Goal: Task Accomplishment & Management: Complete application form

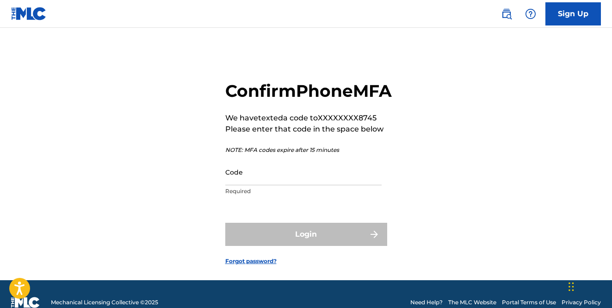
click at [265, 185] on input "Code" at bounding box center [303, 172] width 156 height 26
click at [249, 185] on input "Code" at bounding box center [303, 172] width 156 height 26
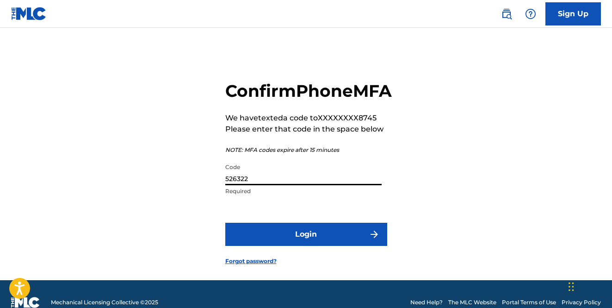
type input "526322"
click at [263, 246] on button "Login" at bounding box center [306, 234] width 162 height 23
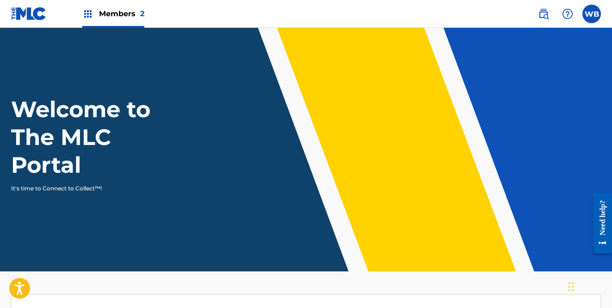
click at [88, 16] on img at bounding box center [87, 13] width 11 height 11
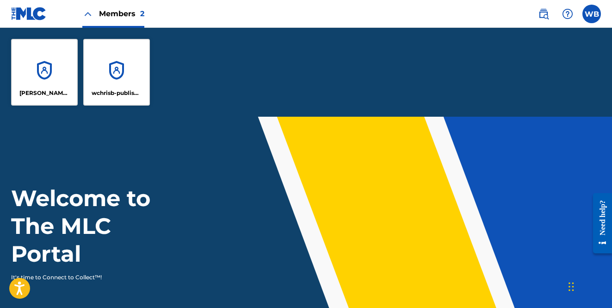
click at [52, 75] on div "[PERSON_NAME] Creations" at bounding box center [44, 72] width 67 height 67
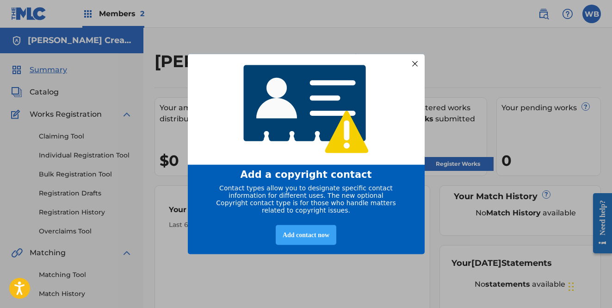
click at [310, 232] on div "Add contact now" at bounding box center [306, 235] width 61 height 20
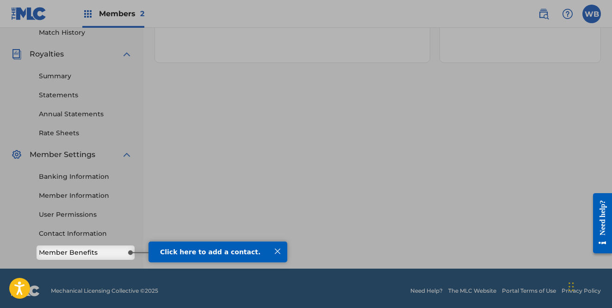
scroll to position [266, 0]
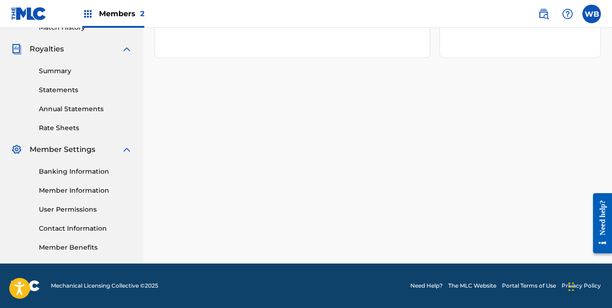
click at [113, 251] on link "Member Benefits" at bounding box center [85, 248] width 93 height 10
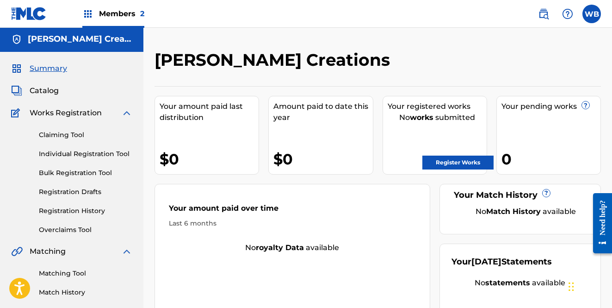
scroll to position [0, 0]
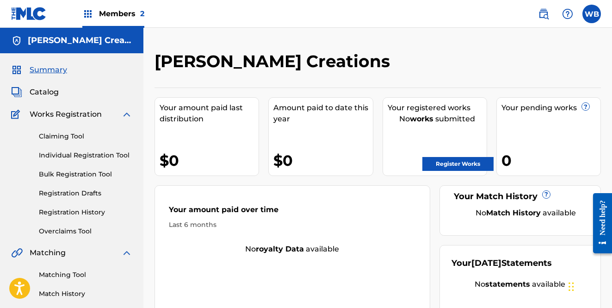
click at [446, 164] on link "Register Works" at bounding box center [458, 164] width 71 height 14
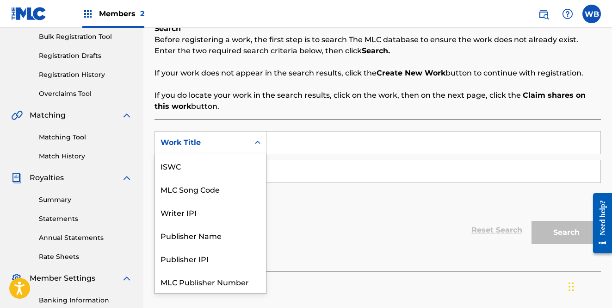
scroll to position [23, 0]
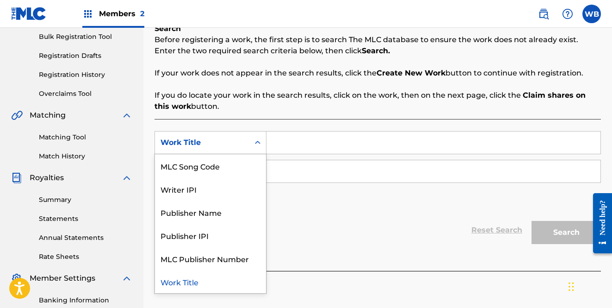
click at [255, 143] on icon "Search Form" at bounding box center [257, 142] width 9 height 9
click at [232, 186] on div "Writer IPI" at bounding box center [210, 188] width 111 height 23
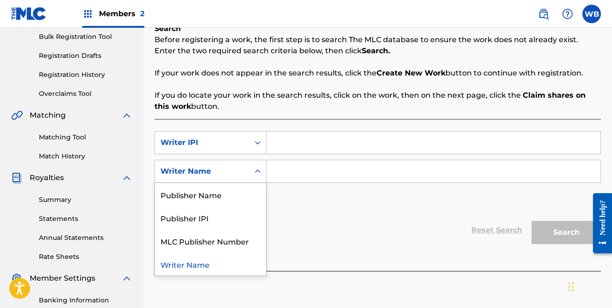
click at [248, 173] on div "Writer Name" at bounding box center [202, 171] width 94 height 18
click at [215, 268] on div "Writer Name" at bounding box center [210, 263] width 111 height 23
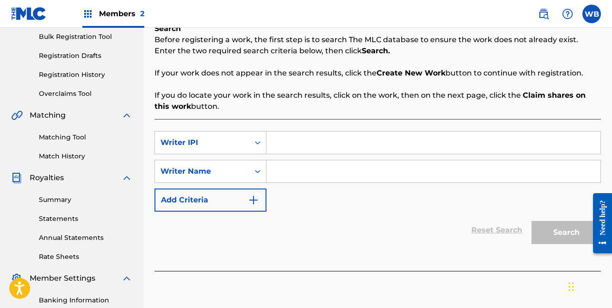
click at [309, 167] on input "Search Form" at bounding box center [434, 171] width 334 height 22
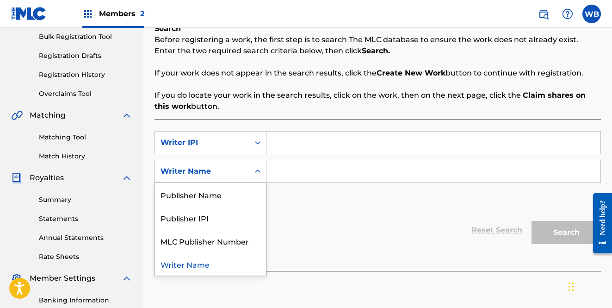
click at [240, 171] on div "Writer Name" at bounding box center [202, 171] width 83 height 11
click at [243, 143] on div "Writer IPI" at bounding box center [202, 142] width 83 height 11
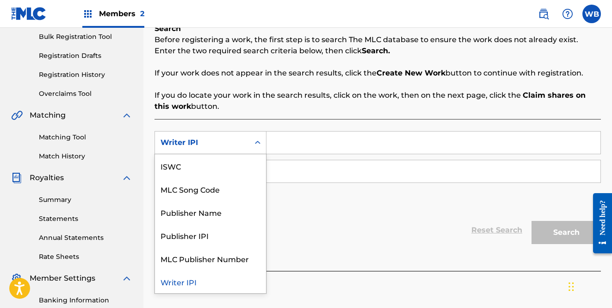
click at [243, 143] on div "Writer IPI" at bounding box center [202, 142] width 83 height 11
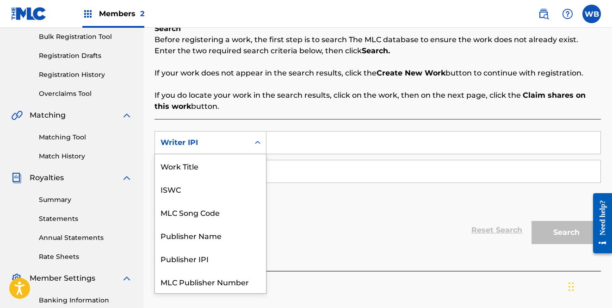
click at [243, 143] on div "Writer IPI" at bounding box center [202, 142] width 83 height 11
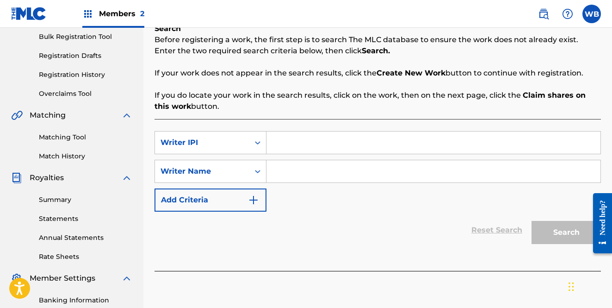
click at [305, 171] on input "Search Form" at bounding box center [434, 171] width 334 height 22
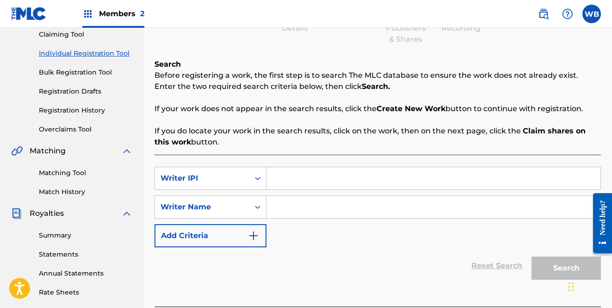
scroll to position [101, 0]
click at [293, 180] on input "Search Form" at bounding box center [434, 179] width 334 height 22
paste input "664837015"
type input "664837015"
click at [286, 210] on input "Search Form" at bounding box center [434, 207] width 334 height 22
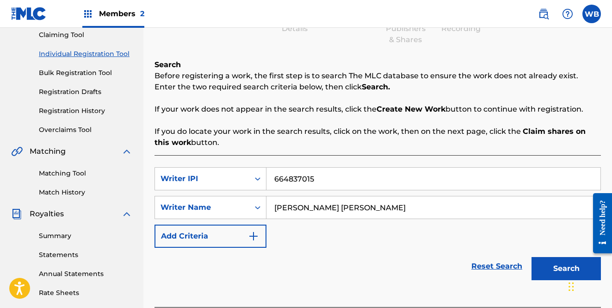
type input "[PERSON_NAME] [PERSON_NAME]"
click at [307, 251] on div "Reset Search Search" at bounding box center [378, 266] width 447 height 37
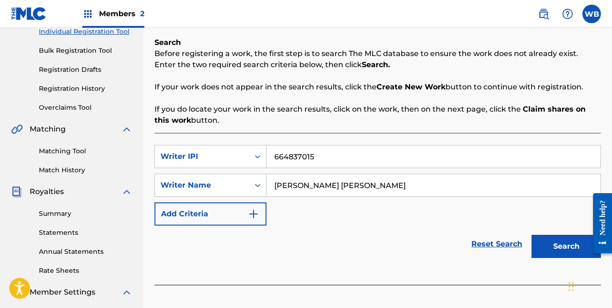
scroll to position [124, 0]
click at [254, 159] on icon "Search Form" at bounding box center [257, 156] width 9 height 9
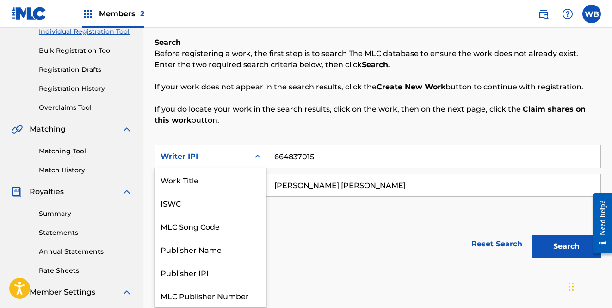
scroll to position [23, 0]
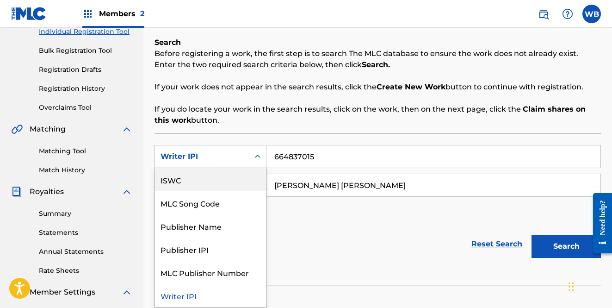
click at [238, 178] on div "ISWC" at bounding box center [210, 179] width 111 height 23
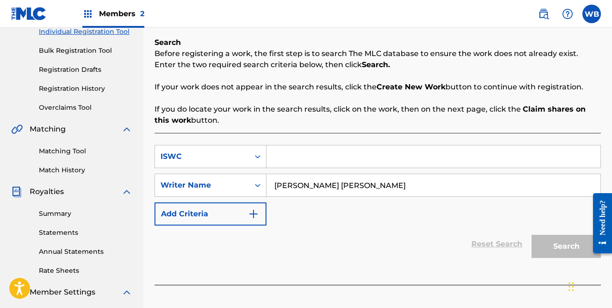
click at [300, 158] on input "Search Form" at bounding box center [434, 156] width 334 height 22
paste input "T3350122526"
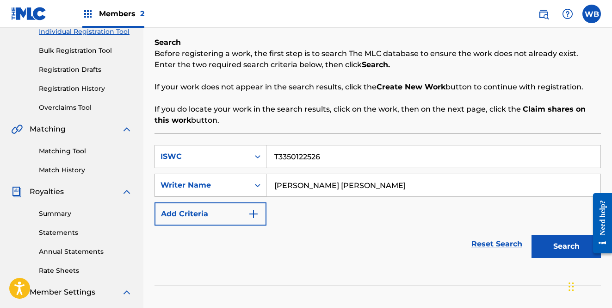
type input "T3350122526"
click at [252, 182] on div "Search Form" at bounding box center [257, 185] width 17 height 17
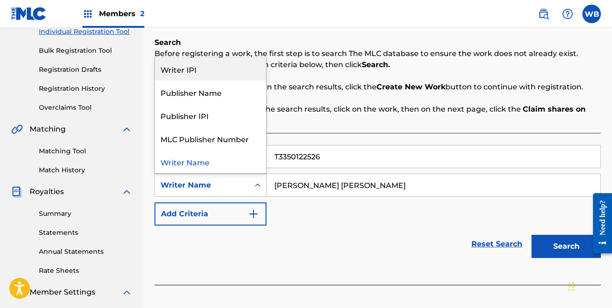
click at [231, 72] on div "Writer IPI" at bounding box center [210, 68] width 111 height 23
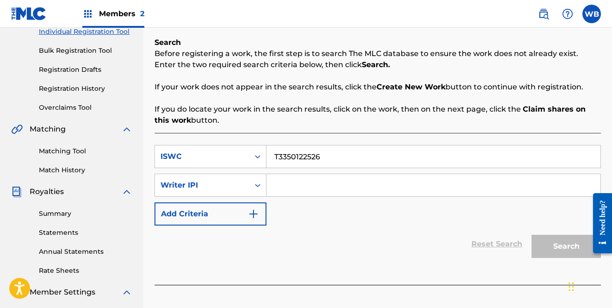
click at [294, 188] on input "Search Form" at bounding box center [434, 185] width 334 height 22
paste input "664837015"
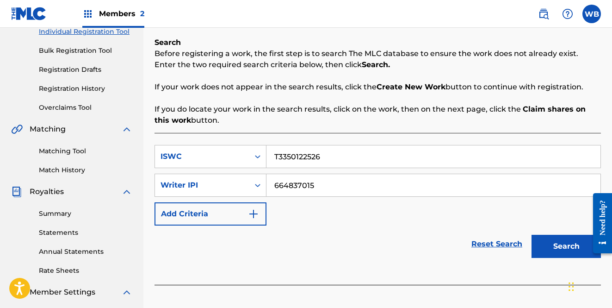
type input "664837015"
click at [310, 225] on div "SearchWithCriteria31b38005-6174-4307-9a62-467590297d76 ISWC T3350122526 SearchW…" at bounding box center [378, 185] width 447 height 81
click at [558, 243] on button "Search" at bounding box center [566, 246] width 69 height 23
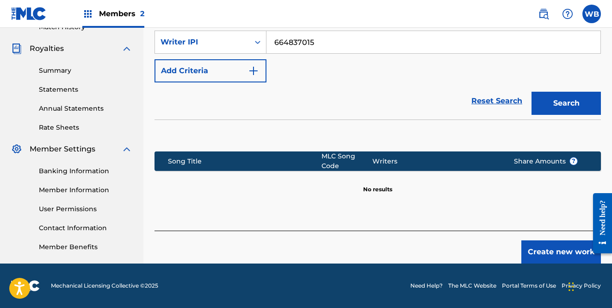
scroll to position [267, 0]
click at [542, 252] on button "Create new work" at bounding box center [562, 251] width 80 height 23
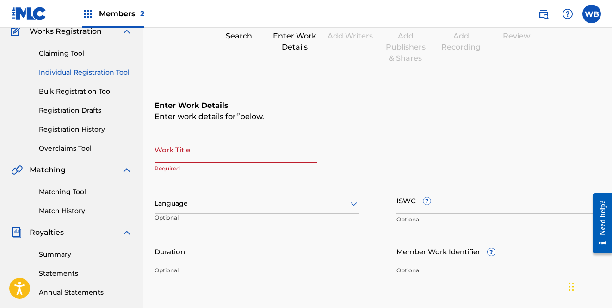
scroll to position [70, 0]
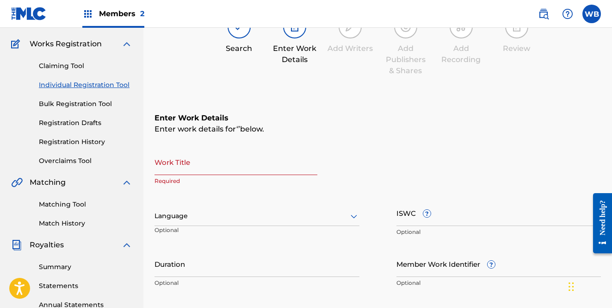
click at [234, 168] on input "Work Title" at bounding box center [236, 162] width 163 height 26
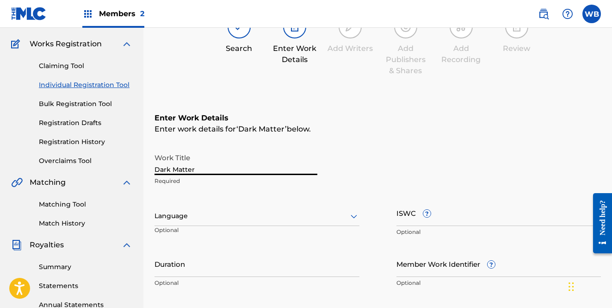
type input "Dark Matter"
click at [249, 219] on div at bounding box center [257, 216] width 205 height 12
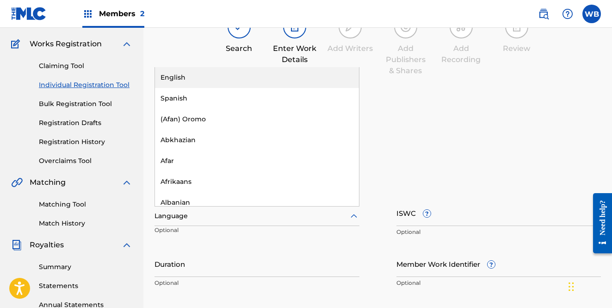
click at [249, 81] on div "English" at bounding box center [257, 77] width 204 height 21
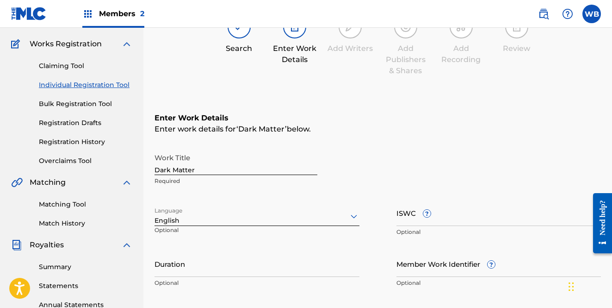
click at [464, 219] on input "ISWC ?" at bounding box center [499, 212] width 205 height 26
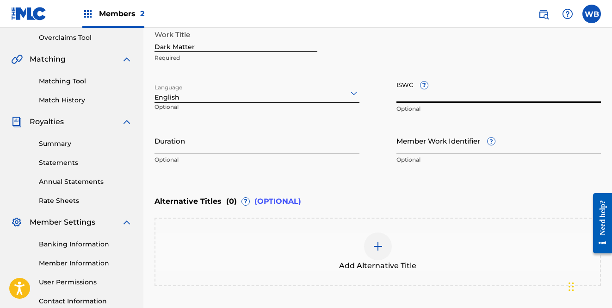
scroll to position [129, 0]
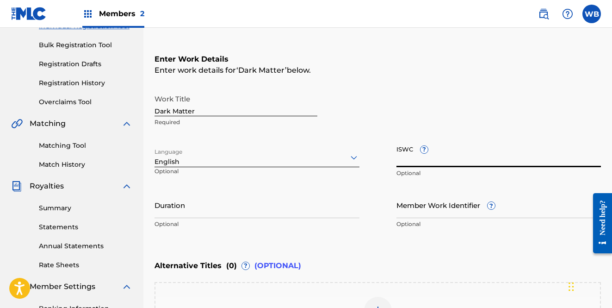
paste input "T3350122526"
type input "T3350122526"
click at [379, 187] on div "Work Title Dark Matter Required Language English Optional ISWC ? T3350122526 Op…" at bounding box center [378, 161] width 447 height 143
click at [286, 207] on input "Duration" at bounding box center [257, 205] width 205 height 26
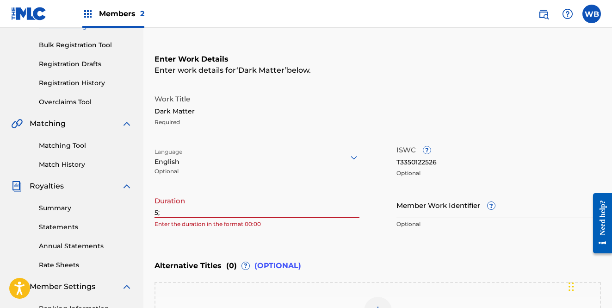
type input "5"
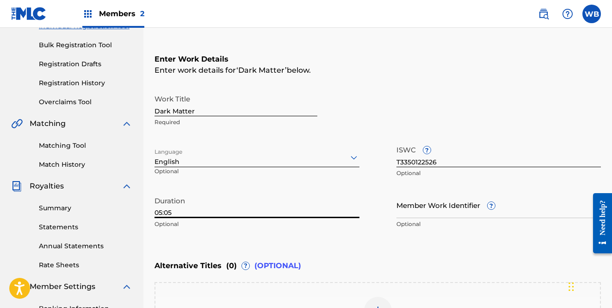
type input "05:05"
click at [343, 241] on div "Enter Work Details Enter work details for ‘ Dark Matter ’ below. Work Title Dar…" at bounding box center [378, 143] width 447 height 224
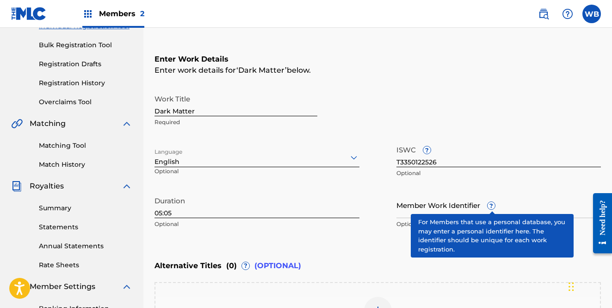
click at [491, 206] on span "?" at bounding box center [491, 205] width 7 height 7
click at [491, 206] on input "Member Work Identifier ?" at bounding box center [499, 205] width 205 height 26
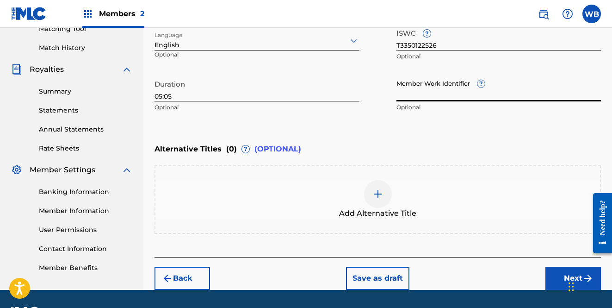
scroll to position [246, 0]
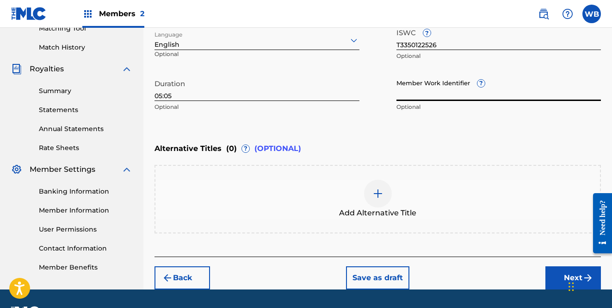
click at [380, 192] on img at bounding box center [378, 193] width 11 height 11
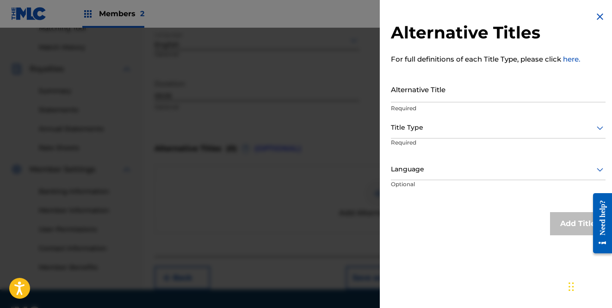
click at [428, 91] on input "Alternative Title" at bounding box center [498, 89] width 215 height 26
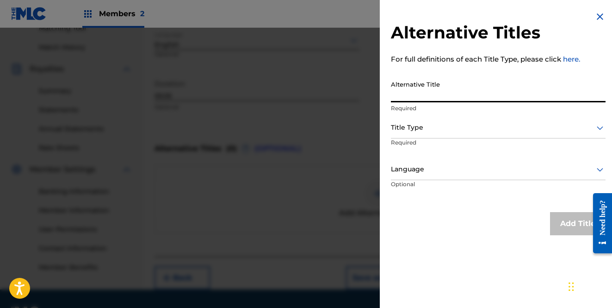
type input "I"
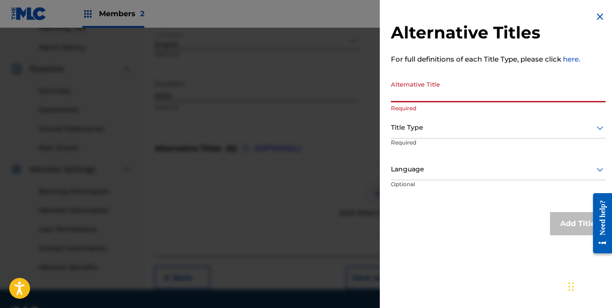
paste input "ITS JUST A MATTER OF SOMETHING"
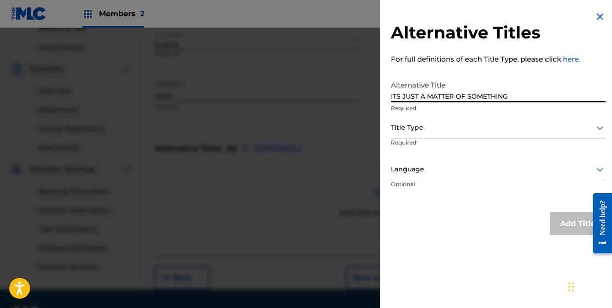
type input "ITS JUST A MATTER OF SOMETHING"
click at [438, 128] on div at bounding box center [498, 128] width 215 height 12
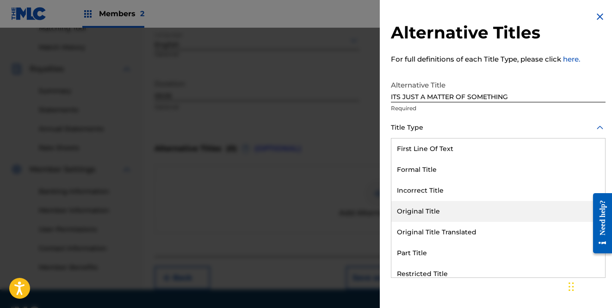
click at [443, 207] on div "Original Title" at bounding box center [499, 211] width 214 height 21
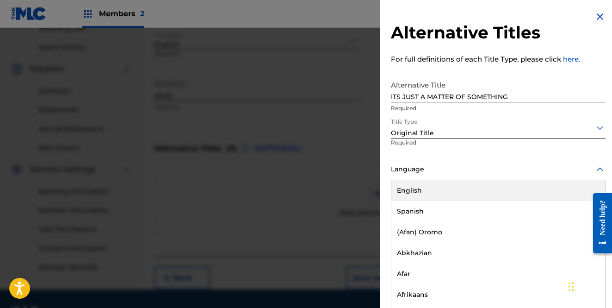
click at [455, 173] on div at bounding box center [498, 169] width 215 height 12
click at [448, 186] on div "English" at bounding box center [499, 190] width 214 height 21
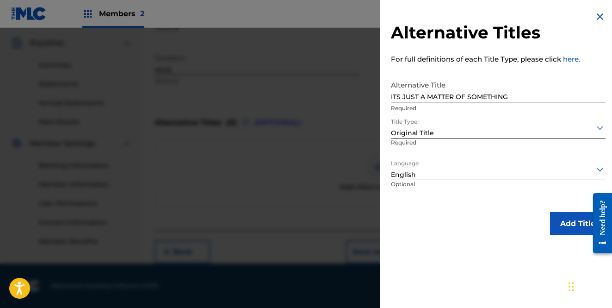
scroll to position [272, 0]
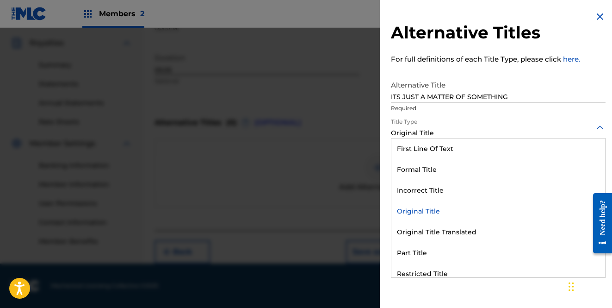
click at [482, 127] on div at bounding box center [498, 128] width 215 height 12
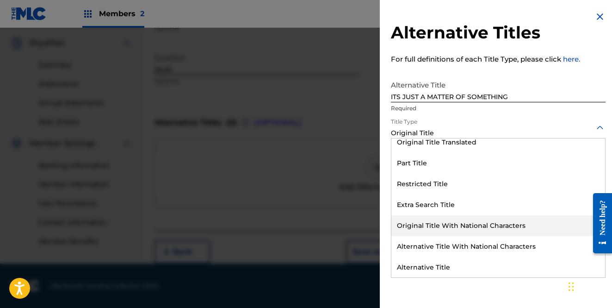
scroll to position [90, 0]
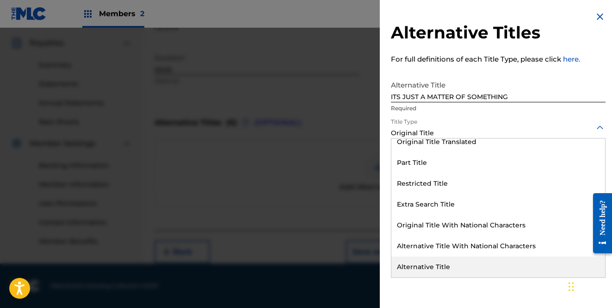
click at [470, 264] on div "Alternative Title" at bounding box center [499, 266] width 214 height 21
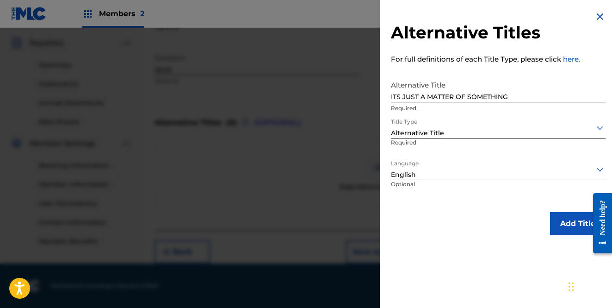
click at [562, 220] on button "Add Title" at bounding box center [578, 223] width 56 height 23
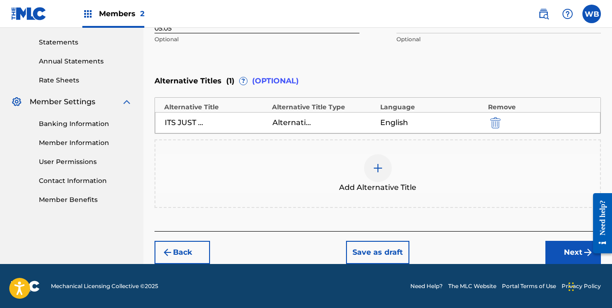
click at [558, 244] on button "Next" at bounding box center [574, 252] width 56 height 23
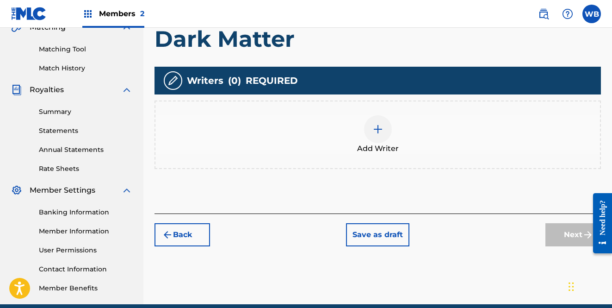
scroll to position [204, 0]
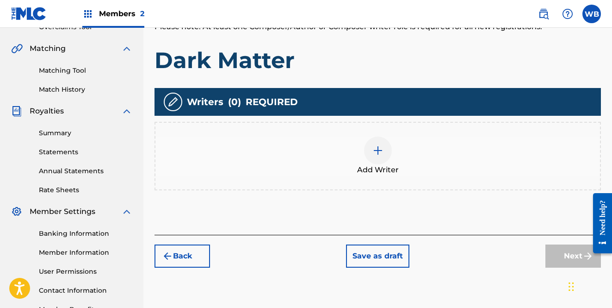
click at [376, 149] on img at bounding box center [378, 150] width 11 height 11
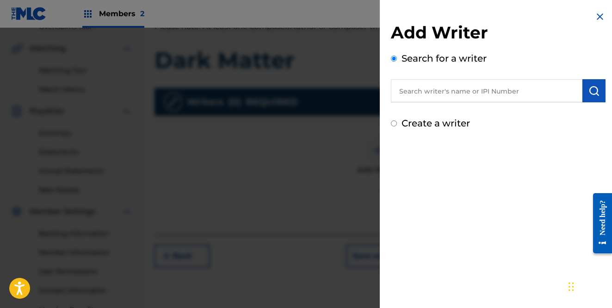
click at [413, 89] on input "text" at bounding box center [487, 90] width 192 height 23
paste input "664837015"
type input "664837015"
click at [529, 120] on div "Create a writer" at bounding box center [498, 123] width 215 height 14
click at [595, 93] on img "submit" at bounding box center [594, 90] width 11 height 11
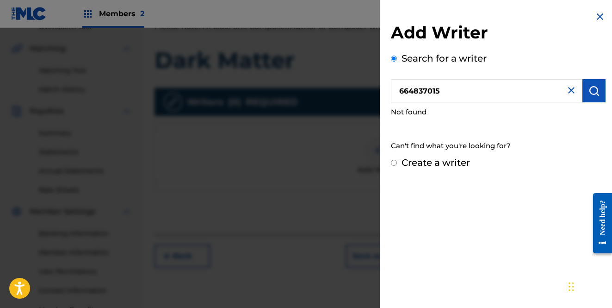
click at [567, 93] on img at bounding box center [571, 90] width 11 height 11
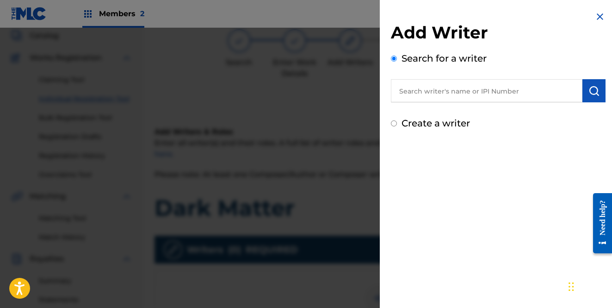
scroll to position [60, 0]
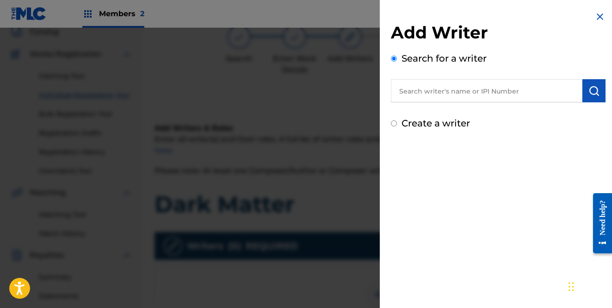
click at [471, 93] on input "text" at bounding box center [487, 90] width 192 height 23
paste input "664837015"
type input "664837015"
click at [594, 90] on img "submit" at bounding box center [594, 90] width 11 height 11
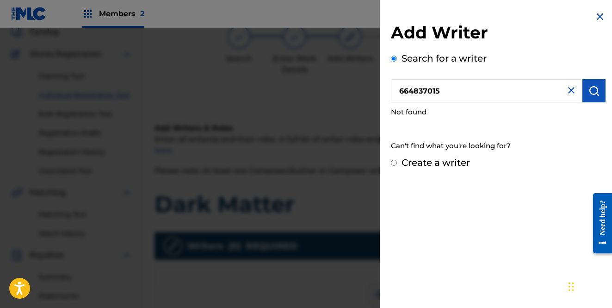
click at [398, 161] on div "Create a writer" at bounding box center [498, 163] width 215 height 14
click at [395, 162] on input "Create a writer" at bounding box center [394, 163] width 6 height 6
radio input "false"
radio input "true"
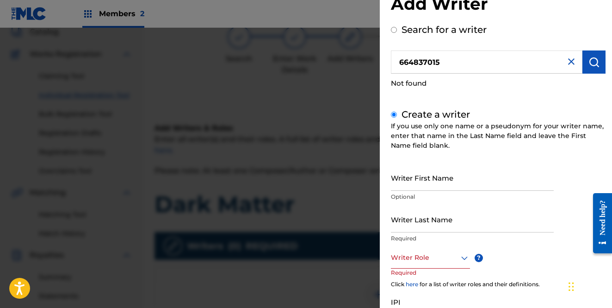
scroll to position [37, 0]
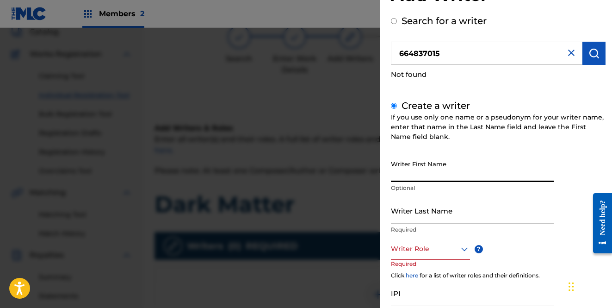
click at [419, 174] on input "Writer First Name" at bounding box center [472, 169] width 163 height 26
type input "[PERSON_NAME]"
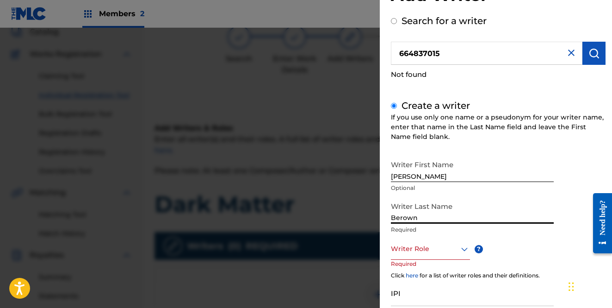
click at [504, 211] on input "Berown" at bounding box center [472, 210] width 163 height 26
click at [398, 220] on input "Berown" at bounding box center [472, 210] width 163 height 26
type input "Brown"
click at [431, 253] on div at bounding box center [430, 249] width 79 height 12
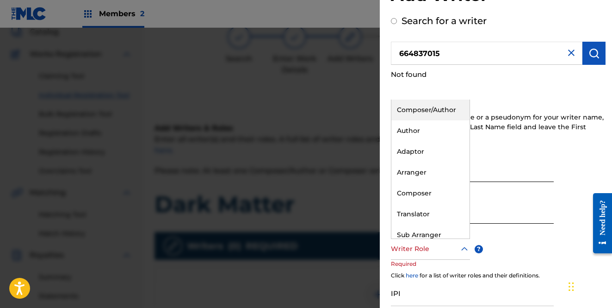
click at [441, 112] on div "Composer/Author" at bounding box center [431, 110] width 78 height 21
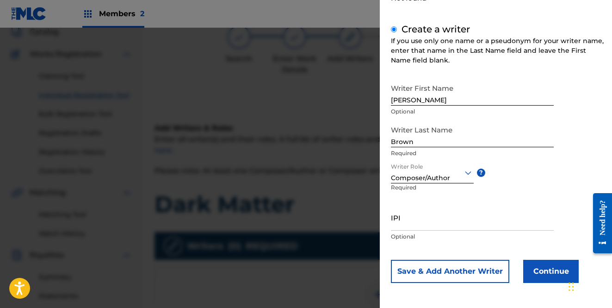
scroll to position [61, 0]
click at [461, 227] on input "IPI" at bounding box center [472, 218] width 163 height 26
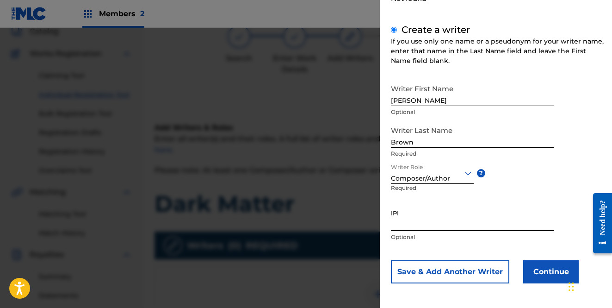
paste input "664837015"
type input "664837015"
click at [465, 243] on div "IPI 664837015 Optional" at bounding box center [472, 226] width 163 height 42
click at [543, 269] on button "Continue" at bounding box center [551, 271] width 56 height 23
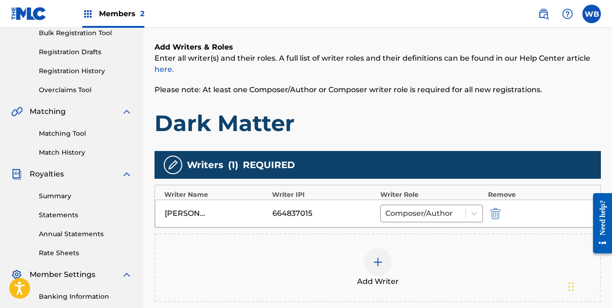
scroll to position [186, 0]
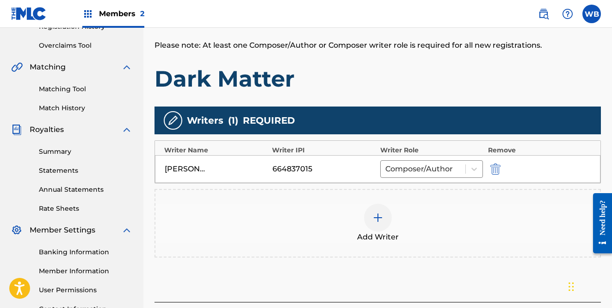
click at [494, 170] on img "submit" at bounding box center [496, 168] width 10 height 11
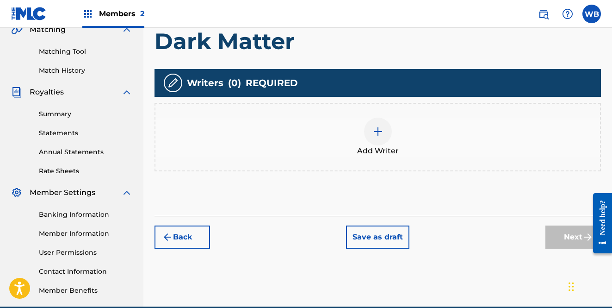
scroll to position [217, 0]
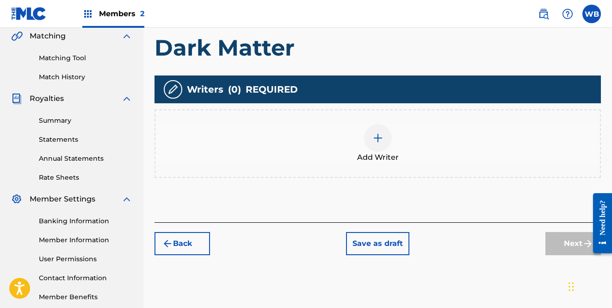
click at [381, 139] on img at bounding box center [378, 137] width 11 height 11
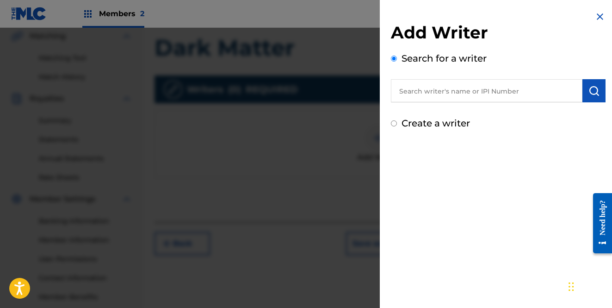
click at [396, 122] on input "Create a writer" at bounding box center [394, 123] width 6 height 6
radio input "false"
radio input "true"
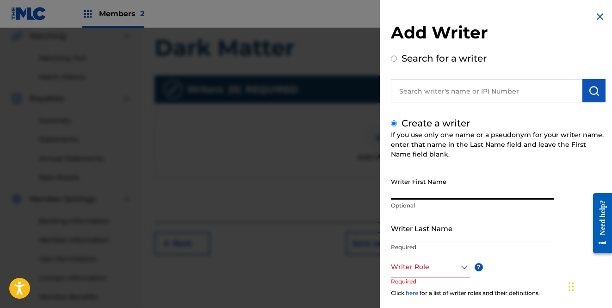
click at [411, 188] on input "Writer First Name" at bounding box center [472, 186] width 163 height 26
type input "W. [PERSON_NAME]"
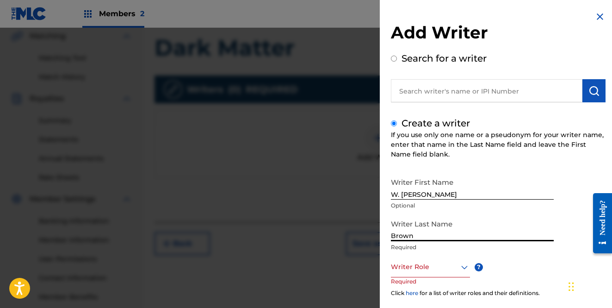
type input "Brown"
click at [424, 267] on div at bounding box center [430, 267] width 79 height 12
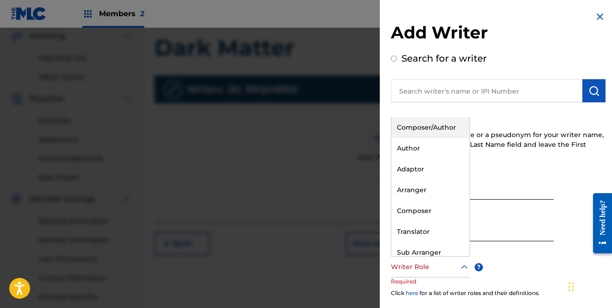
click at [434, 129] on div "Composer/Author" at bounding box center [431, 127] width 78 height 21
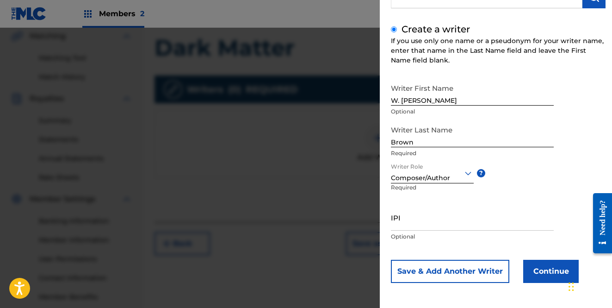
scroll to position [94, 0]
click at [433, 222] on input "IPI" at bounding box center [472, 217] width 163 height 26
paste input "664837015"
type input "664837015"
click at [544, 266] on button "Continue" at bounding box center [551, 271] width 56 height 23
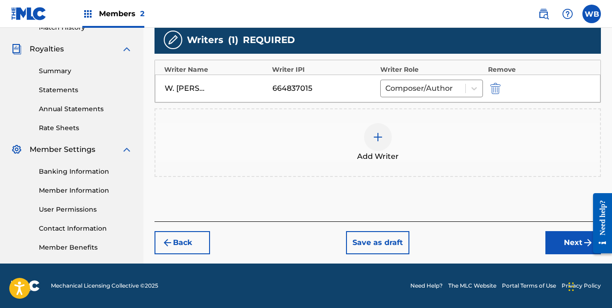
scroll to position [266, 0]
click at [496, 90] on img "submit" at bounding box center [496, 88] width 10 height 11
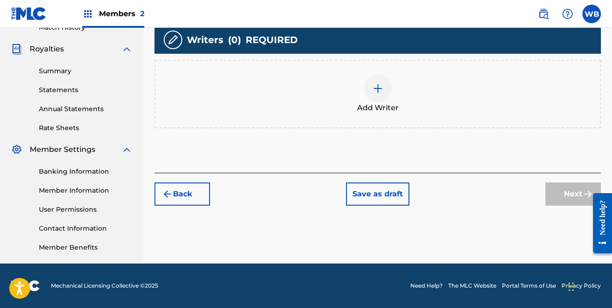
click at [380, 91] on img at bounding box center [378, 88] width 11 height 11
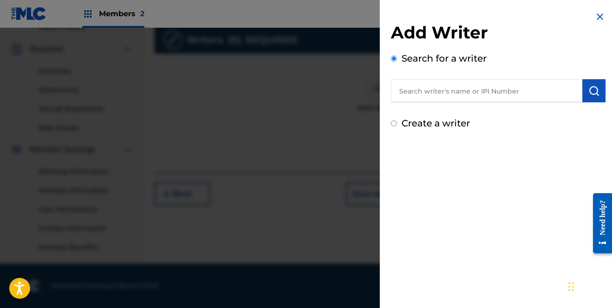
click at [422, 97] on input "text" at bounding box center [487, 90] width 192 height 23
type input "[PERSON_NAME] [PERSON_NAME]"
click at [591, 89] on img "submit" at bounding box center [594, 90] width 11 height 11
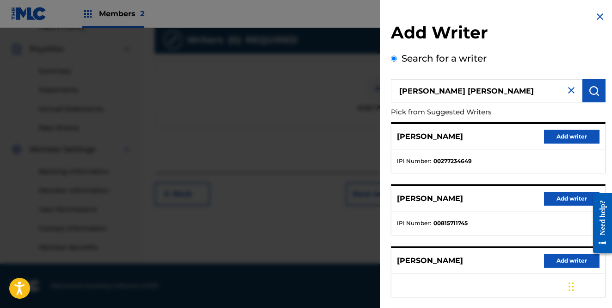
click at [424, 140] on p "[PERSON_NAME]" at bounding box center [430, 136] width 66 height 11
click at [567, 90] on img at bounding box center [571, 90] width 11 height 11
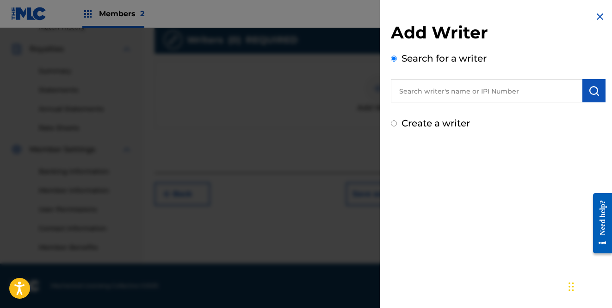
click at [405, 126] on label "Create a writer" at bounding box center [436, 123] width 68 height 11
radio input "true"
click at [397, 126] on input "Create a writer" at bounding box center [394, 123] width 6 height 6
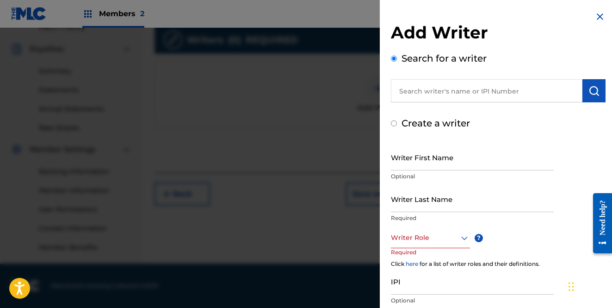
radio input "false"
radio input "true"
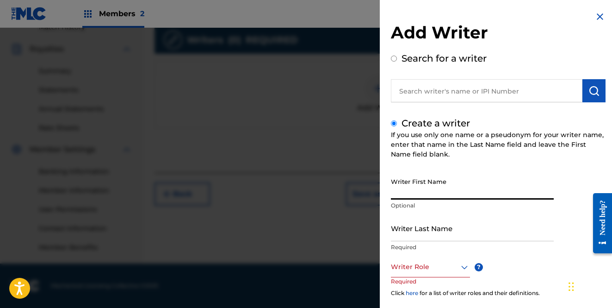
click at [417, 192] on input "Writer First Name" at bounding box center [472, 186] width 163 height 26
type input "[PERSON_NAME]"
click at [416, 227] on input "Writer Last Name" at bounding box center [472, 228] width 163 height 26
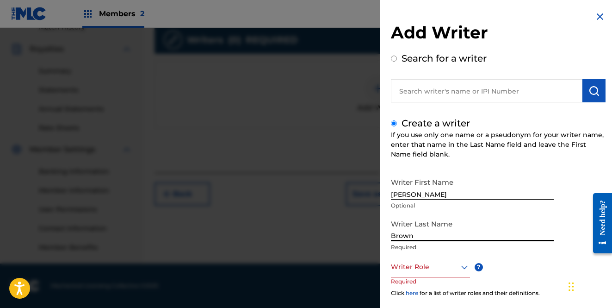
type input "Brown"
click at [421, 269] on div at bounding box center [430, 267] width 79 height 12
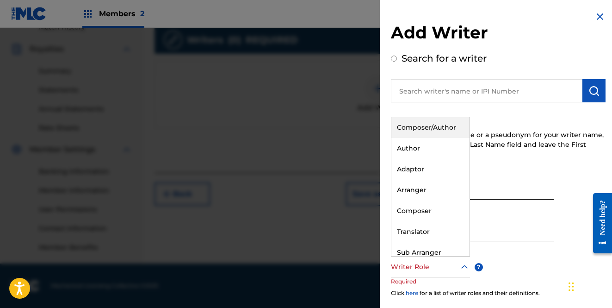
click at [432, 127] on div "Composer/Author" at bounding box center [431, 127] width 78 height 21
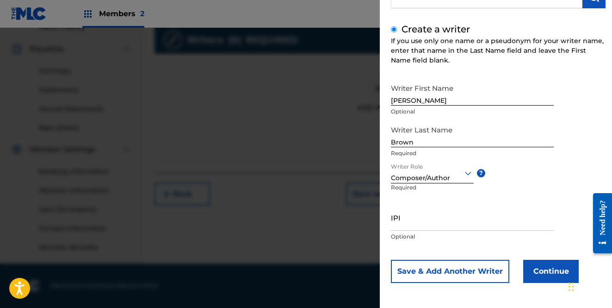
scroll to position [94, 0]
click at [434, 215] on input "IPI" at bounding box center [472, 217] width 163 height 26
paste input "664837015"
type input "664837015"
click at [550, 268] on button "Continue" at bounding box center [551, 271] width 56 height 23
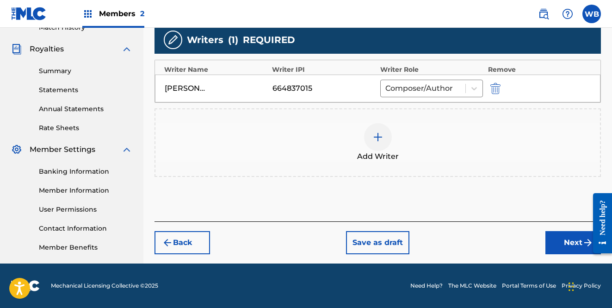
click at [585, 245] on img "submit" at bounding box center [588, 242] width 11 height 11
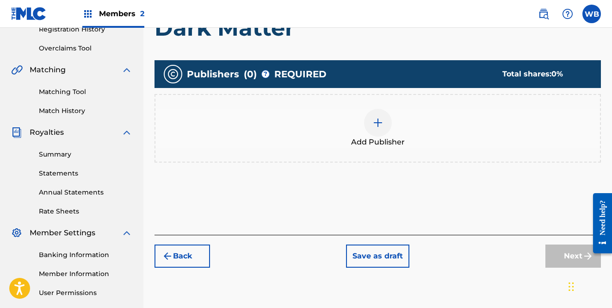
scroll to position [185, 0]
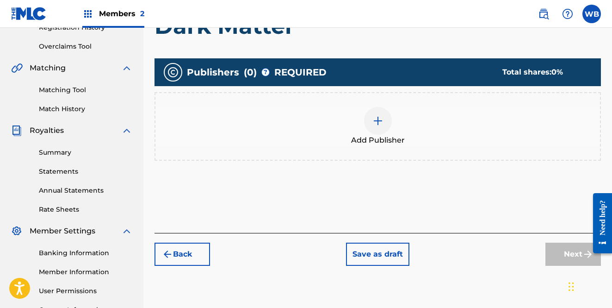
click at [373, 123] on img at bounding box center [378, 120] width 11 height 11
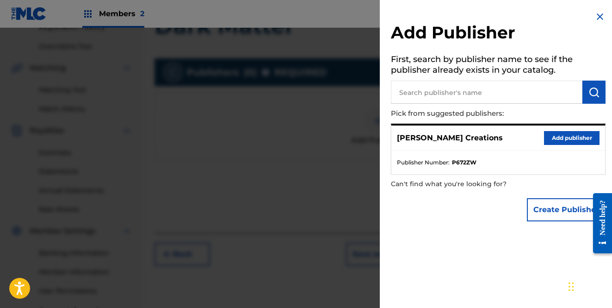
click at [562, 135] on button "Add publisher" at bounding box center [572, 138] width 56 height 14
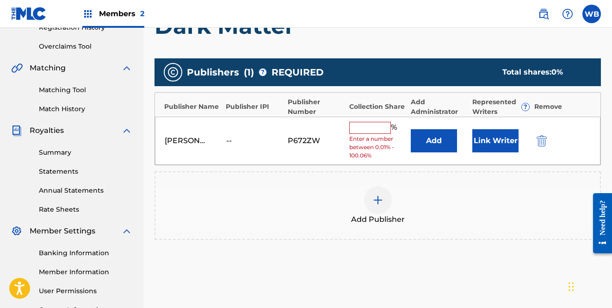
click at [375, 127] on input "text" at bounding box center [370, 128] width 42 height 12
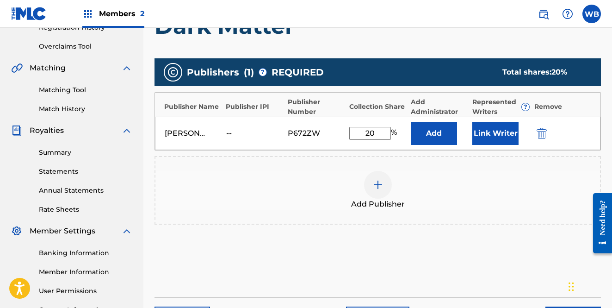
type input "2"
type input "1"
click at [512, 136] on button "Link Writer" at bounding box center [496, 133] width 46 height 23
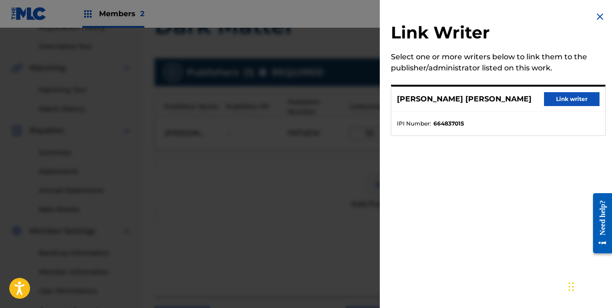
click at [562, 93] on button "Link writer" at bounding box center [572, 99] width 56 height 14
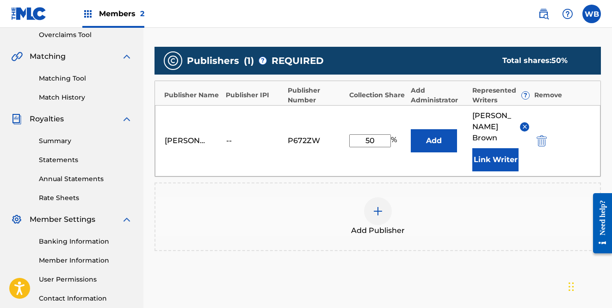
scroll to position [188, 0]
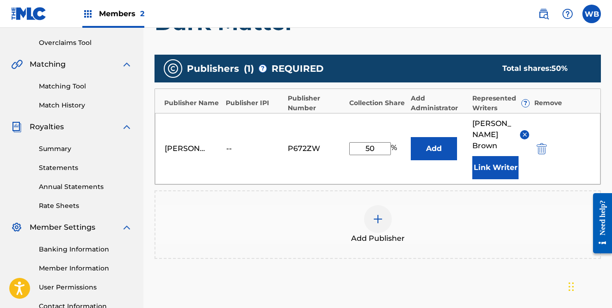
click at [381, 150] on input "50" at bounding box center [370, 148] width 42 height 13
click at [410, 176] on div "[PERSON_NAME] Creations -- P672ZW 50 % Add [PERSON_NAME] [PERSON_NAME] Link Wri…" at bounding box center [378, 148] width 446 height 71
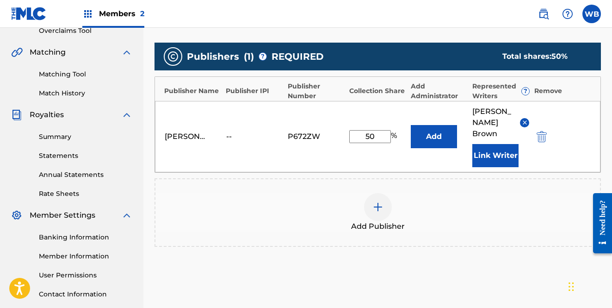
scroll to position [202, 0]
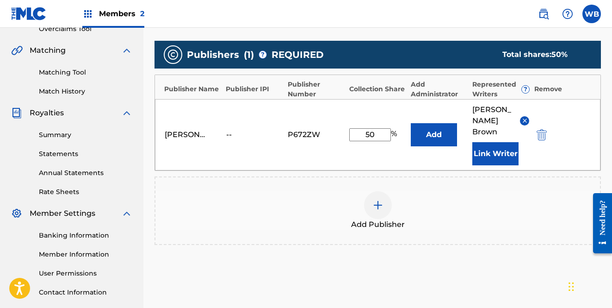
click at [379, 136] on input "50" at bounding box center [370, 134] width 42 height 13
type input "5"
type input "1"
type input "2"
type input "100"
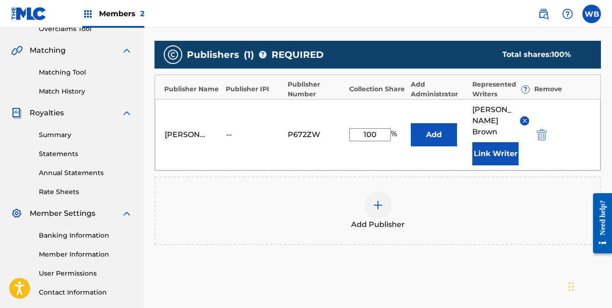
click at [392, 154] on div "[PERSON_NAME] Creations -- P672ZW 100 % Add [PERSON_NAME] [PERSON_NAME] Link Wr…" at bounding box center [378, 134] width 446 height 71
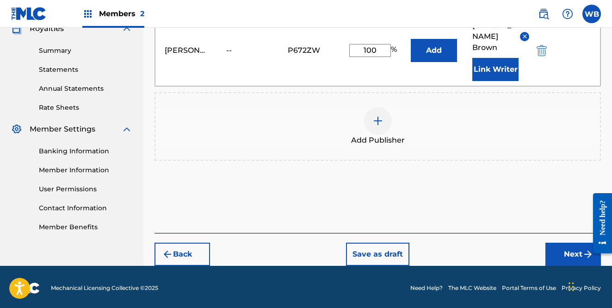
scroll to position [288, 0]
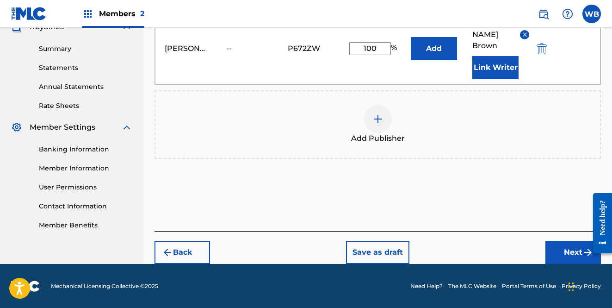
click at [565, 251] on button "Next" at bounding box center [574, 252] width 56 height 23
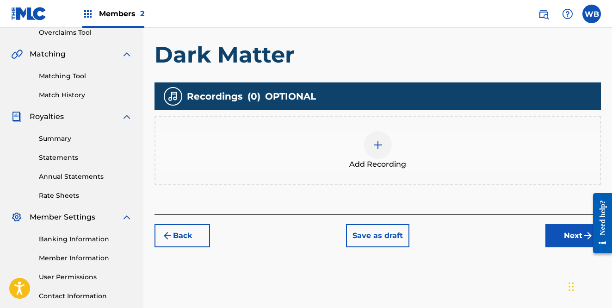
scroll to position [203, 0]
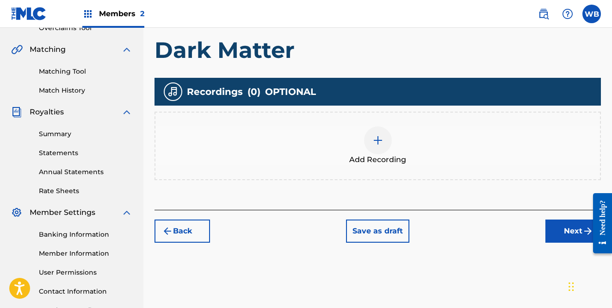
click at [374, 137] on img at bounding box center [378, 140] width 11 height 11
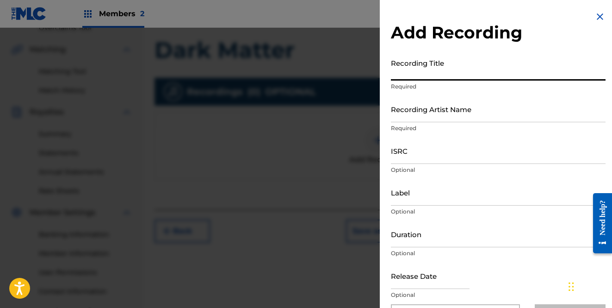
click at [464, 74] on input "Recording Title" at bounding box center [498, 67] width 215 height 26
type input "Dark Matter"
click at [466, 119] on input "Recording Artist Name" at bounding box center [498, 109] width 215 height 26
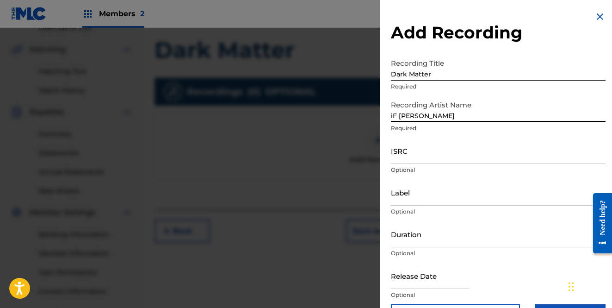
type input "iF [PERSON_NAME]"
click at [459, 158] on input "ISRC" at bounding box center [498, 150] width 215 height 26
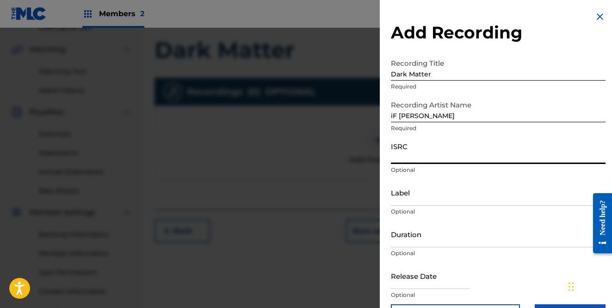
paste input "QZZ7R2537305"
type input "QZZ7R2537305"
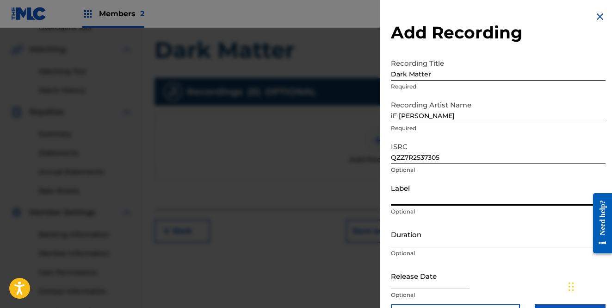
click at [458, 199] on input "Label" at bounding box center [498, 192] width 215 height 26
type input "[PERSON_NAME] Creations"
click at [450, 242] on input "Duration" at bounding box center [498, 234] width 215 height 26
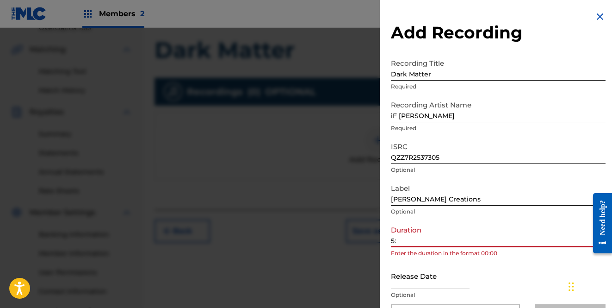
type input "5"
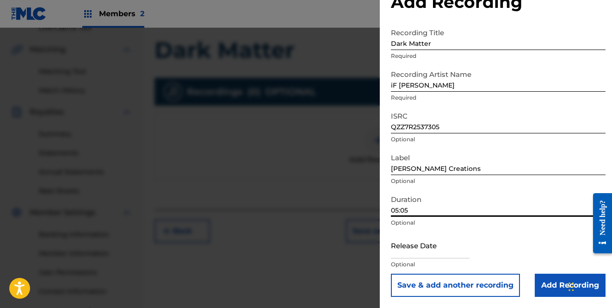
scroll to position [31, 0]
type input "05:05"
click at [456, 249] on input "text" at bounding box center [430, 245] width 79 height 26
select select "8"
select select "2025"
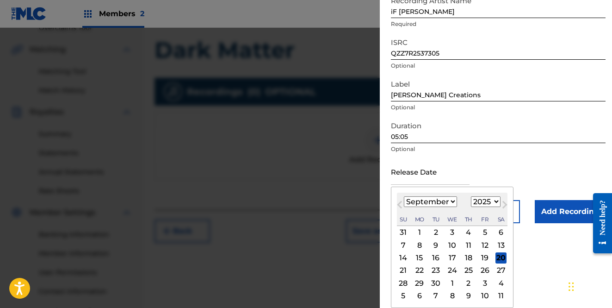
scroll to position [104, 0]
click at [447, 233] on div "3" at bounding box center [452, 232] width 11 height 11
type input "[DATE]"
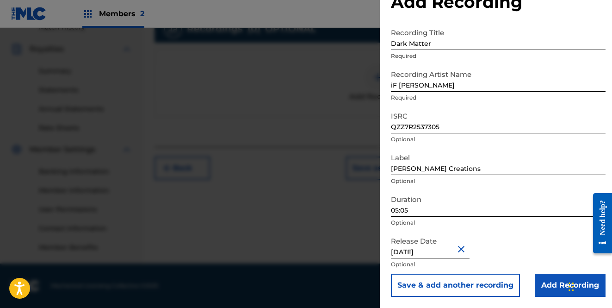
scroll to position [266, 0]
click at [548, 282] on input "Add Recording" at bounding box center [570, 285] width 71 height 23
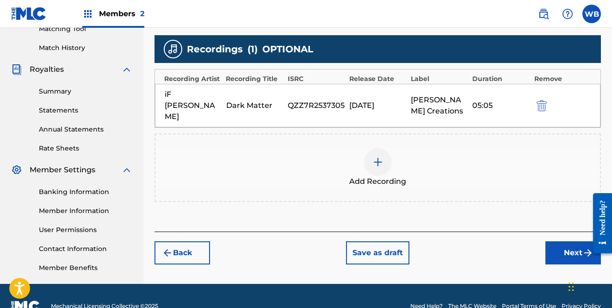
scroll to position [255, 0]
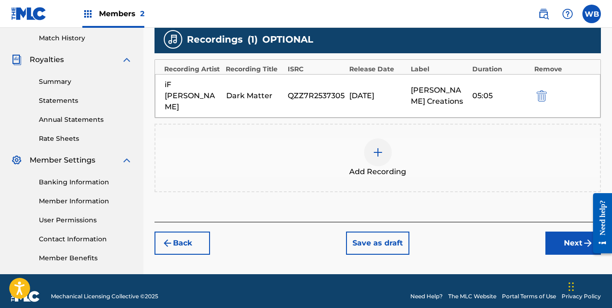
click at [566, 231] on button "Next" at bounding box center [574, 242] width 56 height 23
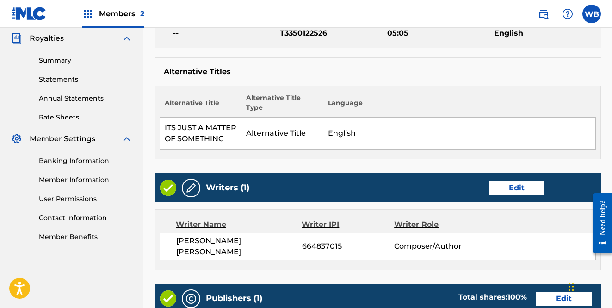
scroll to position [290, 0]
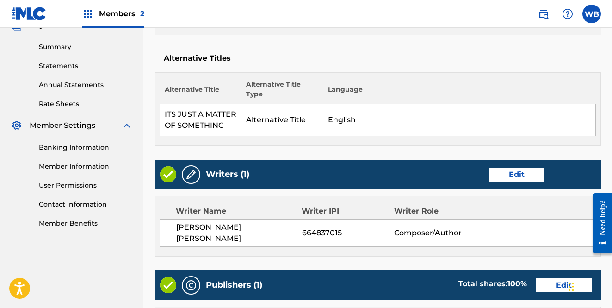
click at [82, 145] on link "Banking Information" at bounding box center [85, 148] width 93 height 10
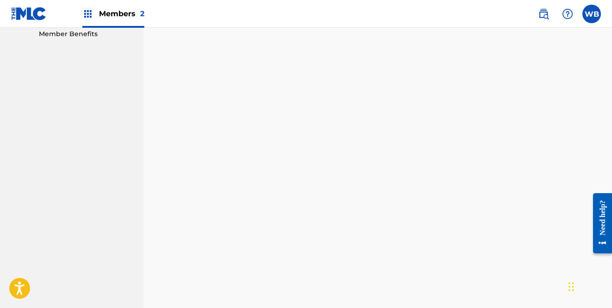
scroll to position [483, 0]
click at [151, 203] on div "Banking and Tax The Banking and Tax tab needs to be fully completed before any …" at bounding box center [377, 139] width 469 height 1142
click at [102, 244] on nav "[PERSON_NAME] Creations Summary Catalog Works Registration Claiming Tool Indivi…" at bounding box center [71, 127] width 143 height 1165
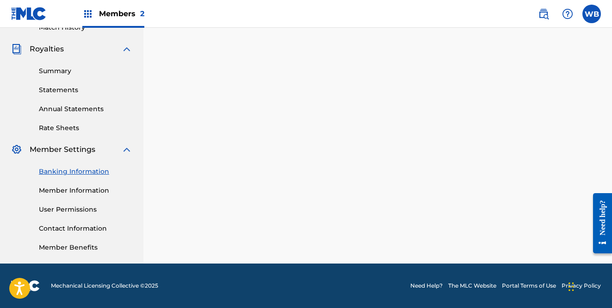
scroll to position [266, 0]
click at [78, 190] on link "Member Information" at bounding box center [85, 191] width 93 height 10
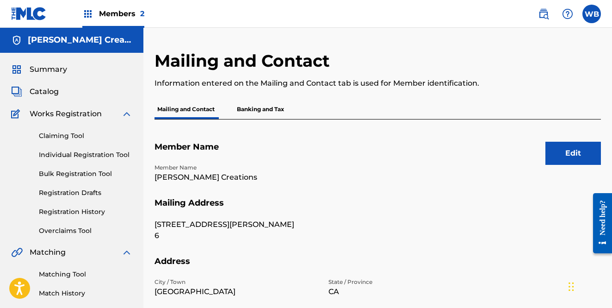
scroll to position [1, 0]
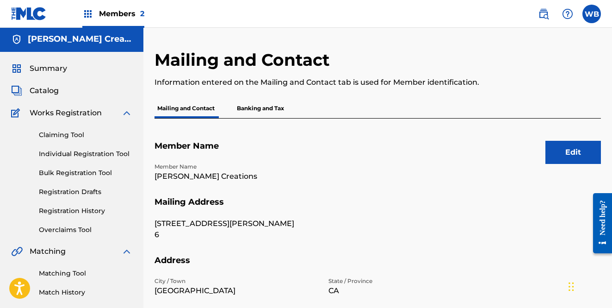
click at [572, 148] on button "Edit" at bounding box center [574, 152] width 56 height 23
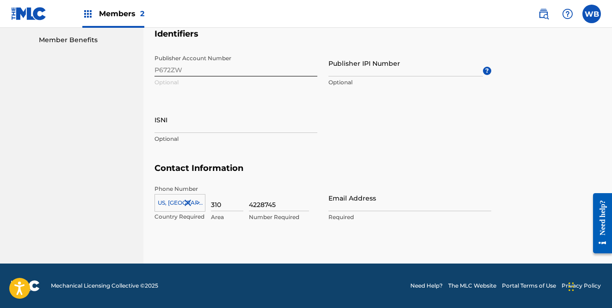
scroll to position [472, 0]
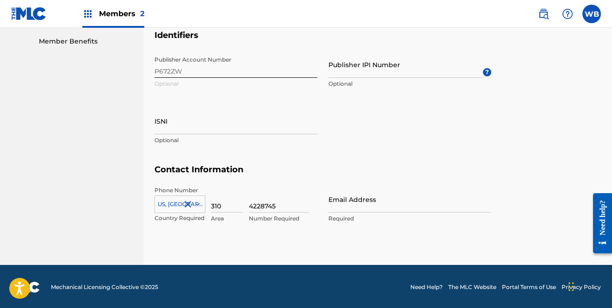
click at [356, 211] on div "Email Address Required" at bounding box center [410, 207] width 163 height 42
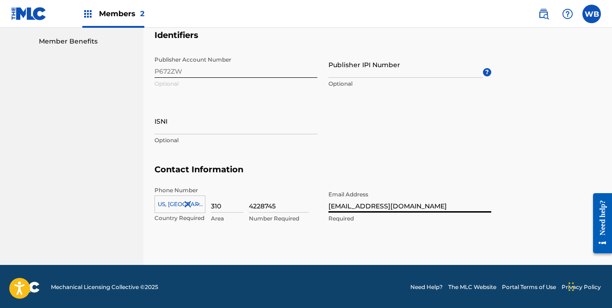
type input "[EMAIL_ADDRESS][DOMAIN_NAME]"
click at [510, 227] on section "Contact Information Phone Number [GEOGRAPHIC_DATA] +1 Country Required 310 Area…" at bounding box center [378, 203] width 447 height 78
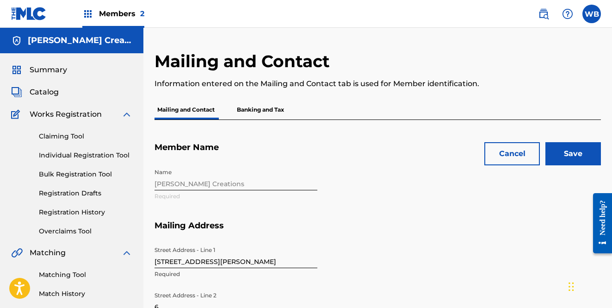
scroll to position [0, 0]
click at [576, 154] on input "Save" at bounding box center [574, 153] width 56 height 23
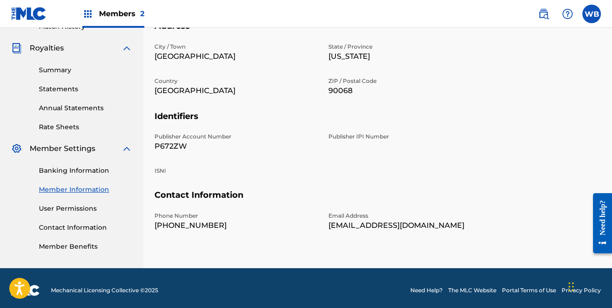
scroll to position [266, 0]
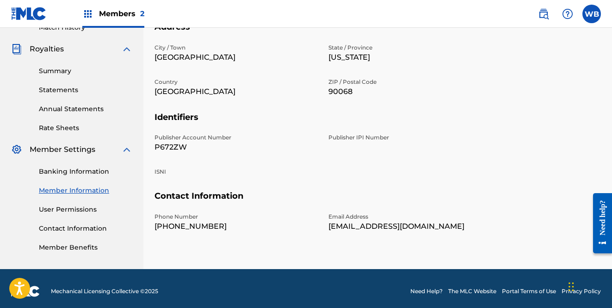
click at [76, 210] on link "User Permissions" at bounding box center [85, 210] width 93 height 10
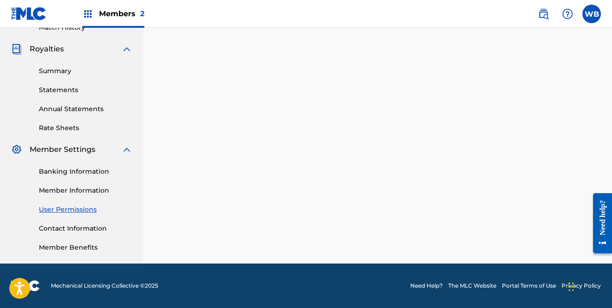
scroll to position [266, 0]
click at [76, 225] on link "Contact Information" at bounding box center [85, 229] width 93 height 10
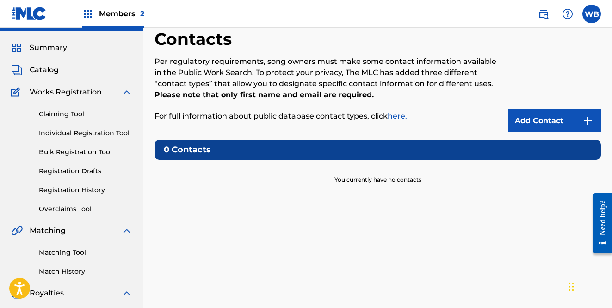
scroll to position [22, 0]
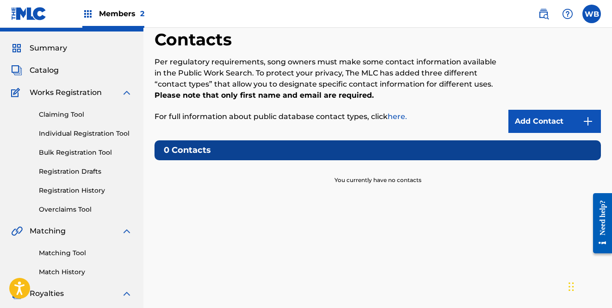
click at [537, 119] on link "Add Contact" at bounding box center [555, 121] width 93 height 23
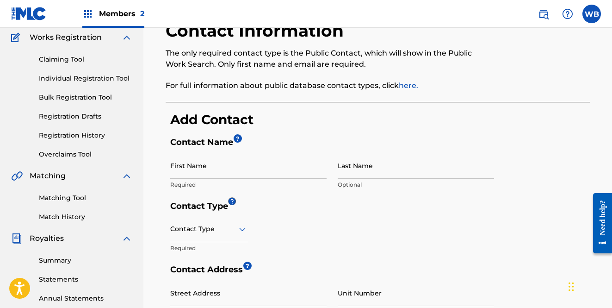
scroll to position [92, 0]
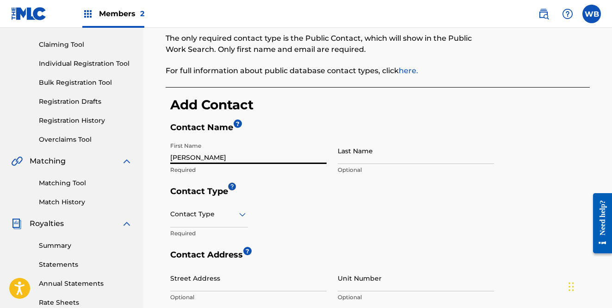
type input "[PERSON_NAME]"
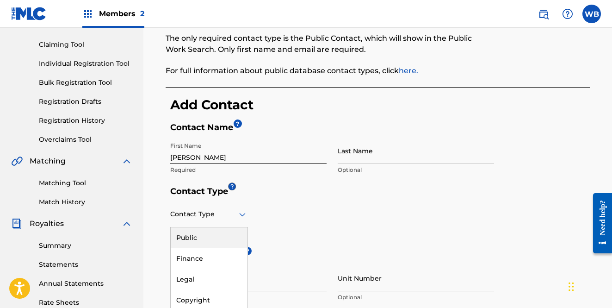
scroll to position [94, 0]
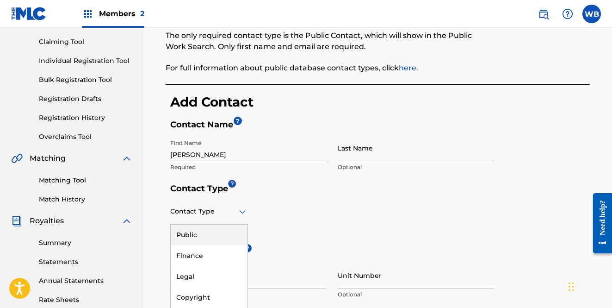
click at [242, 216] on icon at bounding box center [242, 211] width 11 height 11
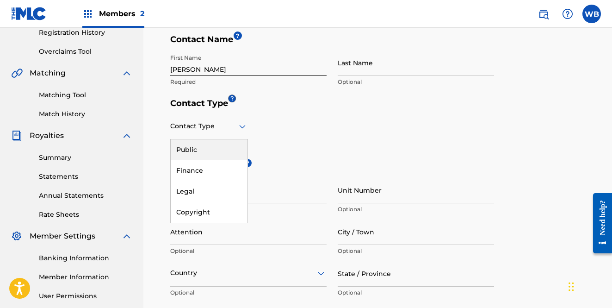
scroll to position [186, 0]
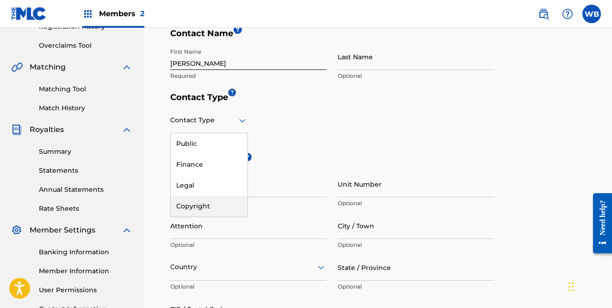
click at [206, 207] on div "Copyright" at bounding box center [209, 206] width 77 height 21
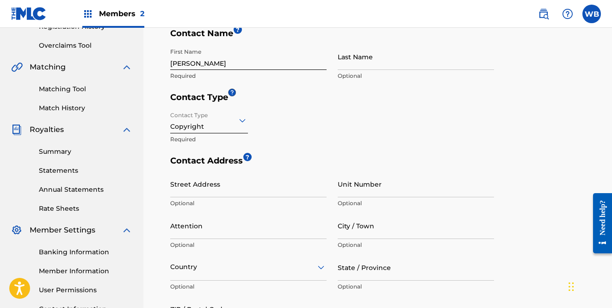
click at [232, 127] on div "Copyright" at bounding box center [209, 120] width 78 height 23
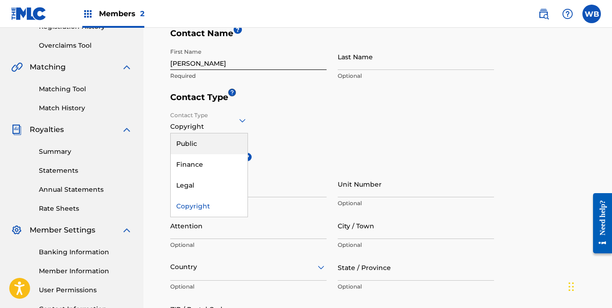
click at [220, 142] on div "Public" at bounding box center [209, 143] width 77 height 21
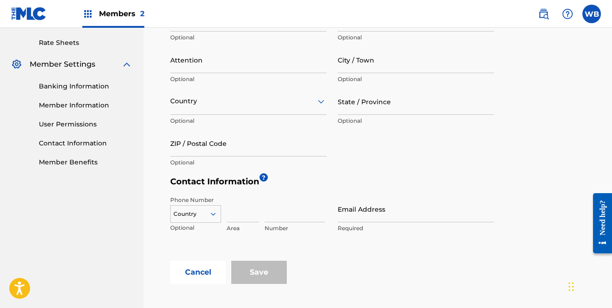
scroll to position [355, 0]
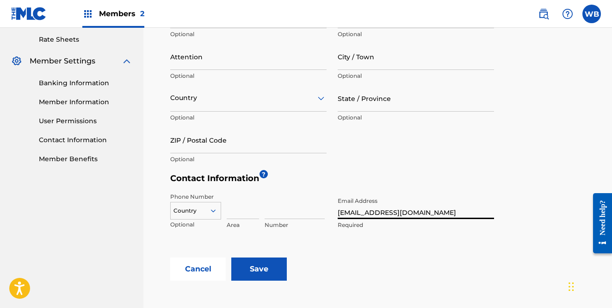
type input "[EMAIL_ADDRESS][DOMAIN_NAME]"
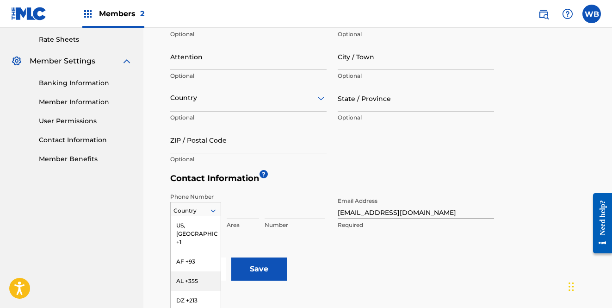
click at [213, 210] on div "AL +355, 3 of 216. 216 results available. Use Up and Down to choose options, pr…" at bounding box center [195, 209] width 51 height 14
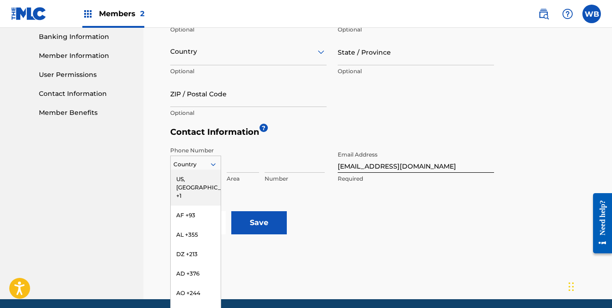
click at [210, 180] on div "US, [GEOGRAPHIC_DATA] +1" at bounding box center [196, 187] width 50 height 36
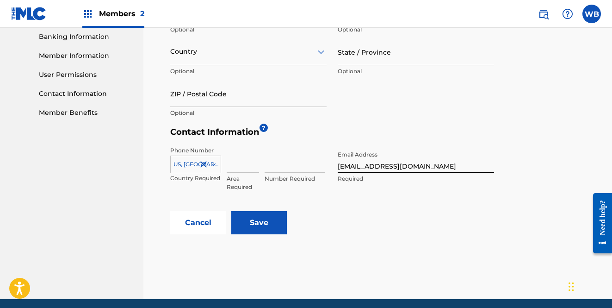
click at [243, 167] on input at bounding box center [243, 159] width 32 height 26
type input "310"
type input "4228745"
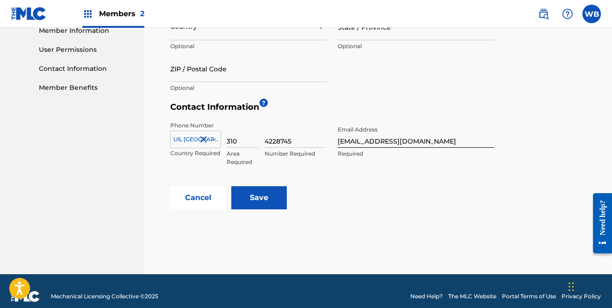
scroll to position [429, 0]
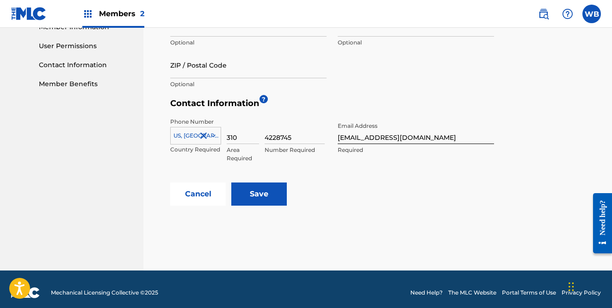
click at [277, 201] on input "Save" at bounding box center [259, 193] width 56 height 23
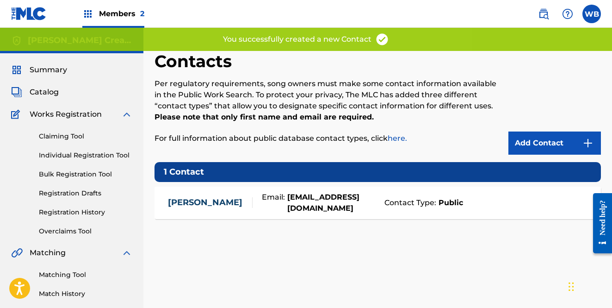
click at [542, 143] on link "Add Contact" at bounding box center [555, 142] width 93 height 23
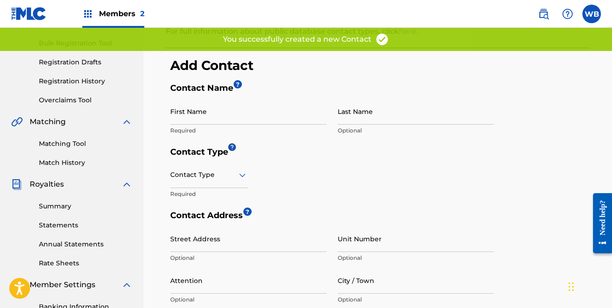
scroll to position [143, 0]
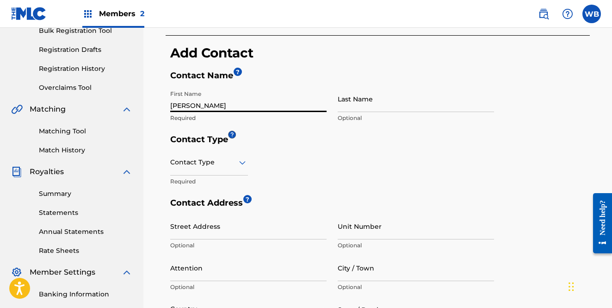
type input "[PERSON_NAME]"
click at [321, 147] on h5 "Contact Type" at bounding box center [380, 141] width 420 height 15
click at [243, 161] on icon at bounding box center [242, 162] width 11 height 11
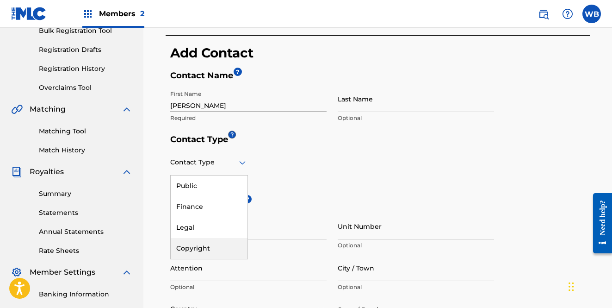
click at [206, 241] on div "Copyright" at bounding box center [209, 248] width 77 height 21
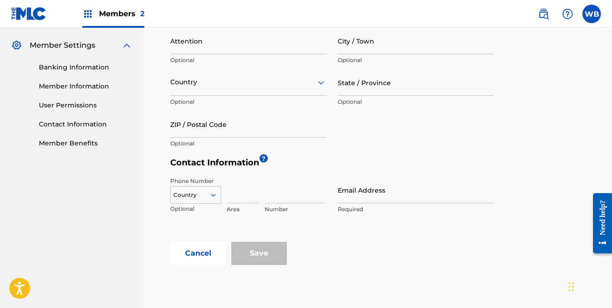
scroll to position [401, 0]
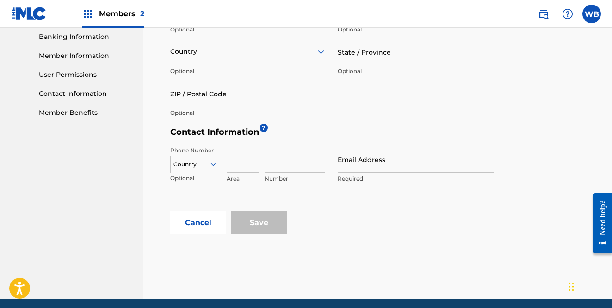
click at [214, 169] on div "Country" at bounding box center [195, 163] width 51 height 14
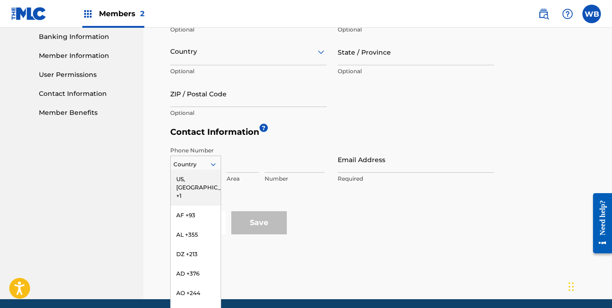
click at [208, 180] on div "US, [GEOGRAPHIC_DATA] +1" at bounding box center [196, 187] width 50 height 36
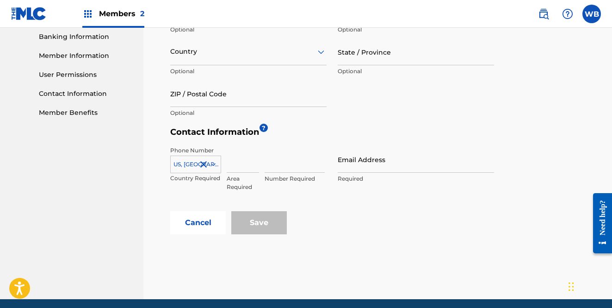
click at [239, 168] on input at bounding box center [243, 159] width 32 height 26
type input "310"
type input "4228745"
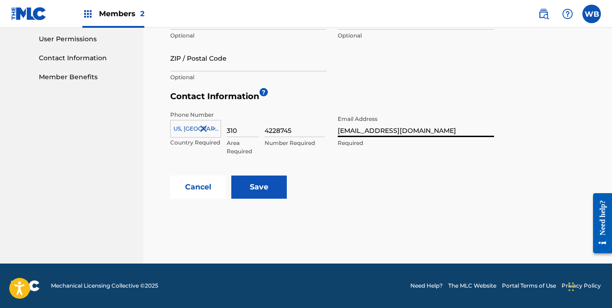
scroll to position [435, 0]
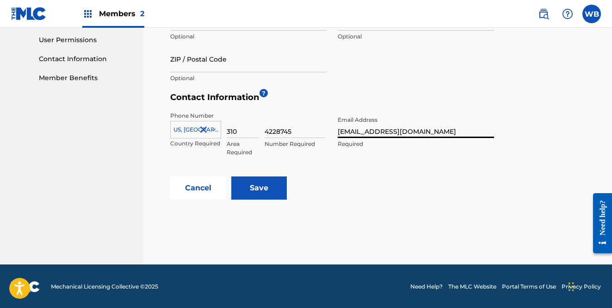
type input "[EMAIL_ADDRESS][DOMAIN_NAME]"
click at [270, 191] on input "Save" at bounding box center [259, 187] width 56 height 23
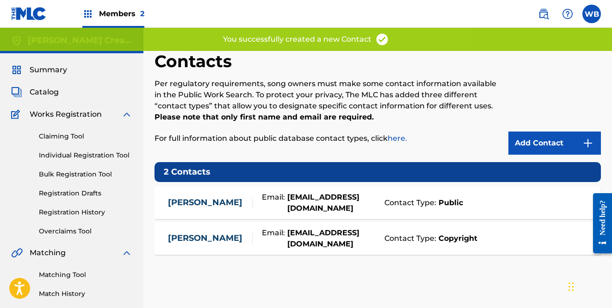
click at [542, 146] on link "Add Contact" at bounding box center [555, 142] width 93 height 23
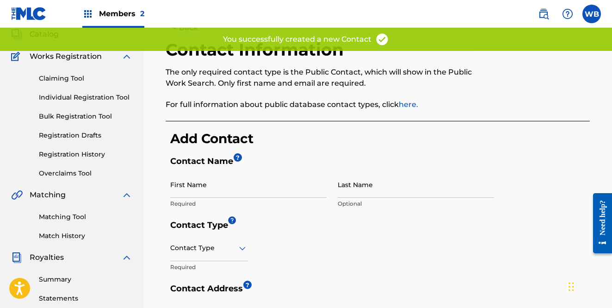
scroll to position [105, 0]
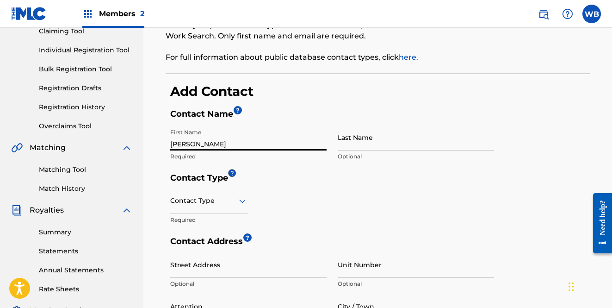
type input "[PERSON_NAME]"
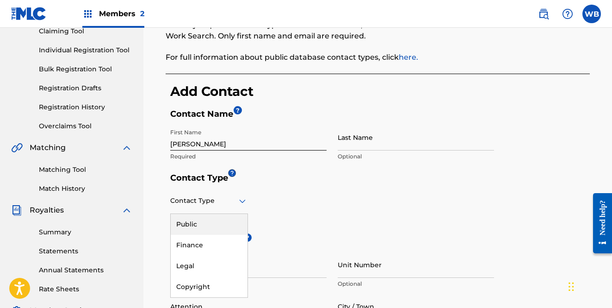
click at [243, 196] on icon at bounding box center [242, 200] width 11 height 11
click at [211, 259] on div "Legal" at bounding box center [209, 265] width 77 height 21
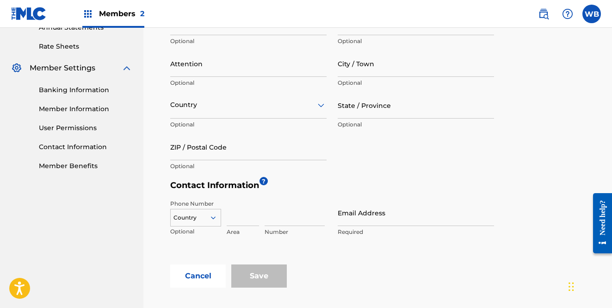
scroll to position [401, 0]
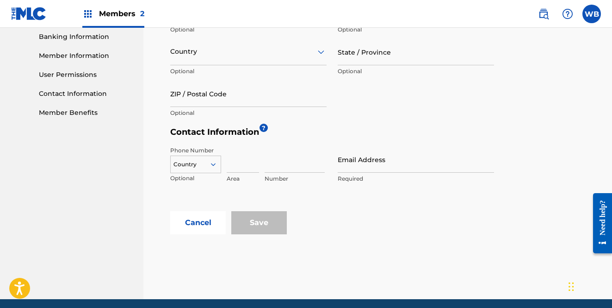
click at [208, 169] on div "Country" at bounding box center [195, 163] width 51 height 14
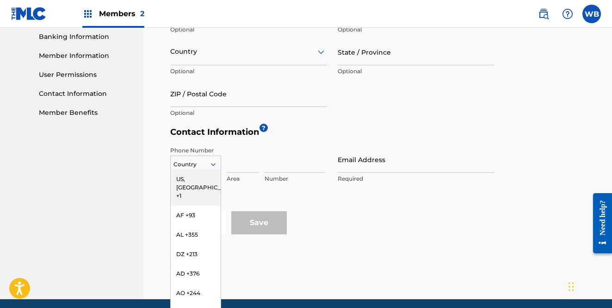
click at [204, 172] on div "US, [GEOGRAPHIC_DATA] +1" at bounding box center [196, 187] width 50 height 36
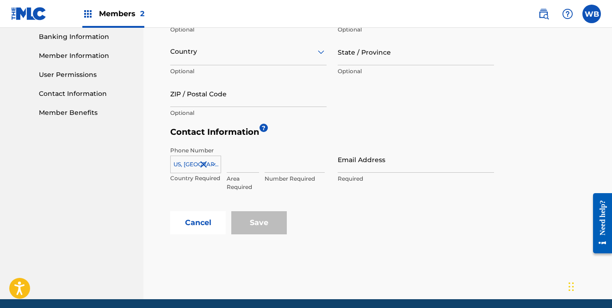
click at [245, 166] on input at bounding box center [243, 159] width 32 height 26
type input "310"
type input "4228745"
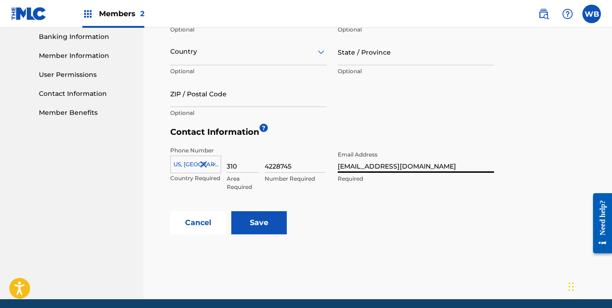
type input "[EMAIL_ADDRESS][DOMAIN_NAME]"
click at [249, 227] on input "Save" at bounding box center [259, 222] width 56 height 23
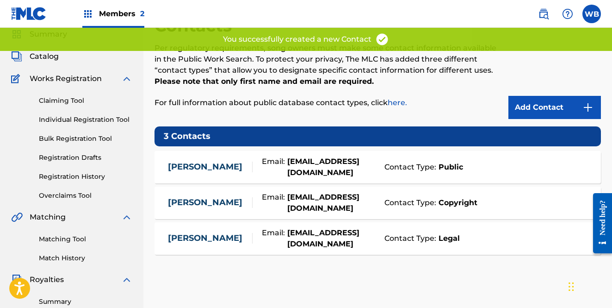
scroll to position [40, 0]
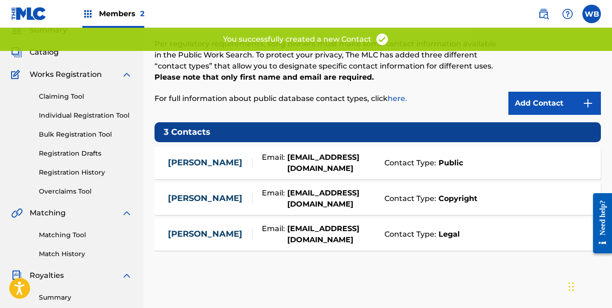
click at [561, 106] on link "Add Contact" at bounding box center [555, 103] width 93 height 23
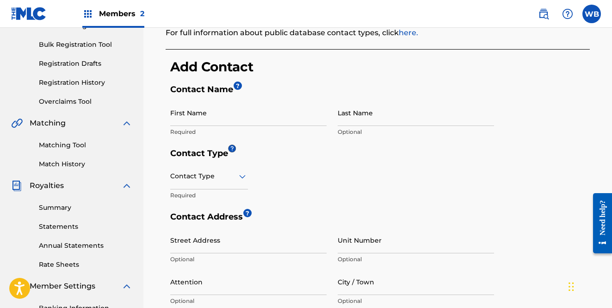
scroll to position [136, 0]
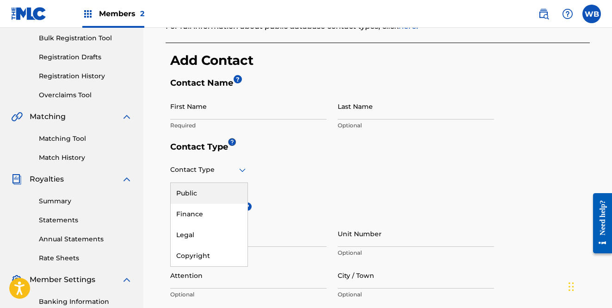
click at [241, 169] on icon at bounding box center [242, 170] width 6 height 4
click at [214, 216] on div "Finance" at bounding box center [209, 214] width 77 height 21
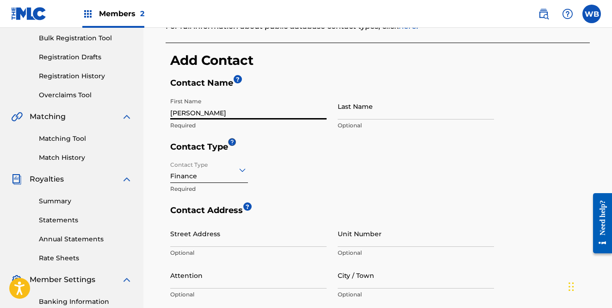
type input "[PERSON_NAME]"
click at [346, 181] on div "Contact Type Finance Required" at bounding box center [332, 180] width 324 height 49
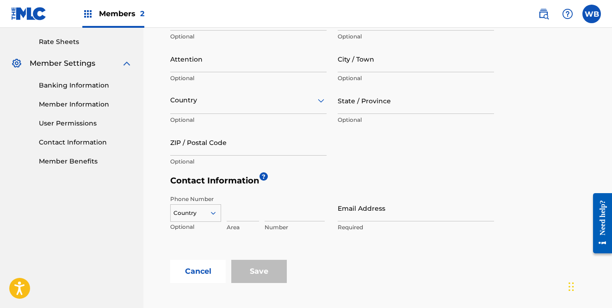
scroll to position [0, 0]
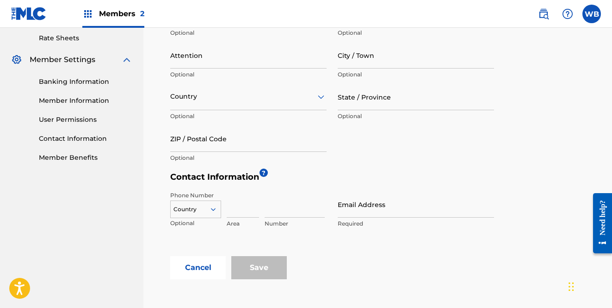
click at [214, 208] on div "Country" at bounding box center [195, 207] width 51 height 14
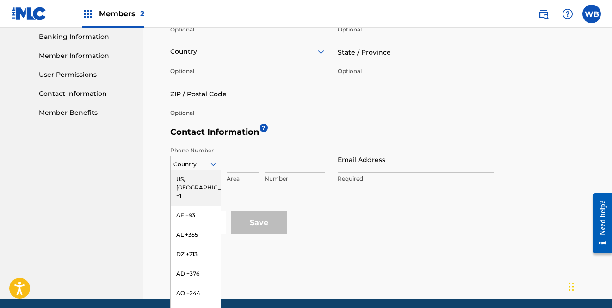
click at [205, 174] on div "US, [GEOGRAPHIC_DATA] +1" at bounding box center [196, 187] width 50 height 36
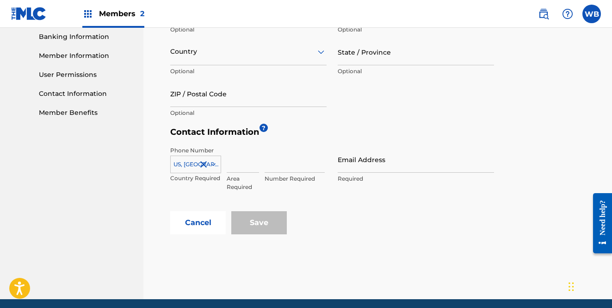
click at [236, 167] on input at bounding box center [243, 159] width 32 height 26
type input "310"
type input "4228745"
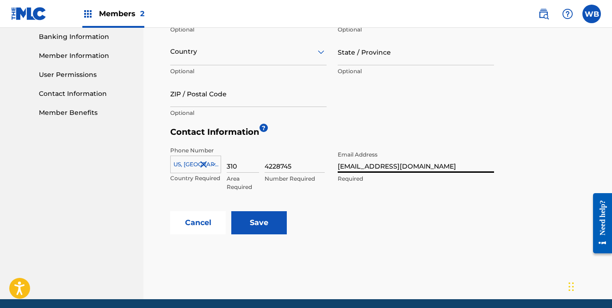
type input "[EMAIL_ADDRESS][DOMAIN_NAME]"
click at [261, 226] on input "Save" at bounding box center [259, 222] width 56 height 23
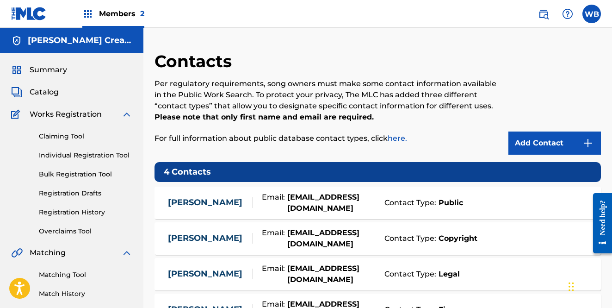
click at [57, 68] on span "Summary" at bounding box center [48, 69] width 37 height 11
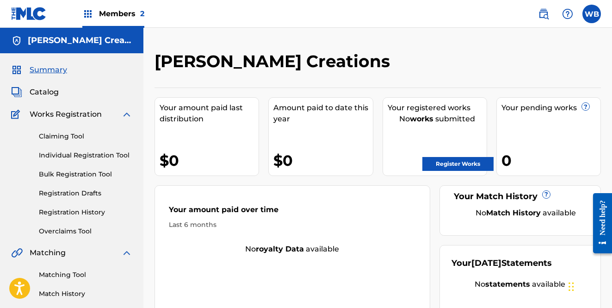
click at [58, 93] on span "Catalog" at bounding box center [44, 92] width 29 height 11
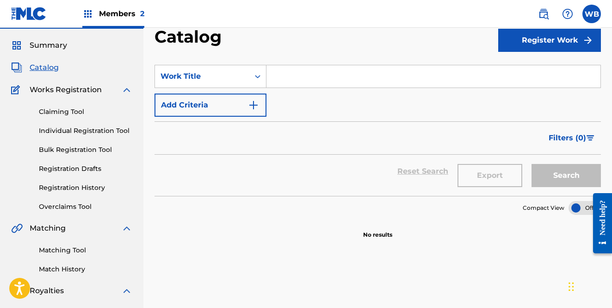
scroll to position [25, 0]
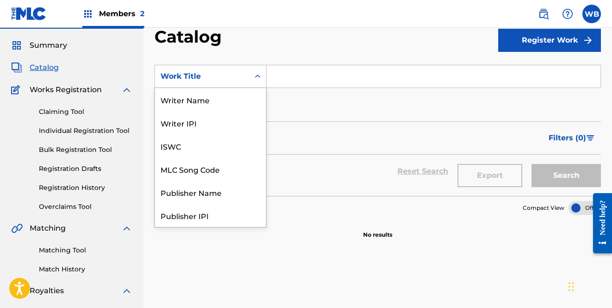
click at [255, 74] on icon "Search Form" at bounding box center [257, 76] width 9 height 9
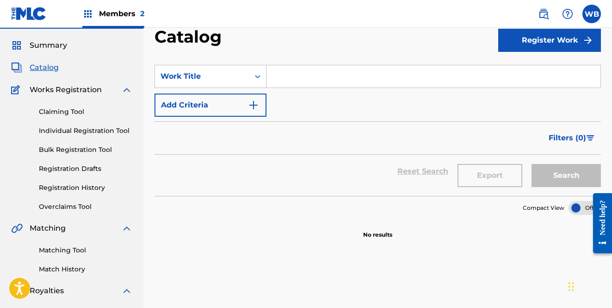
click at [255, 74] on icon "Search Form" at bounding box center [257, 76] width 9 height 9
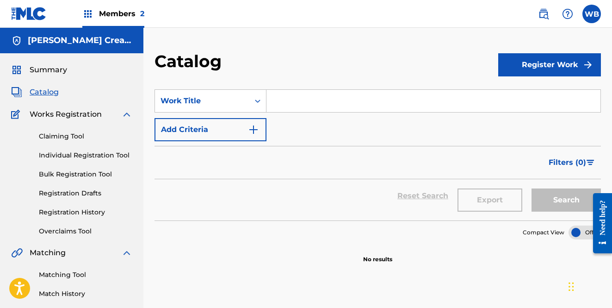
scroll to position [0, 0]
click at [233, 131] on button "Add Criteria" at bounding box center [211, 129] width 112 height 23
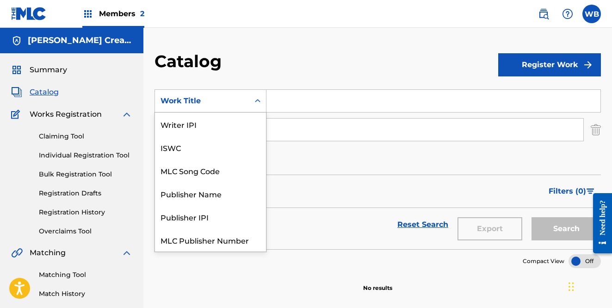
click at [257, 100] on icon "Search Form" at bounding box center [257, 100] width 9 height 9
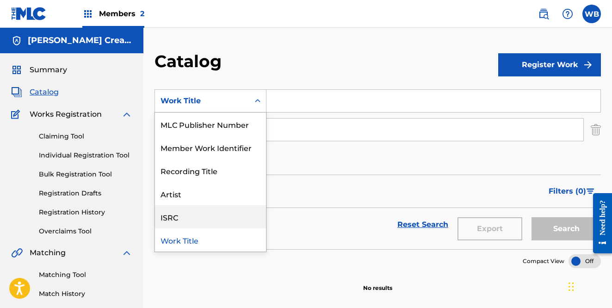
click at [199, 215] on div "ISRC" at bounding box center [210, 216] width 111 height 23
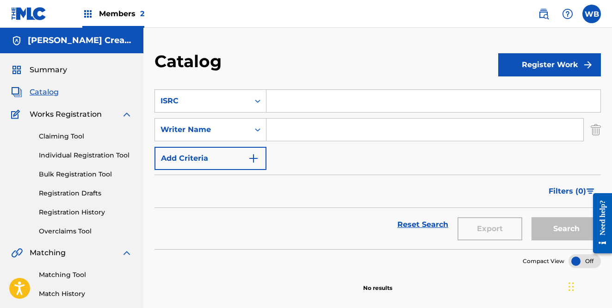
click at [332, 101] on input "Search Form" at bounding box center [434, 101] width 334 height 22
paste input "QZZ7R2537305"
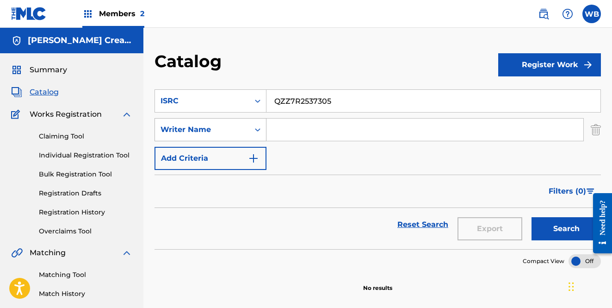
type input "QZZ7R2537305"
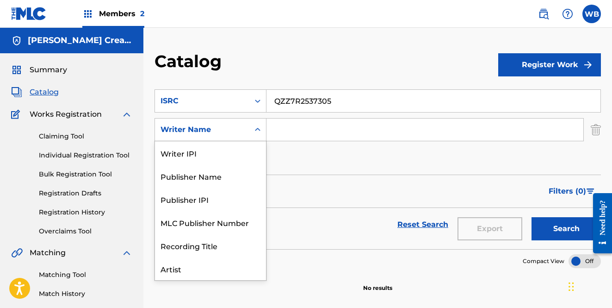
click at [244, 132] on div "Writer Name" at bounding box center [202, 130] width 94 height 18
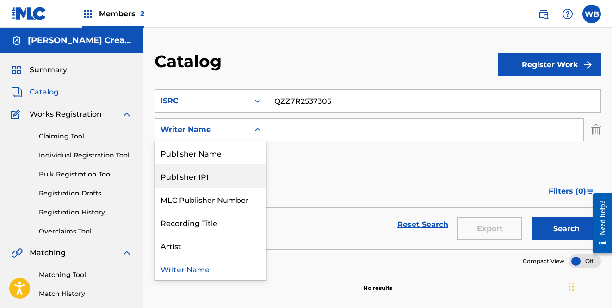
click at [289, 126] on input "Search Form" at bounding box center [425, 129] width 317 height 22
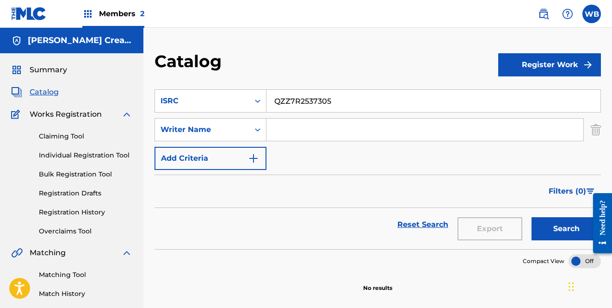
click at [289, 126] on input "Search Form" at bounding box center [425, 129] width 317 height 22
type input "Q"
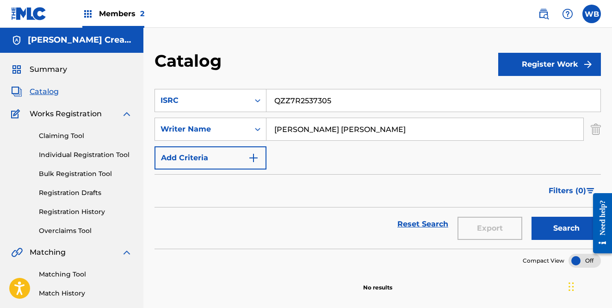
type input "[PERSON_NAME] [PERSON_NAME]"
click at [561, 234] on button "Search" at bounding box center [566, 228] width 69 height 23
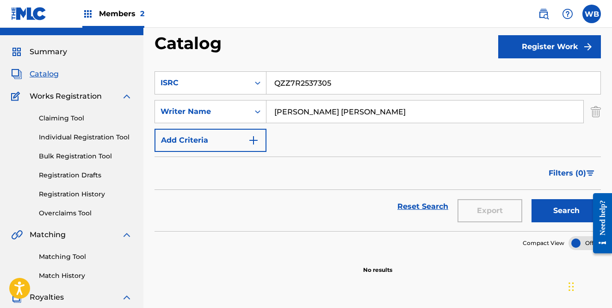
scroll to position [18, 0]
click at [561, 46] on button "Register Work" at bounding box center [549, 46] width 103 height 23
click at [524, 75] on link "Individual" at bounding box center [549, 77] width 103 height 22
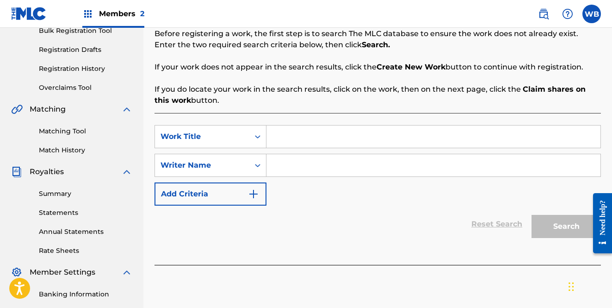
scroll to position [151, 0]
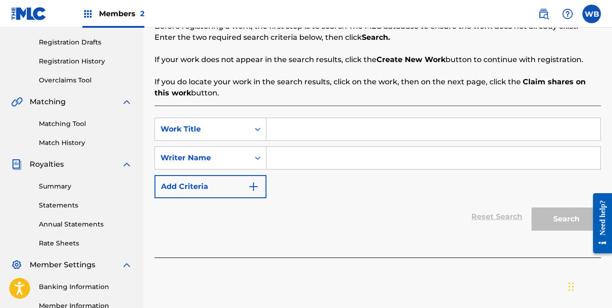
click at [344, 137] on input "Search Form" at bounding box center [434, 129] width 334 height 22
paste input "QZZ7R2537305"
type input "QZZ7R2537305"
click at [255, 134] on div "Search Form" at bounding box center [257, 129] width 17 height 17
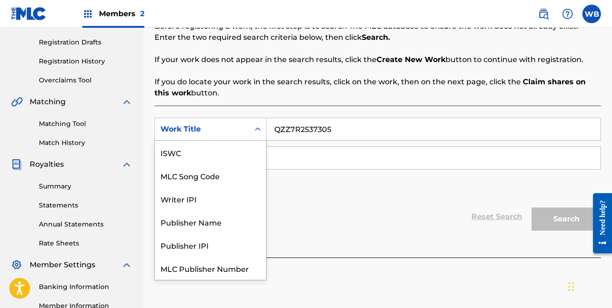
scroll to position [23, 0]
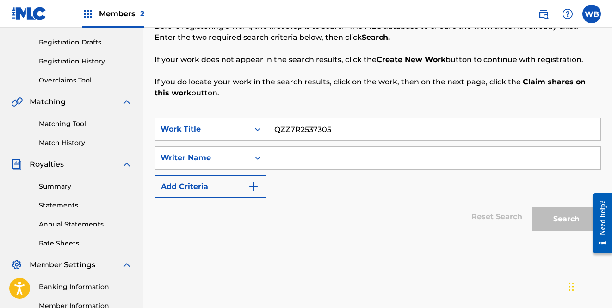
drag, startPoint x: 338, startPoint y: 129, endPoint x: 268, endPoint y: 124, distance: 70.5
click at [268, 124] on input "QZZ7R2537305" at bounding box center [434, 129] width 334 height 22
click at [254, 151] on div "Search Form" at bounding box center [257, 157] width 17 height 17
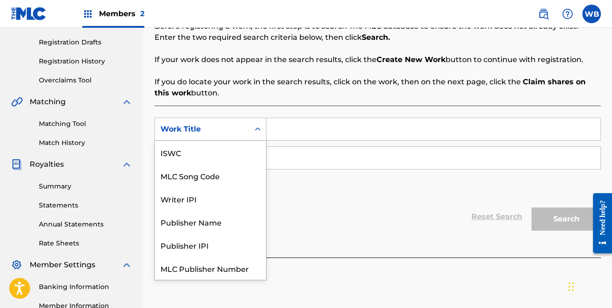
click at [247, 129] on div "Work Title" at bounding box center [202, 129] width 94 height 18
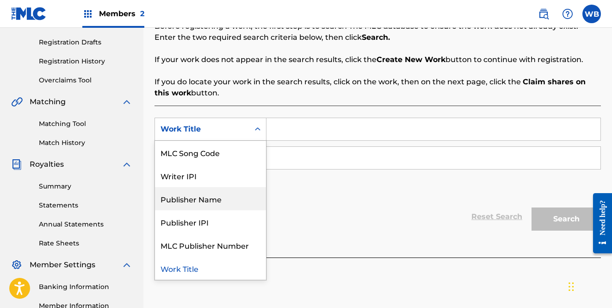
click at [304, 186] on div "SearchWithCriteriac9de45eb-d59f-4fc1-a622-d590d96cbec7 Publisher Name, 4 of 7. …" at bounding box center [378, 158] width 447 height 81
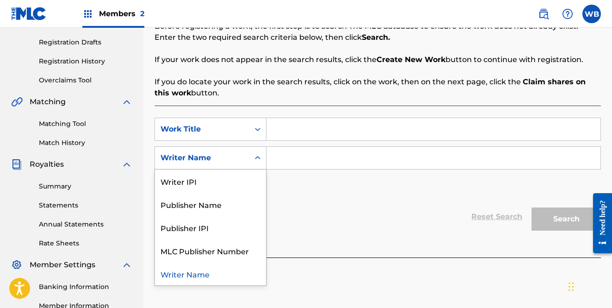
click at [251, 158] on div "Search Form" at bounding box center [257, 157] width 17 height 17
click at [230, 184] on div "Writer IPI" at bounding box center [210, 180] width 111 height 23
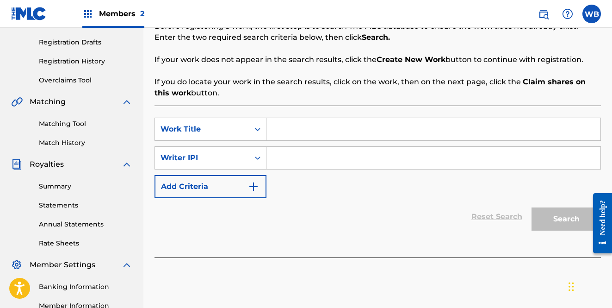
click at [295, 159] on input "Search Form" at bounding box center [434, 158] width 334 height 22
paste input "664837015"
type input "664837015"
click at [280, 133] on input "Search Form" at bounding box center [434, 129] width 334 height 22
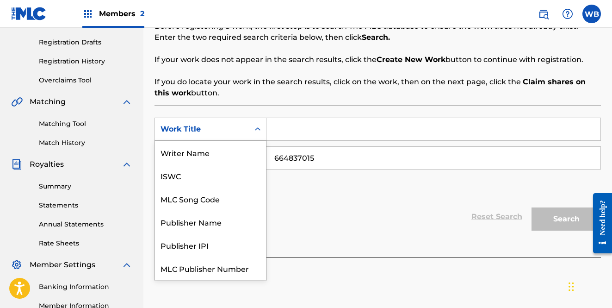
click at [256, 131] on icon "Search Form" at bounding box center [257, 128] width 9 height 9
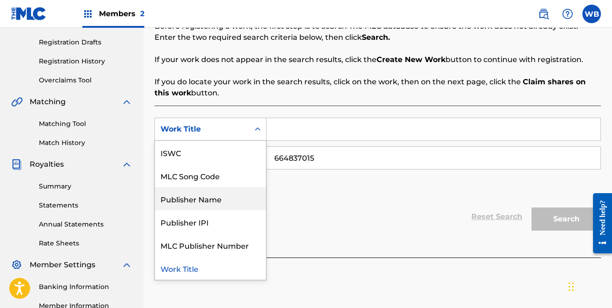
click at [232, 203] on div "Publisher Name" at bounding box center [210, 198] width 111 height 23
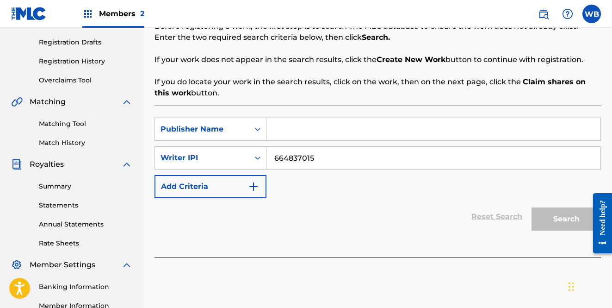
click at [289, 130] on input "Search Form" at bounding box center [434, 129] width 334 height 22
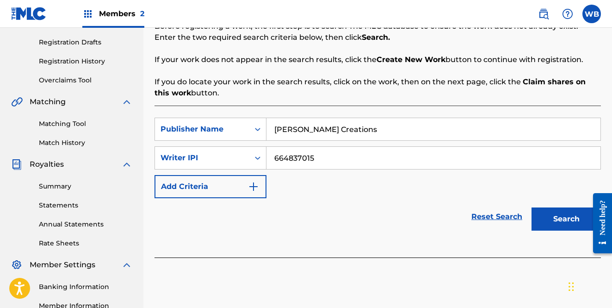
type input "[PERSON_NAME] Creations"
click at [560, 214] on button "Search" at bounding box center [566, 218] width 69 height 23
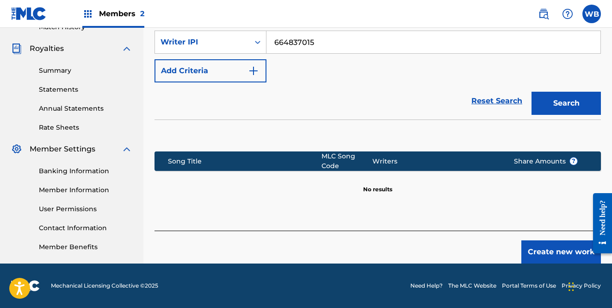
scroll to position [267, 0]
click at [551, 252] on button "Create new work" at bounding box center [562, 251] width 80 height 23
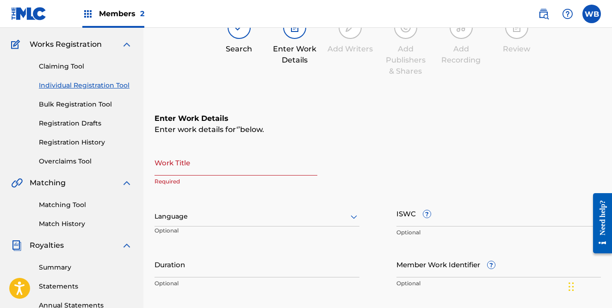
scroll to position [70, 0]
click at [223, 165] on input "Work Title" at bounding box center [236, 162] width 163 height 26
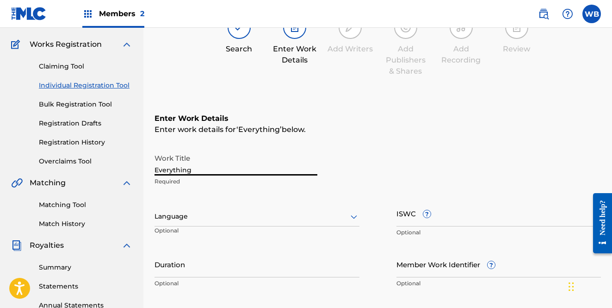
type input "Everything"
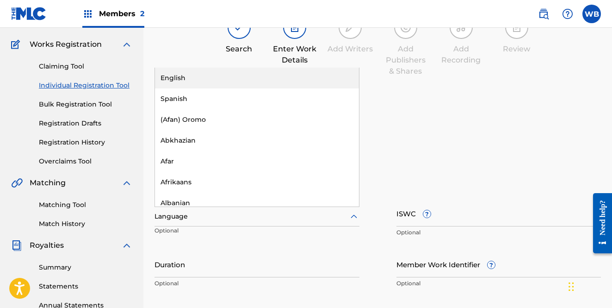
click at [250, 216] on div at bounding box center [257, 217] width 205 height 12
click at [239, 75] on div "English" at bounding box center [257, 78] width 204 height 21
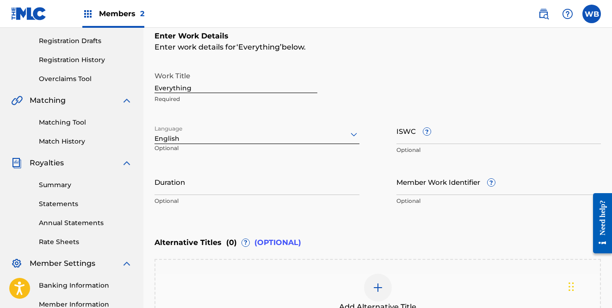
scroll to position [154, 0]
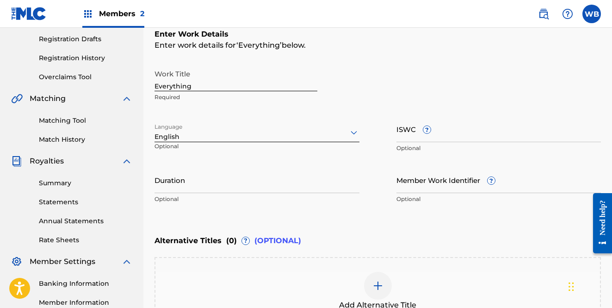
click at [195, 189] on input "Duration" at bounding box center [257, 180] width 205 height 26
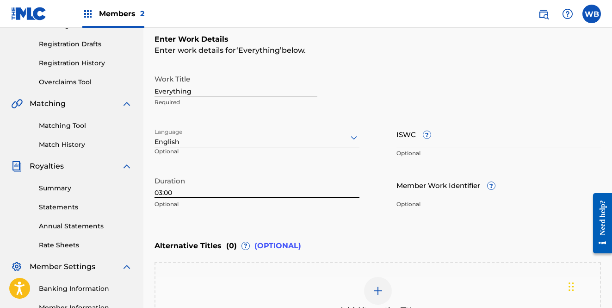
scroll to position [149, 0]
type input "03:00"
click at [407, 97] on div "Work Title Everything Required" at bounding box center [378, 91] width 447 height 42
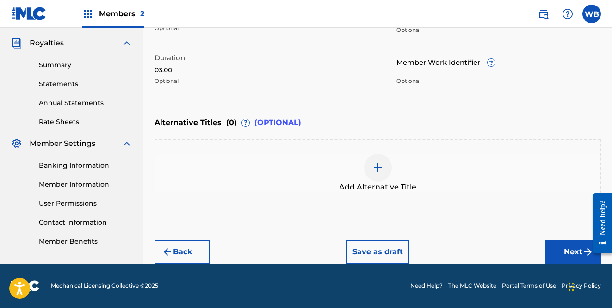
click at [560, 249] on button "Next" at bounding box center [574, 251] width 56 height 23
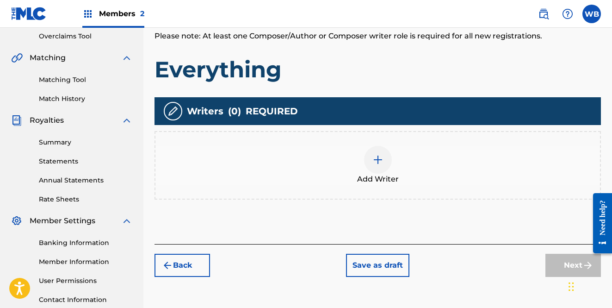
scroll to position [184, 0]
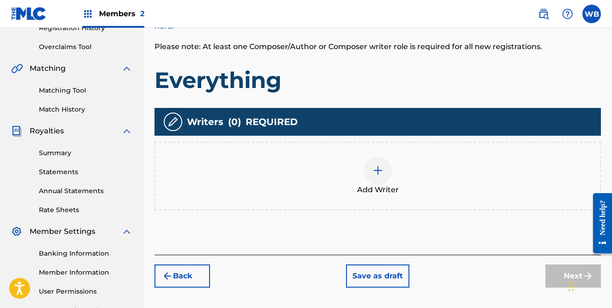
click at [371, 172] on div at bounding box center [378, 170] width 28 height 28
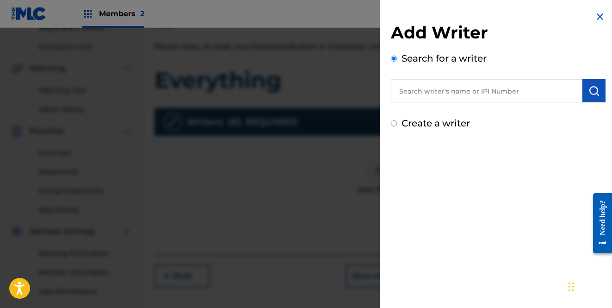
click at [427, 88] on input "text" at bounding box center [487, 90] width 192 height 23
paste input "664837015"
type input "664837015"
click at [593, 91] on img "submit" at bounding box center [594, 90] width 11 height 11
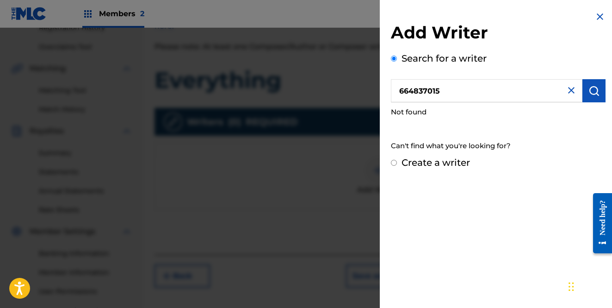
drag, startPoint x: 454, startPoint y: 89, endPoint x: 373, endPoint y: 81, distance: 81.3
click at [373, 81] on div "Add Writer Search for a writer 664837015 Not found Can't find what you're looki…" at bounding box center [306, 168] width 612 height 280
click at [394, 165] on input "Create a writer" at bounding box center [394, 163] width 6 height 6
radio input "false"
radio input "true"
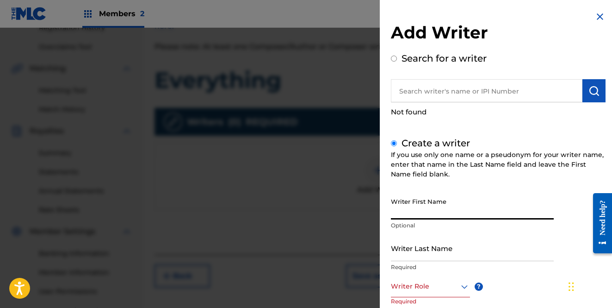
click at [427, 210] on input "Writer First Name" at bounding box center [472, 206] width 163 height 26
type input "[PERSON_NAME]"
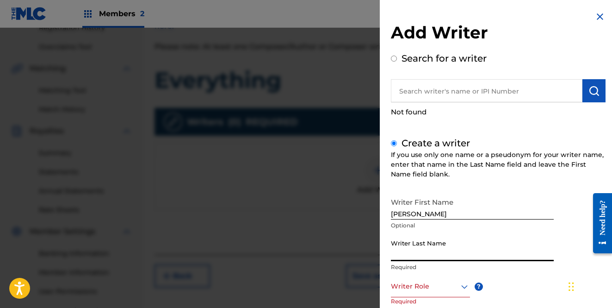
click at [425, 251] on input "Writer Last Name" at bounding box center [472, 248] width 163 height 26
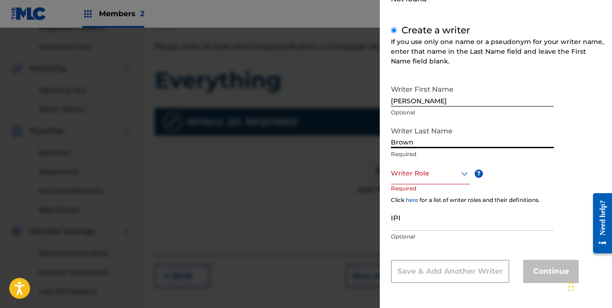
scroll to position [112, 0]
type input "Brown"
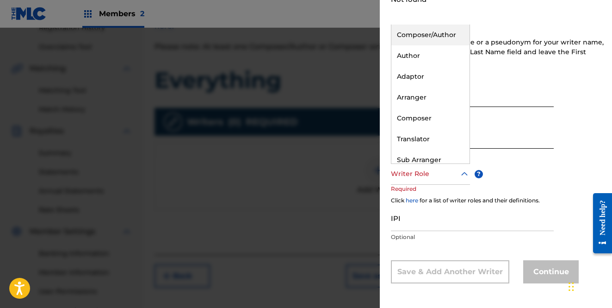
click at [442, 180] on div "Writer Role" at bounding box center [430, 174] width 79 height 21
click at [435, 35] on div "Composer/Author" at bounding box center [431, 35] width 78 height 21
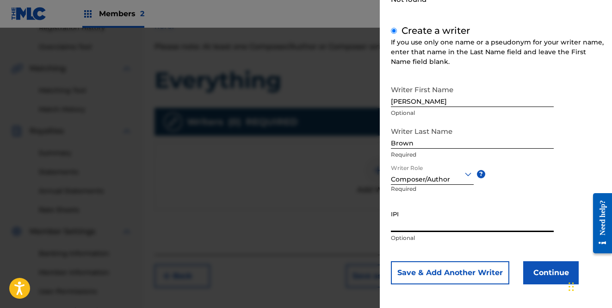
click at [430, 222] on input "IPI" at bounding box center [472, 218] width 163 height 26
paste input "664837015"
type input "664837015"
click at [539, 270] on button "Continue" at bounding box center [551, 272] width 56 height 23
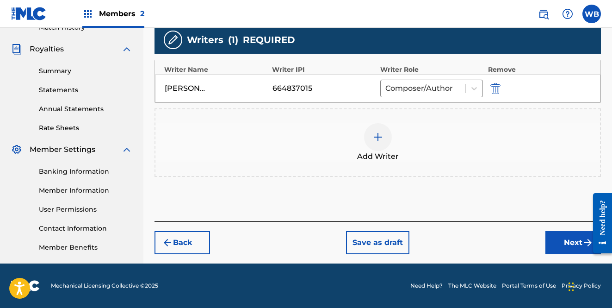
click at [559, 241] on button "Next" at bounding box center [574, 242] width 56 height 23
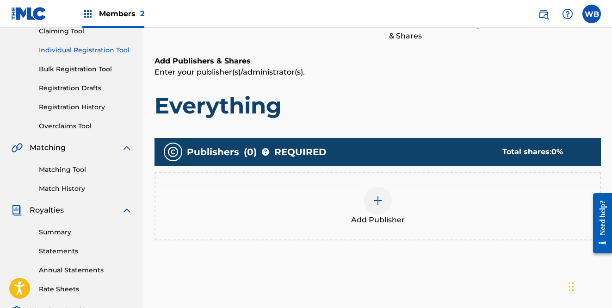
scroll to position [138, 0]
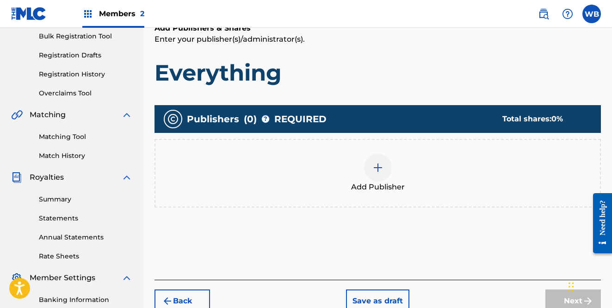
click at [380, 168] on img at bounding box center [378, 167] width 11 height 11
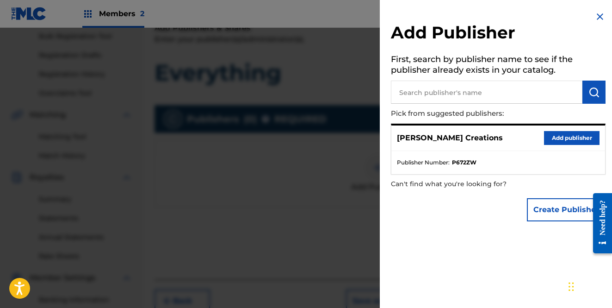
click at [436, 140] on p "[PERSON_NAME] Creations" at bounding box center [450, 137] width 106 height 11
click at [555, 135] on button "Add publisher" at bounding box center [572, 138] width 56 height 14
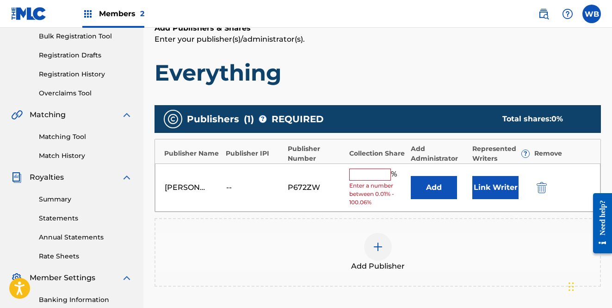
click at [373, 169] on input "text" at bounding box center [370, 174] width 42 height 12
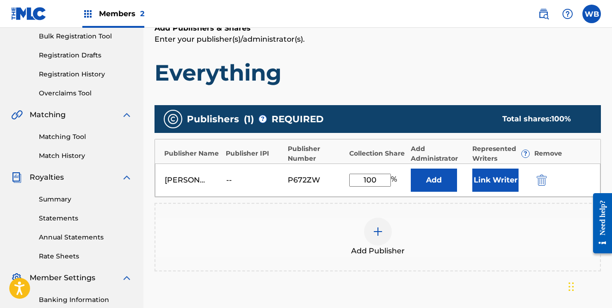
type input "100"
click at [482, 184] on button "Link Writer" at bounding box center [496, 179] width 46 height 23
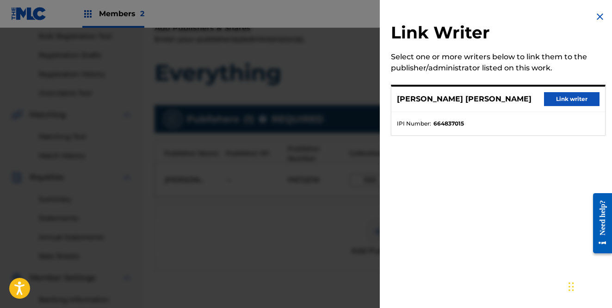
click at [465, 105] on div "[PERSON_NAME] [PERSON_NAME] Link writer" at bounding box center [499, 99] width 214 height 25
click at [556, 98] on button "Link writer" at bounding box center [572, 99] width 56 height 14
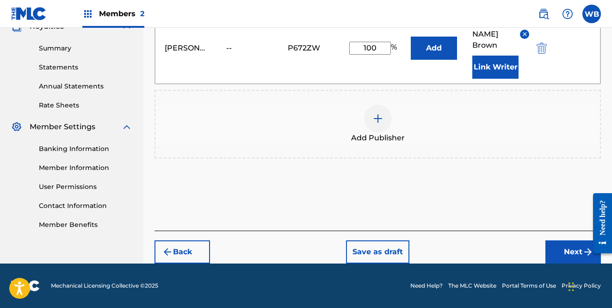
scroll to position [288, 0]
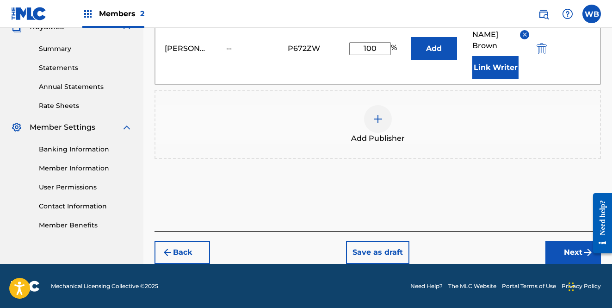
click at [560, 250] on button "Next" at bounding box center [574, 252] width 56 height 23
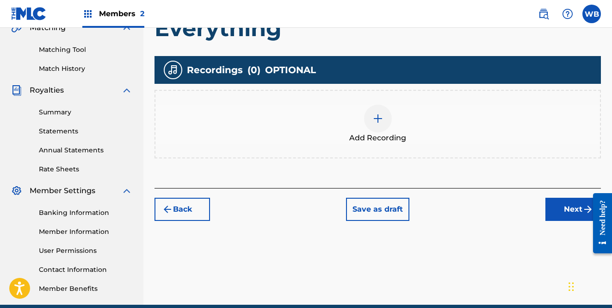
scroll to position [189, 0]
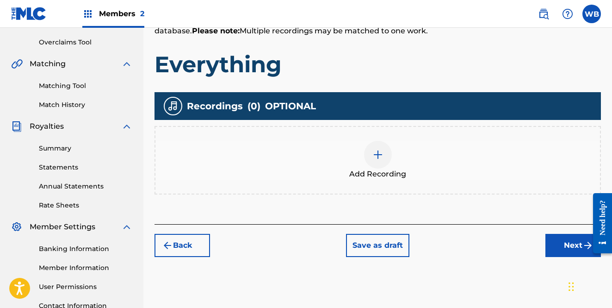
click at [375, 161] on div at bounding box center [378, 155] width 28 height 28
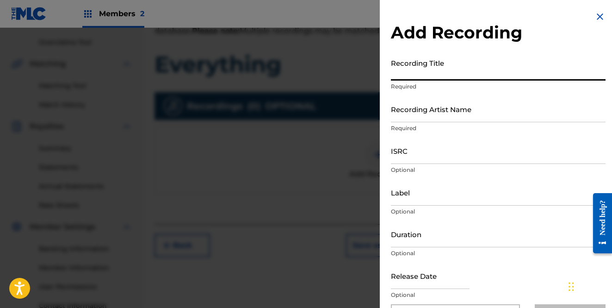
click at [423, 75] on input "Recording Title" at bounding box center [498, 67] width 215 height 26
type input "Everything"
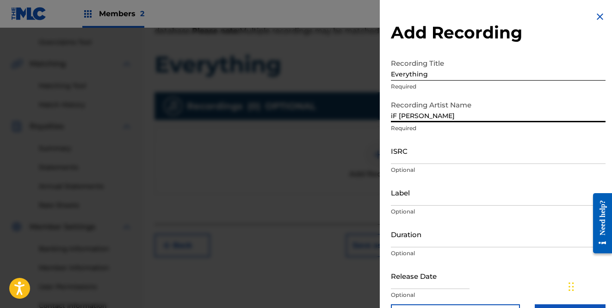
type input "iF [PERSON_NAME]"
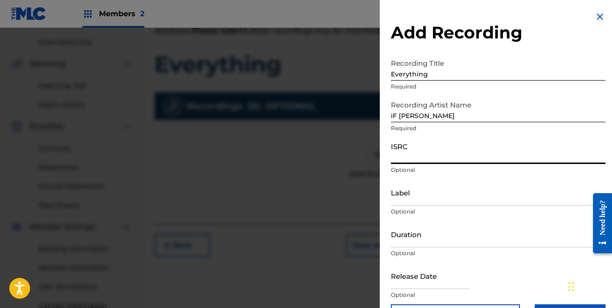
click at [529, 137] on input "ISRC" at bounding box center [498, 150] width 215 height 26
paste input "QZZ7R2537305"
type input "QZZ7R2537305"
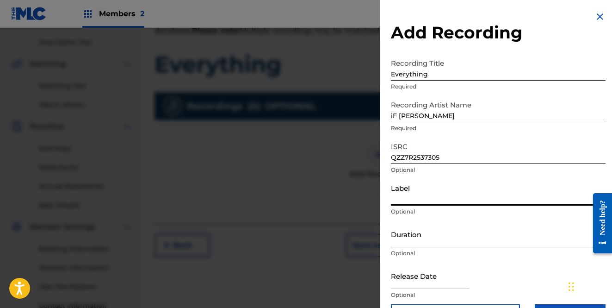
click at [430, 203] on input "Label" at bounding box center [498, 192] width 215 height 26
type input "[PERSON_NAME] Creations"
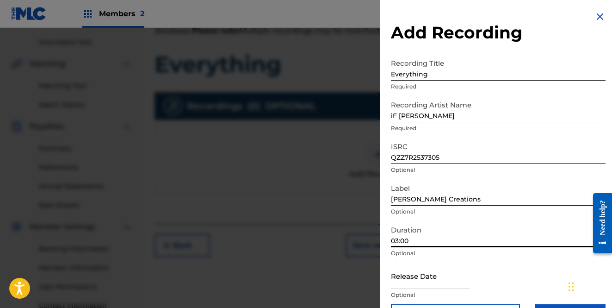
scroll to position [31, 0]
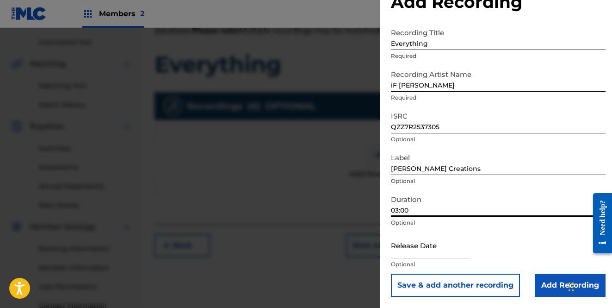
type input "03:00"
click at [446, 258] on input "text" at bounding box center [430, 245] width 79 height 26
select select "8"
select select "2025"
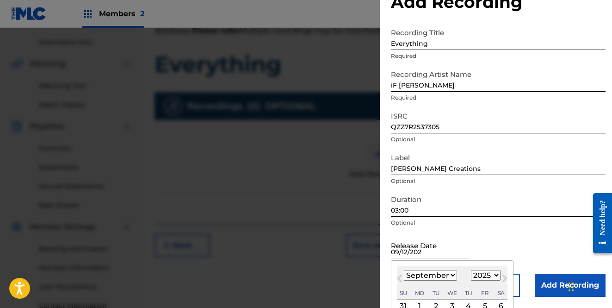
type input "[DATE]"
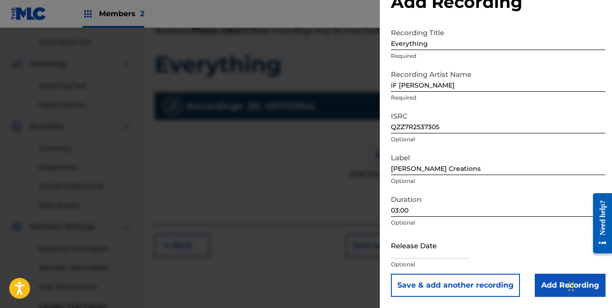
click at [524, 243] on div "Release Date Optional" at bounding box center [498, 253] width 215 height 42
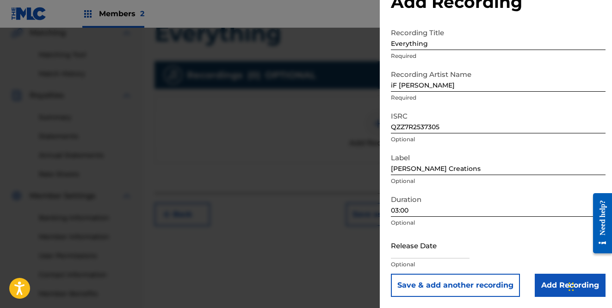
scroll to position [260, 0]
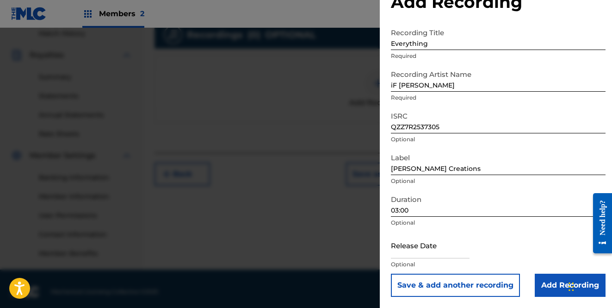
select select "8"
select select "2025"
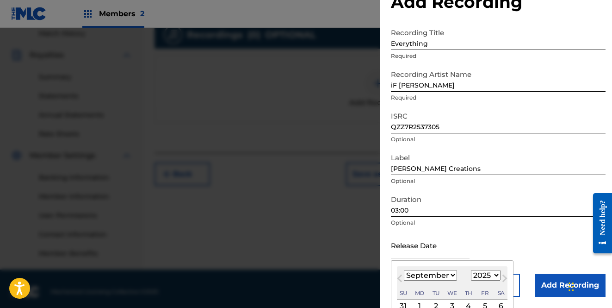
click at [462, 252] on input "text" at bounding box center [430, 245] width 79 height 26
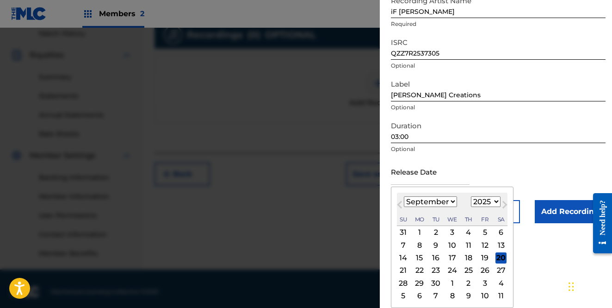
click at [480, 246] on div "12" at bounding box center [484, 244] width 11 height 11
type input "[DATE]"
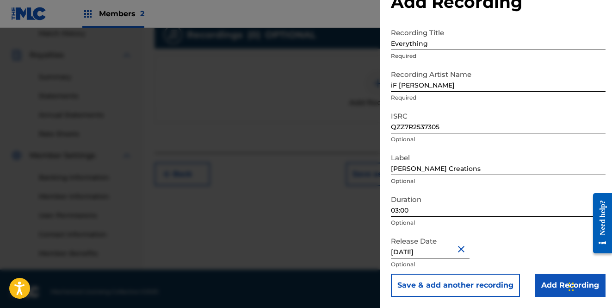
scroll to position [31, 0]
click at [508, 233] on div "Release Date [DATE] Optional" at bounding box center [498, 253] width 215 height 42
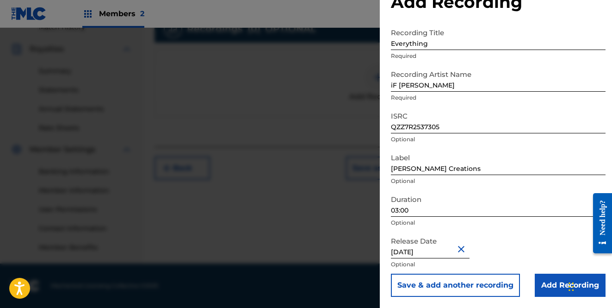
scroll to position [266, 0]
click at [555, 283] on input "Add Recording" at bounding box center [570, 285] width 71 height 23
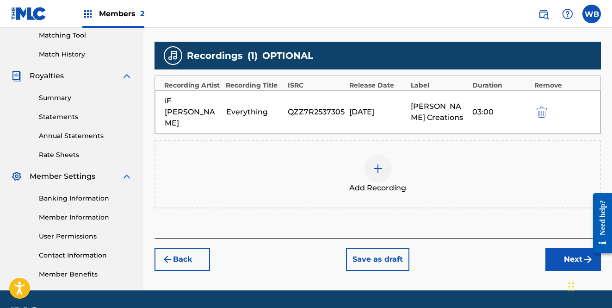
scroll to position [263, 0]
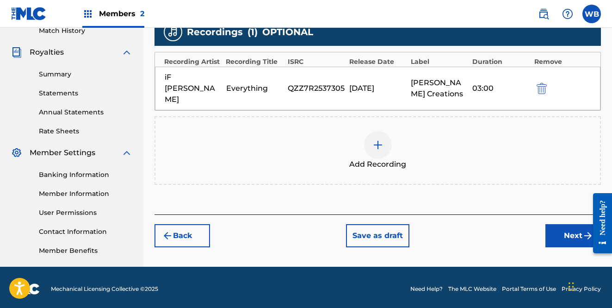
click at [556, 224] on button "Next" at bounding box center [574, 235] width 56 height 23
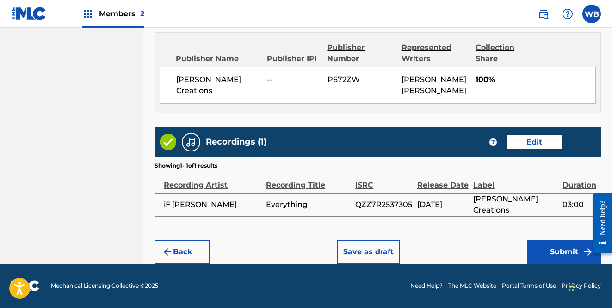
scroll to position [508, 0]
click at [546, 253] on button "Submit" at bounding box center [564, 251] width 74 height 23
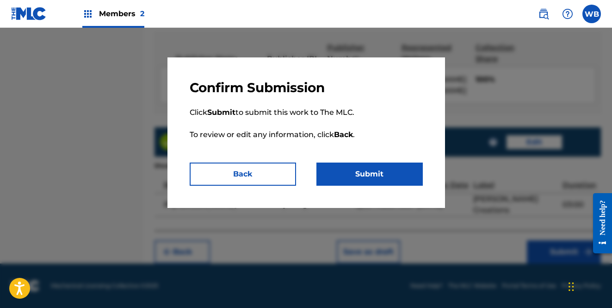
click at [362, 175] on button "Submit" at bounding box center [370, 173] width 106 height 23
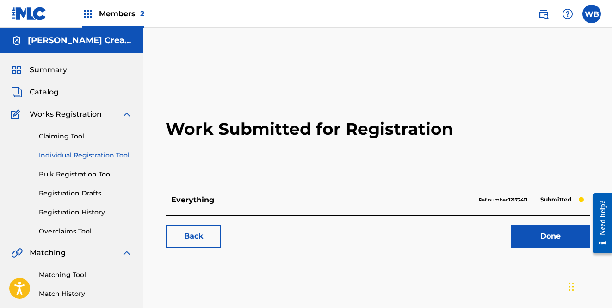
click at [48, 93] on span "Catalog" at bounding box center [44, 92] width 29 height 11
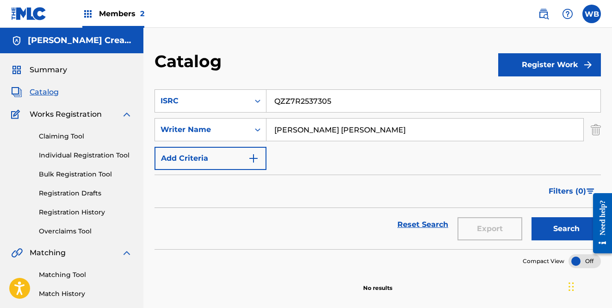
click at [49, 62] on div "Summary Catalog Works Registration Claiming Tool Individual Registration Tool B…" at bounding box center [71, 291] width 143 height 476
click at [48, 70] on span "Summary" at bounding box center [48, 69] width 37 height 11
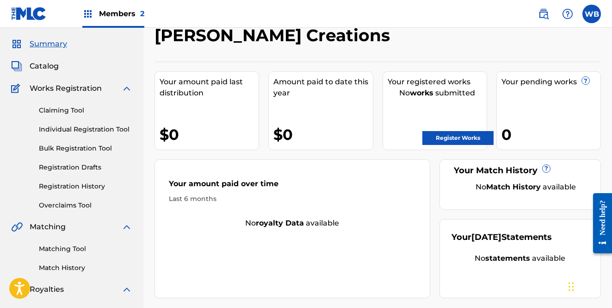
scroll to position [15, 0]
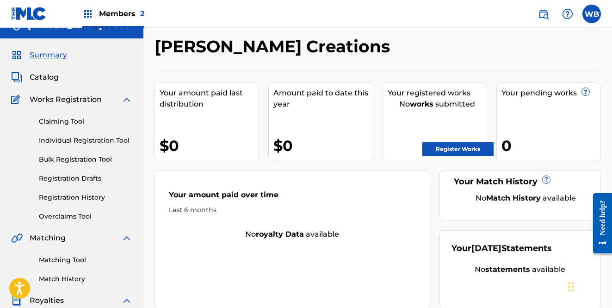
click at [467, 149] on link "Register Works" at bounding box center [458, 149] width 71 height 14
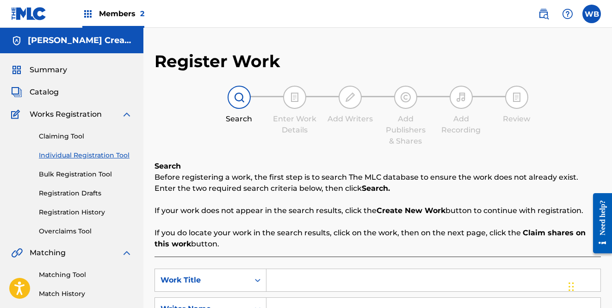
click at [91, 15] on img at bounding box center [87, 13] width 11 height 11
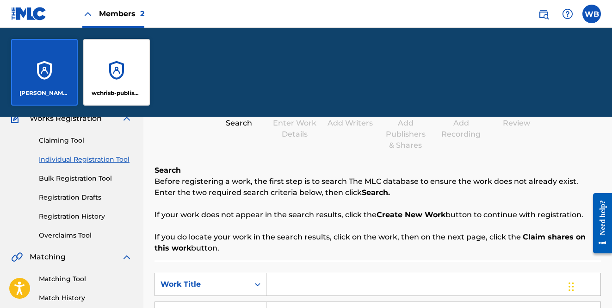
scroll to position [74, 0]
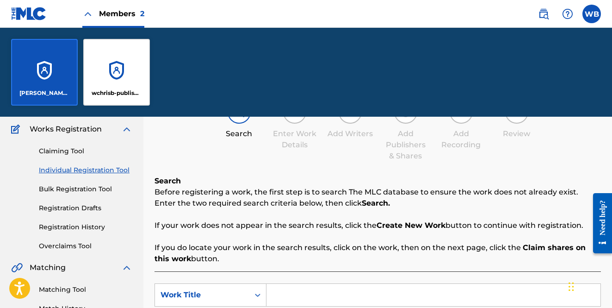
click at [95, 169] on link "Individual Registration Tool" at bounding box center [85, 170] width 93 height 10
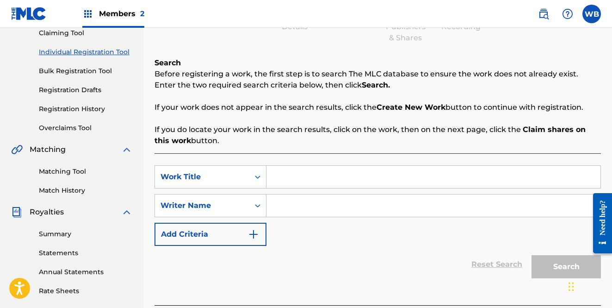
scroll to position [103, 0]
click at [74, 112] on link "Registration History" at bounding box center [85, 110] width 93 height 10
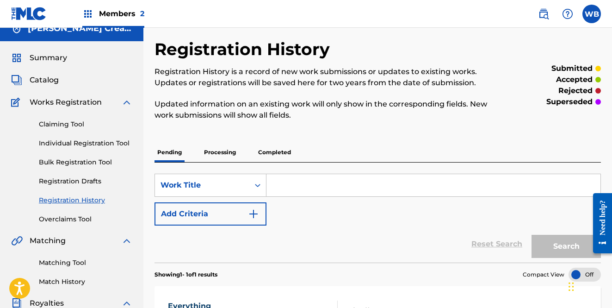
scroll to position [12, 0]
click at [72, 182] on link "Registration Drafts" at bounding box center [85, 182] width 93 height 10
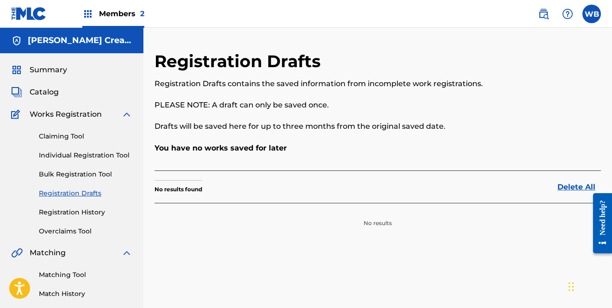
click at [71, 138] on link "Claiming Tool" at bounding box center [85, 136] width 93 height 10
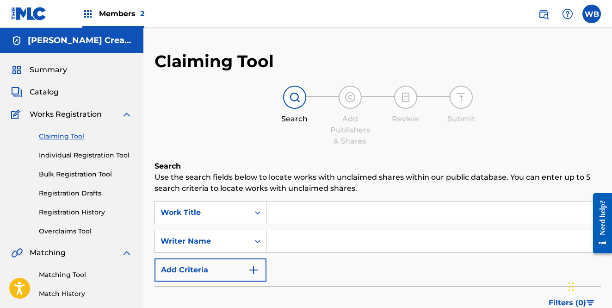
click at [73, 153] on link "Individual Registration Tool" at bounding box center [85, 155] width 93 height 10
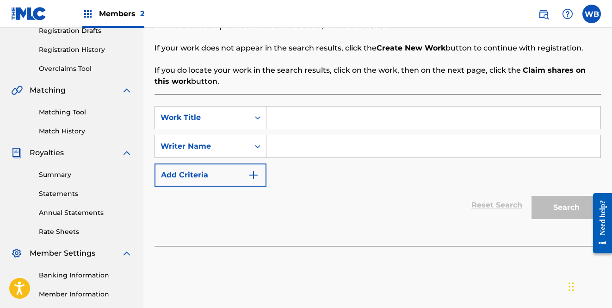
scroll to position [167, 0]
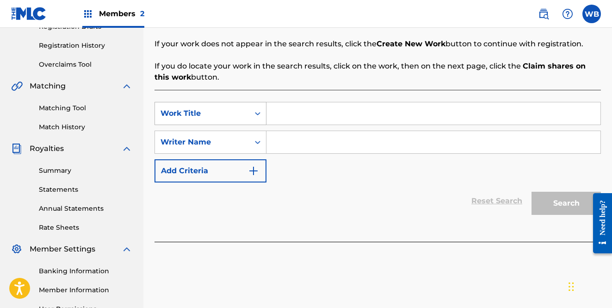
click at [259, 116] on icon "Search Form" at bounding box center [257, 113] width 9 height 9
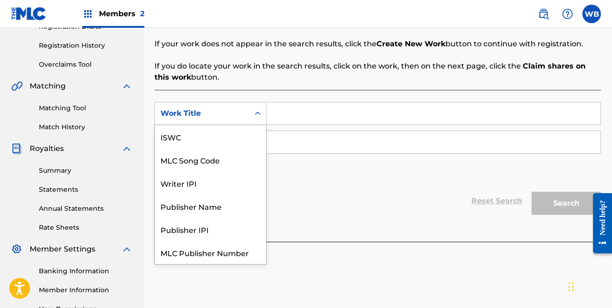
scroll to position [23, 0]
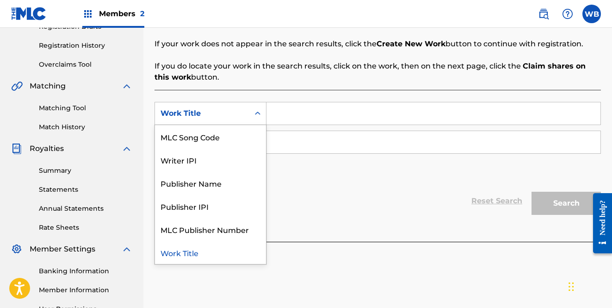
click at [211, 252] on div "Work Title" at bounding box center [210, 252] width 111 height 23
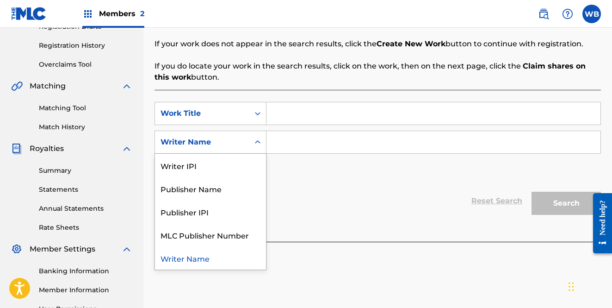
click at [229, 139] on div "Writer Name" at bounding box center [202, 142] width 83 height 11
click at [224, 162] on div "Writer IPI" at bounding box center [210, 165] width 111 height 23
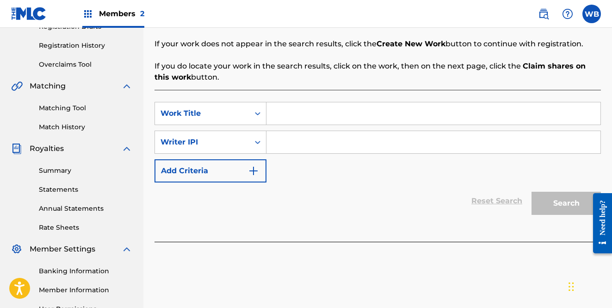
click at [290, 143] on input "Search Form" at bounding box center [434, 142] width 334 height 22
paste input "664837015"
type input "664837015"
click at [290, 114] on input "Search Form" at bounding box center [434, 113] width 334 height 22
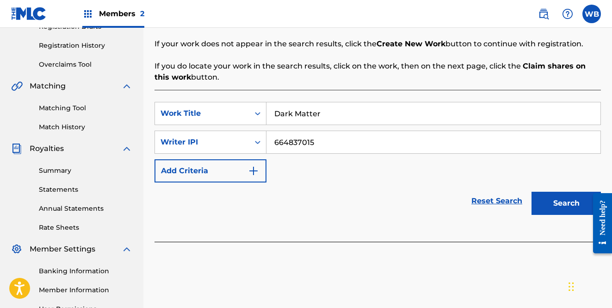
type input "Dark Matter"
click at [573, 210] on button "Search" at bounding box center [566, 203] width 69 height 23
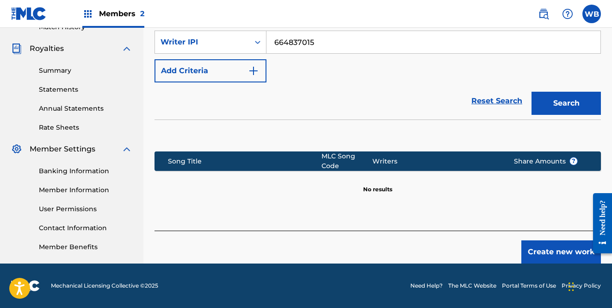
scroll to position [267, 0]
click at [541, 248] on button "Create new work" at bounding box center [562, 251] width 80 height 23
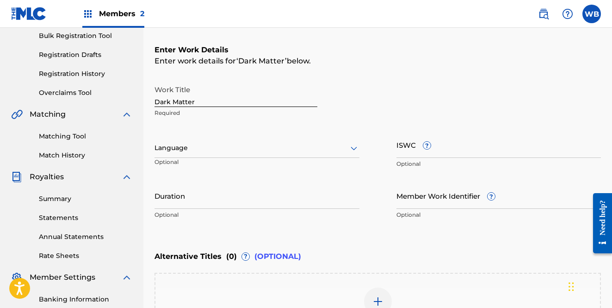
scroll to position [135, 0]
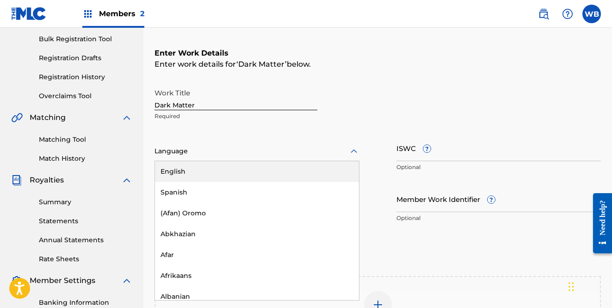
click at [280, 153] on div at bounding box center [257, 151] width 205 height 12
click at [274, 175] on div "English" at bounding box center [257, 171] width 204 height 21
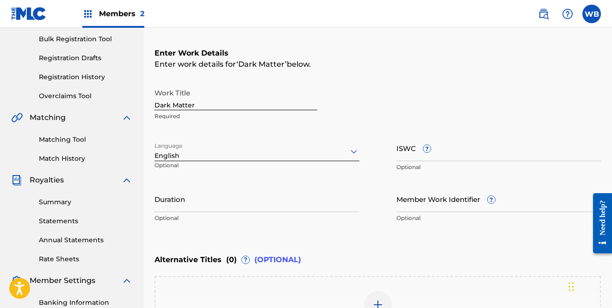
click at [453, 150] on input "ISWC ?" at bounding box center [499, 148] width 205 height 26
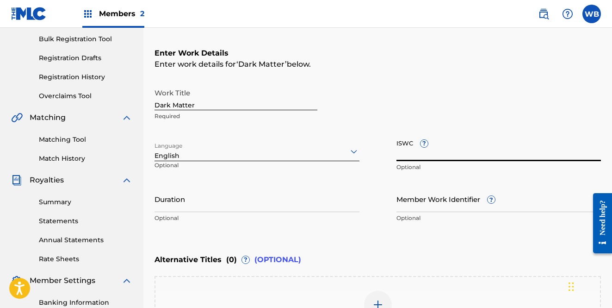
paste input "T3350122526"
type input "T3350122526"
click at [287, 198] on input "Duration" at bounding box center [257, 199] width 205 height 26
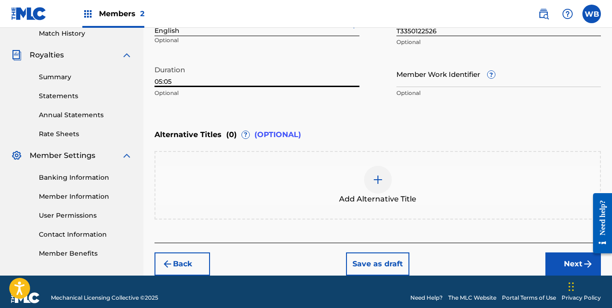
scroll to position [261, 0]
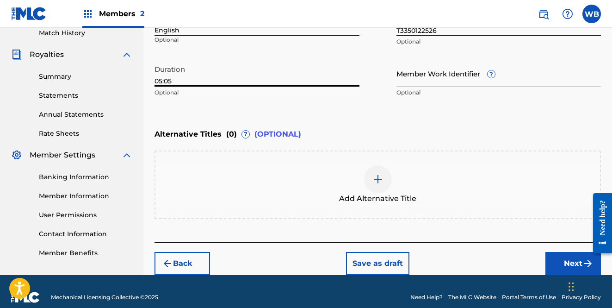
type input "05:05"
click at [379, 178] on img at bounding box center [378, 179] width 11 height 11
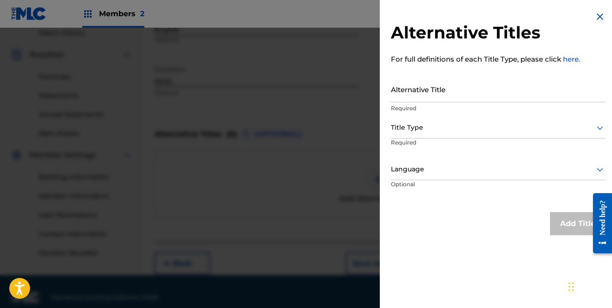
click at [422, 99] on input "Alternative Title" at bounding box center [498, 89] width 215 height 26
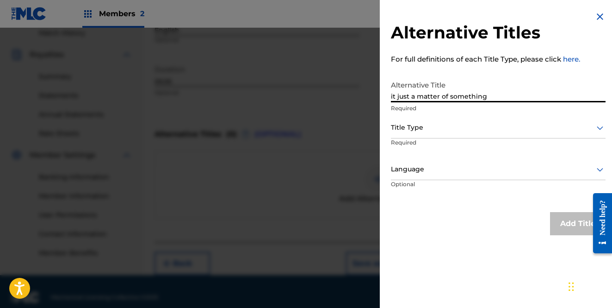
type input "it just a matter of something"
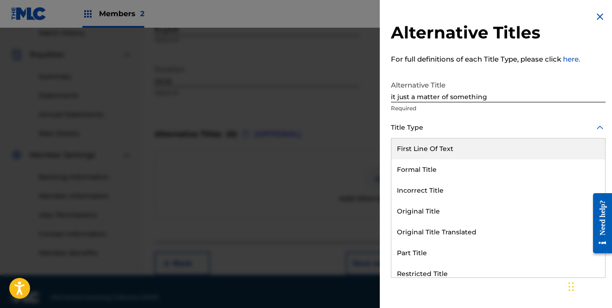
click at [441, 128] on div at bounding box center [498, 128] width 215 height 12
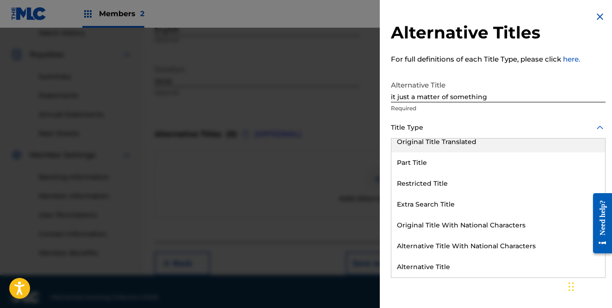
scroll to position [90, 0]
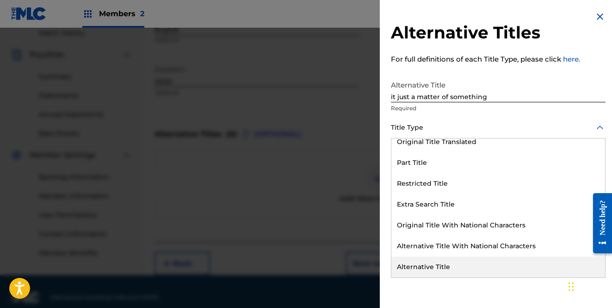
click at [432, 266] on div "Alternative Title" at bounding box center [499, 266] width 214 height 21
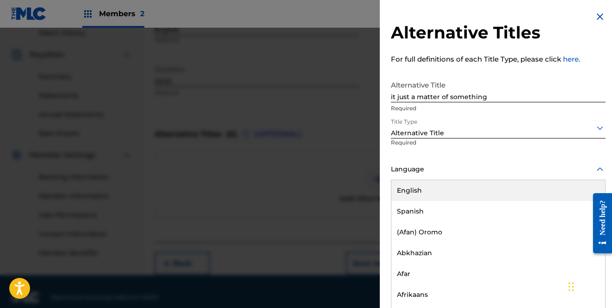
click at [440, 171] on div at bounding box center [498, 169] width 215 height 12
click at [435, 187] on div "English" at bounding box center [499, 190] width 214 height 21
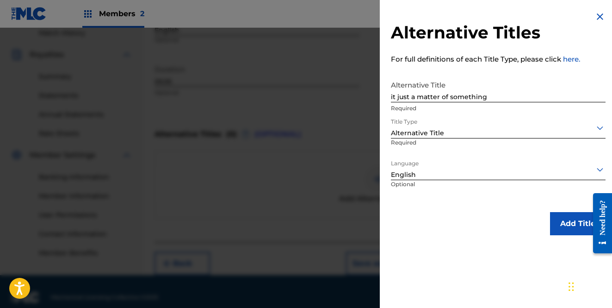
scroll to position [0, 0]
click at [554, 224] on button "Add Title" at bounding box center [578, 223] width 56 height 23
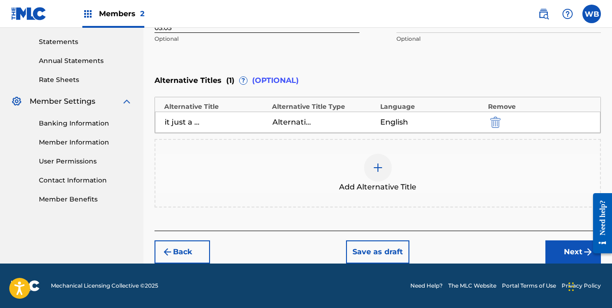
scroll to position [314, 0]
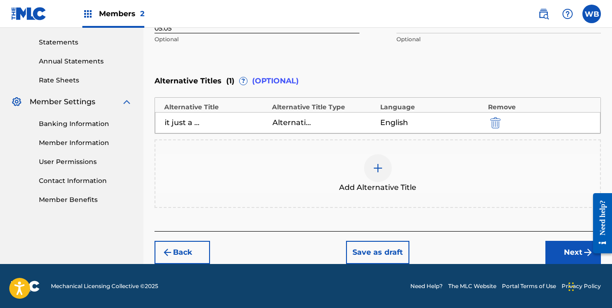
click at [556, 248] on button "Next" at bounding box center [574, 252] width 56 height 23
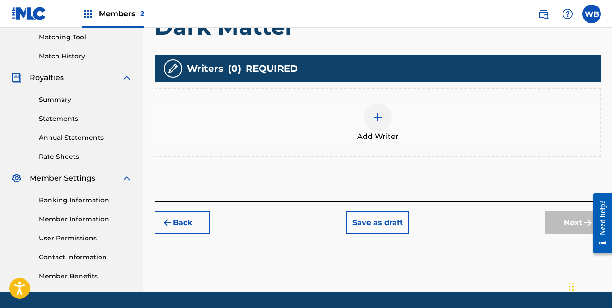
scroll to position [218, 0]
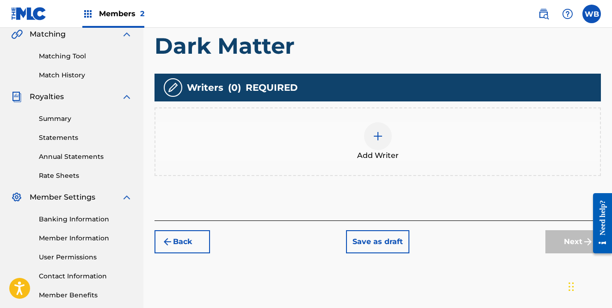
click at [382, 133] on img at bounding box center [378, 136] width 11 height 11
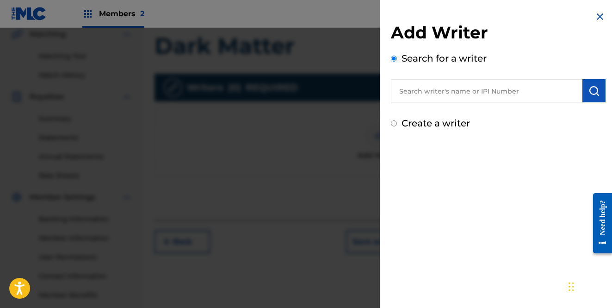
click at [420, 90] on input "text" at bounding box center [487, 90] width 192 height 23
paste input "T3350122526"
type input "T3350122526"
drag, startPoint x: 454, startPoint y: 94, endPoint x: 369, endPoint y: 90, distance: 85.7
click at [369, 90] on div "Add Writer Search for a writer T3350122526 Create a writer" at bounding box center [306, 168] width 612 height 280
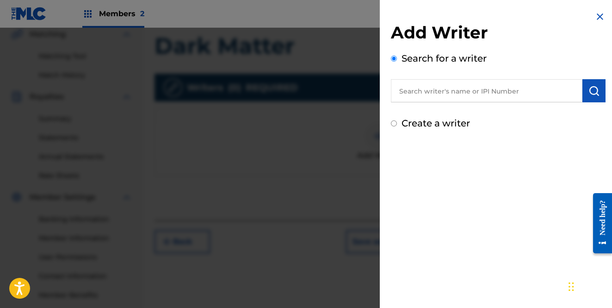
paste input "664837015"
type input "664837015"
click at [596, 91] on img "submit" at bounding box center [594, 90] width 11 height 11
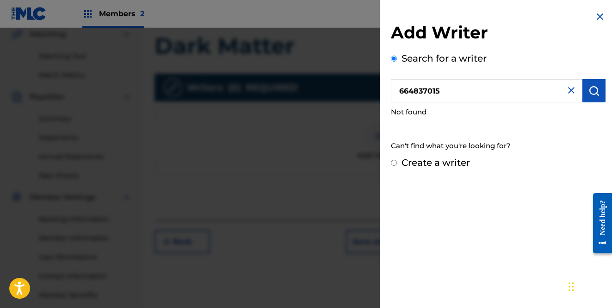
click at [401, 164] on div "Create a writer" at bounding box center [498, 163] width 215 height 14
click at [397, 162] on div "Create a writer" at bounding box center [498, 163] width 215 height 14
click at [396, 162] on input "Create a writer" at bounding box center [394, 163] width 6 height 6
radio input "false"
radio input "true"
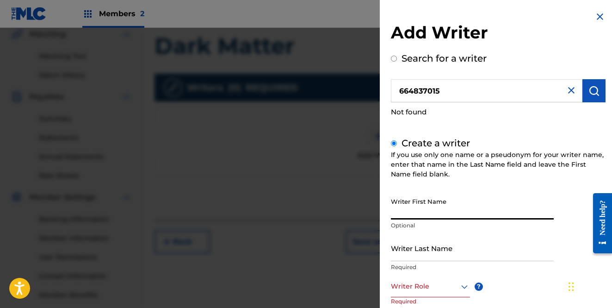
click at [435, 202] on input "Writer First Name" at bounding box center [472, 206] width 163 height 26
type input "[PERSON_NAME]"
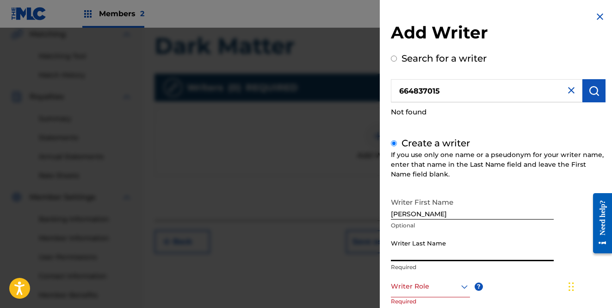
click at [448, 250] on input "Writer Last Name" at bounding box center [472, 248] width 163 height 26
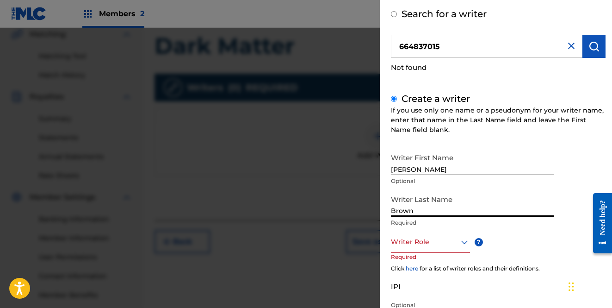
scroll to position [74, 0]
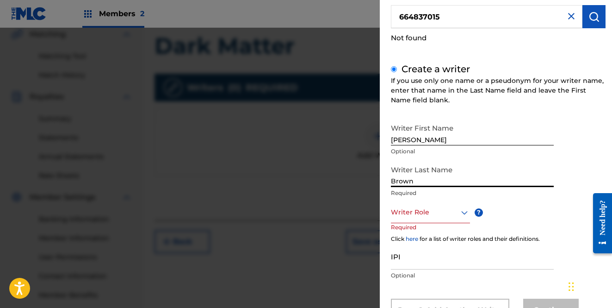
type input "Brown"
click at [461, 215] on icon at bounding box center [464, 212] width 11 height 11
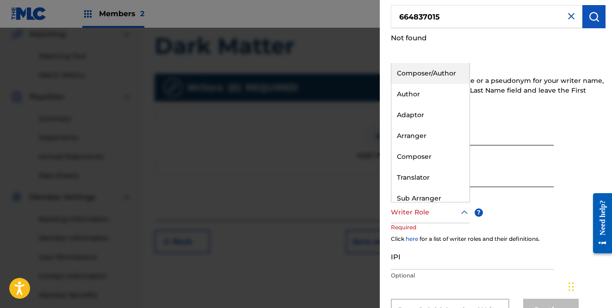
click at [440, 73] on div "Composer/Author" at bounding box center [431, 73] width 78 height 21
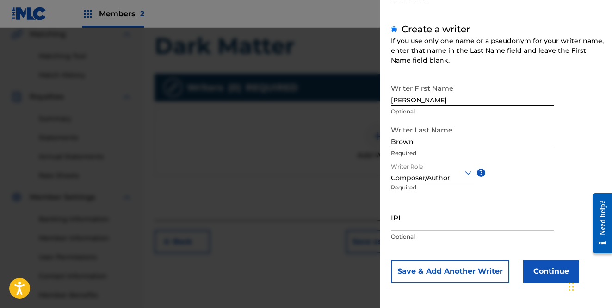
scroll to position [113, 0]
click at [428, 226] on input "IPI" at bounding box center [472, 218] width 163 height 26
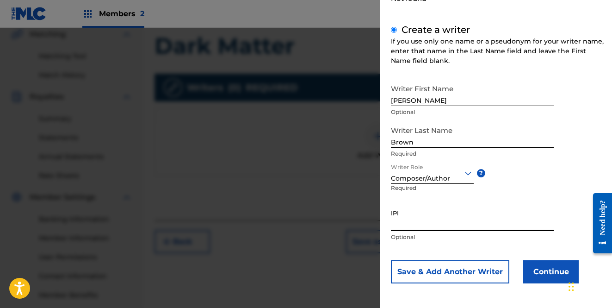
paste input "664837015"
type input "664837015"
click at [457, 243] on div "IPI 664837015 Optional" at bounding box center [472, 226] width 163 height 42
click at [542, 267] on button "Continue" at bounding box center [551, 271] width 56 height 23
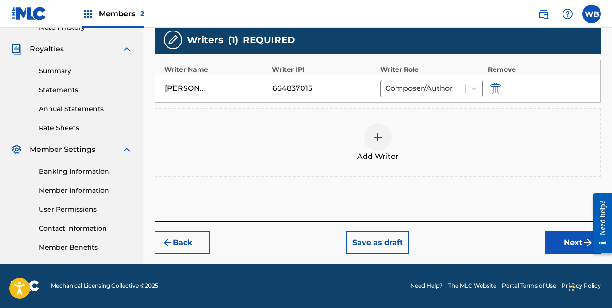
click at [563, 247] on button "Next" at bounding box center [574, 242] width 56 height 23
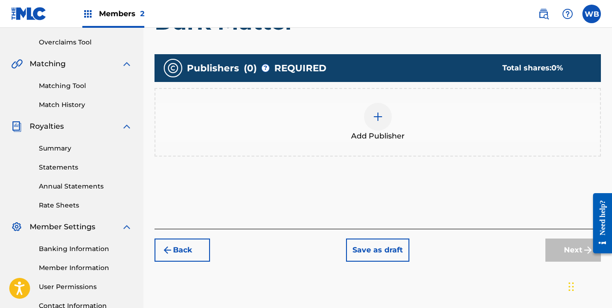
scroll to position [202, 0]
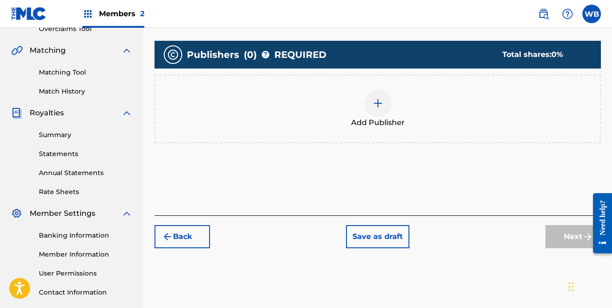
click at [369, 113] on div at bounding box center [378, 103] width 28 height 28
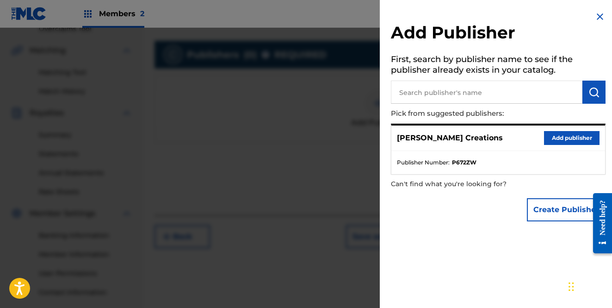
click at [563, 137] on button "Add publisher" at bounding box center [572, 138] width 56 height 14
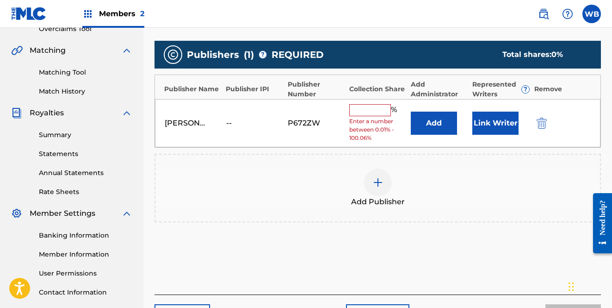
click at [499, 125] on button "Link Writer" at bounding box center [496, 123] width 46 height 23
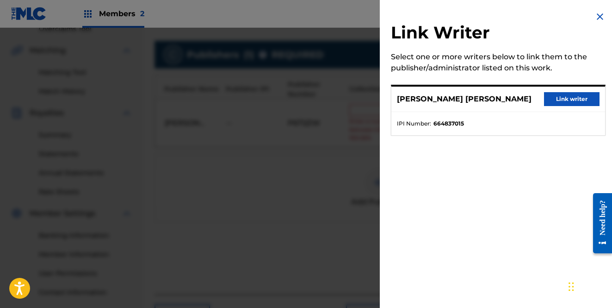
click at [571, 96] on button "Link writer" at bounding box center [572, 99] width 56 height 14
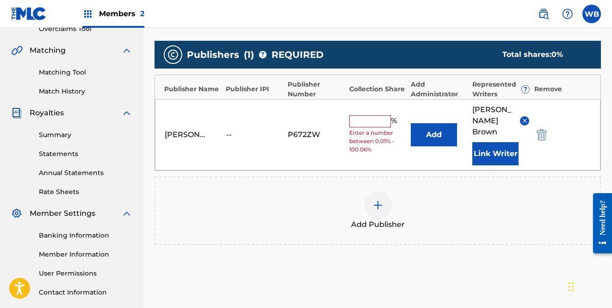
scroll to position [203, 0]
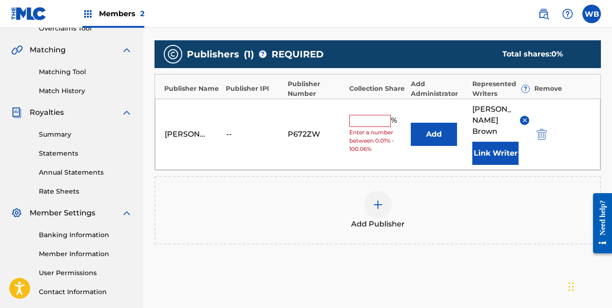
click at [376, 119] on input "text" at bounding box center [370, 121] width 42 height 12
type input "100"
click at [399, 164] on div "[PERSON_NAME] Creations -- P672ZW 100 % Add [PERSON_NAME] [PERSON_NAME] Link Wr…" at bounding box center [378, 134] width 446 height 71
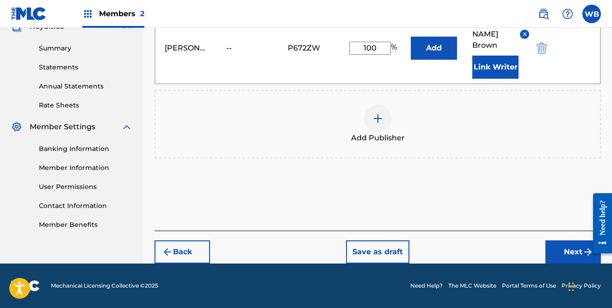
click at [563, 252] on button "Next" at bounding box center [574, 251] width 56 height 23
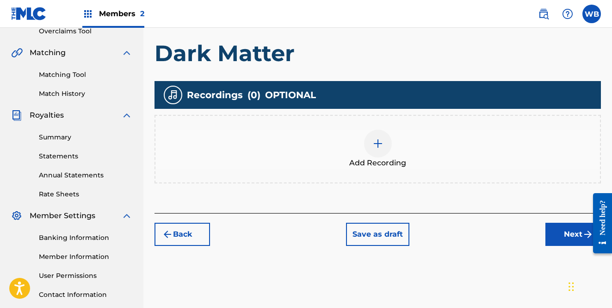
scroll to position [194, 0]
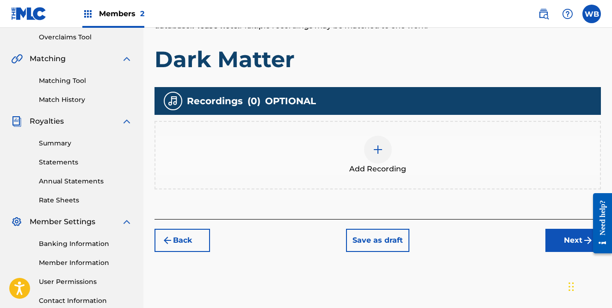
click at [387, 152] on div at bounding box center [378, 150] width 28 height 28
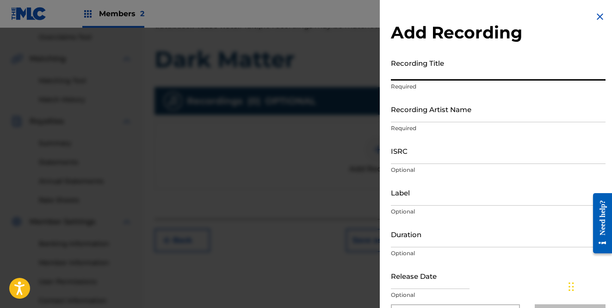
click at [448, 74] on input "Recording Title" at bounding box center [498, 67] width 215 height 26
type input "Dark Matter"
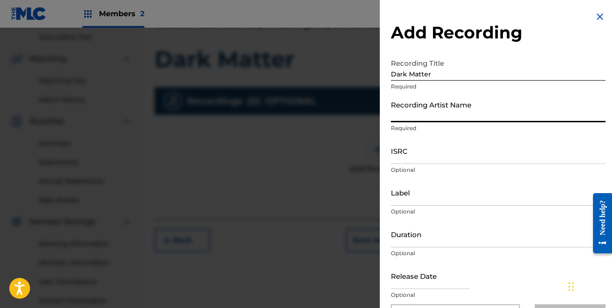
click at [432, 114] on input "Recording Artist Name" at bounding box center [498, 109] width 215 height 26
type input "iF [PERSON_NAME]"
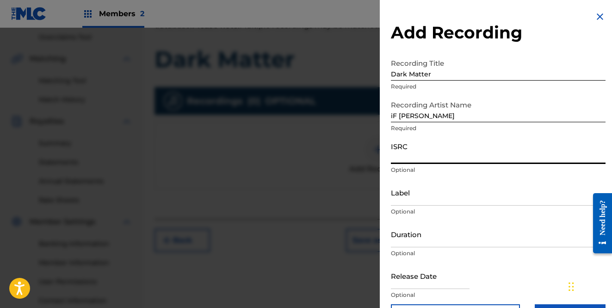
click at [529, 151] on input "ISRC" at bounding box center [498, 150] width 215 height 26
paste input "QZZ7R2537305"
type input "QZZ7R2537305"
click at [432, 199] on input "Label" at bounding box center [498, 192] width 215 height 26
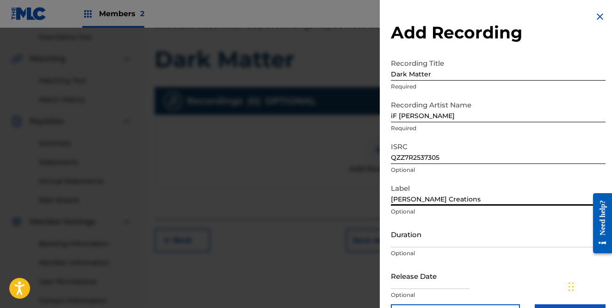
type input "[PERSON_NAME] Creations"
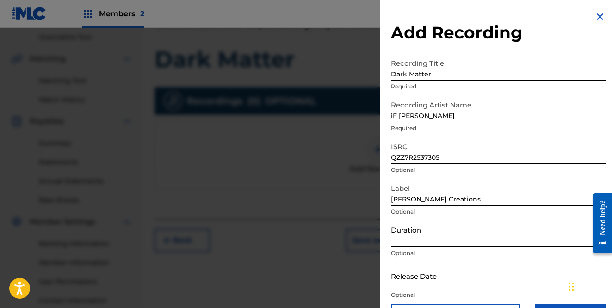
click at [451, 243] on input "Duration" at bounding box center [498, 234] width 215 height 26
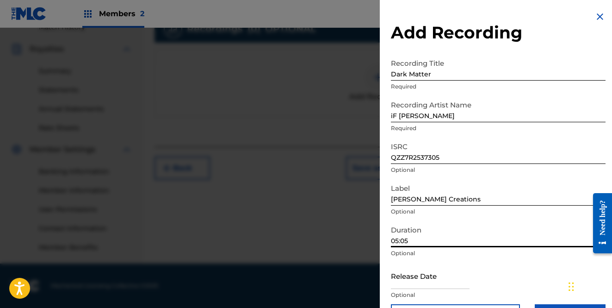
scroll to position [266, 0]
type input "05:05"
click at [467, 290] on div at bounding box center [430, 276] width 79 height 28
click at [467, 283] on input "text" at bounding box center [430, 275] width 79 height 26
select select "8"
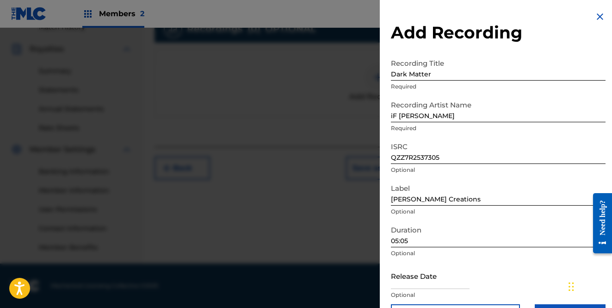
select select "2025"
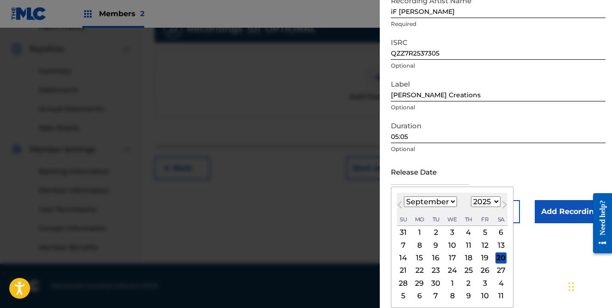
scroll to position [104, 0]
click at [447, 232] on div "3" at bounding box center [452, 232] width 11 height 11
type input "[DATE]"
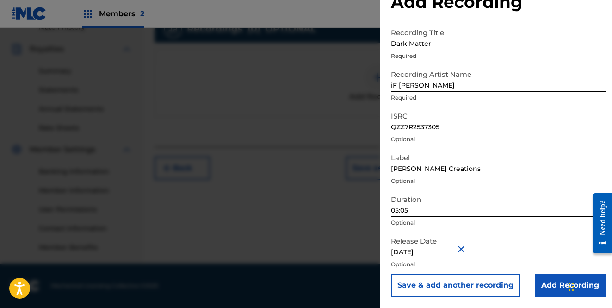
scroll to position [266, 0]
click at [549, 280] on input "Add Recording" at bounding box center [570, 285] width 71 height 23
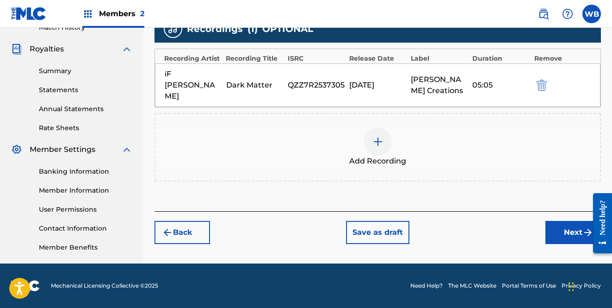
click at [565, 221] on button "Next" at bounding box center [574, 232] width 56 height 23
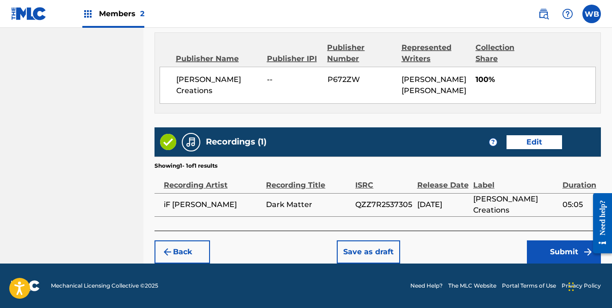
scroll to position [570, 0]
click at [562, 252] on button "Submit" at bounding box center [564, 251] width 74 height 23
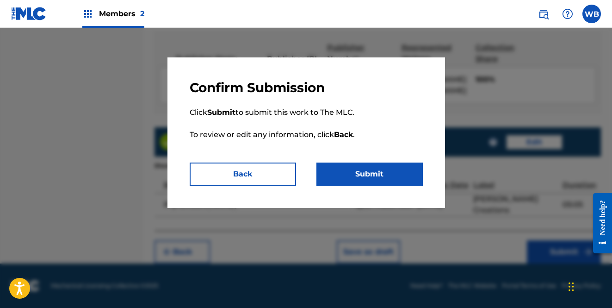
click at [366, 172] on button "Submit" at bounding box center [370, 173] width 106 height 23
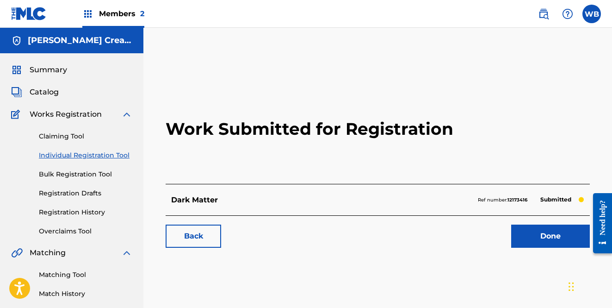
click at [51, 95] on span "Catalog" at bounding box center [44, 92] width 29 height 11
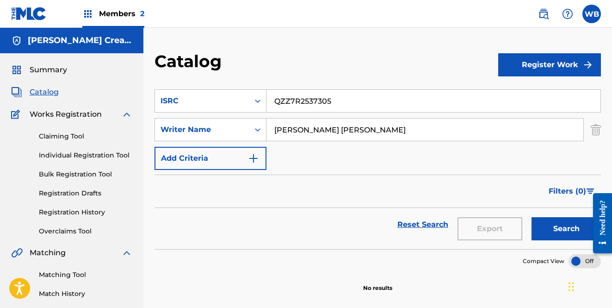
click at [58, 72] on span "Summary" at bounding box center [48, 69] width 37 height 11
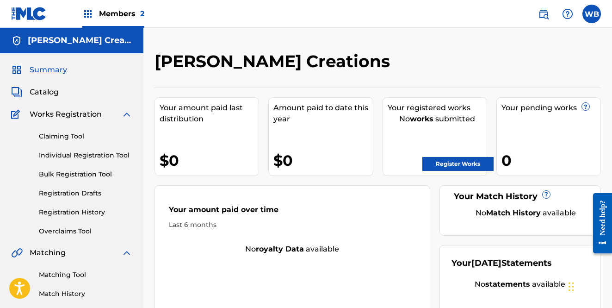
click at [441, 162] on link "Register Works" at bounding box center [458, 164] width 71 height 14
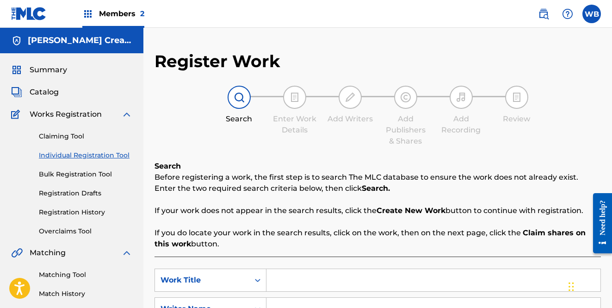
click at [72, 211] on link "Registration History" at bounding box center [85, 212] width 93 height 10
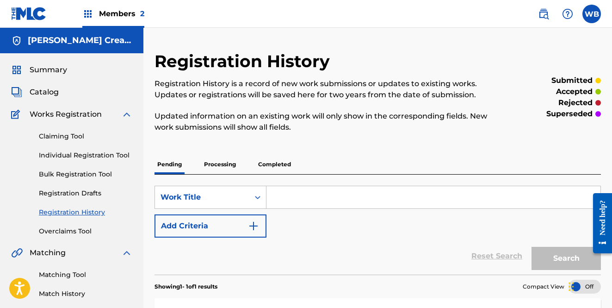
click at [75, 136] on link "Claiming Tool" at bounding box center [85, 136] width 93 height 10
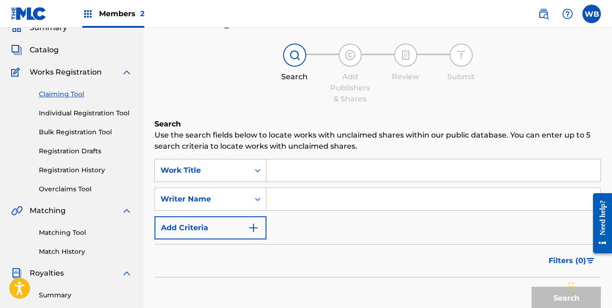
click at [253, 182] on div "Work Title" at bounding box center [211, 170] width 112 height 23
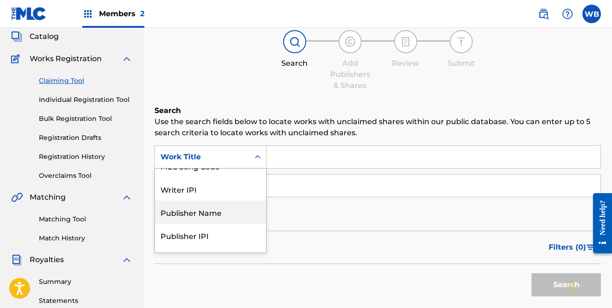
scroll to position [37, 0]
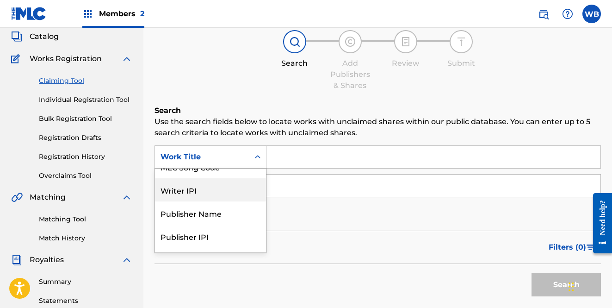
click at [243, 193] on div "Writer IPI" at bounding box center [210, 189] width 111 height 23
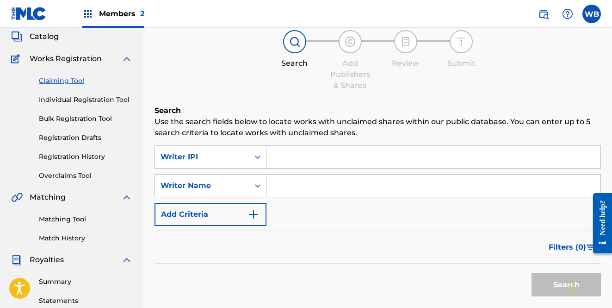
click at [296, 161] on input "Search Form" at bounding box center [434, 157] width 334 height 22
click at [98, 118] on link "Bulk Registration Tool" at bounding box center [85, 119] width 93 height 10
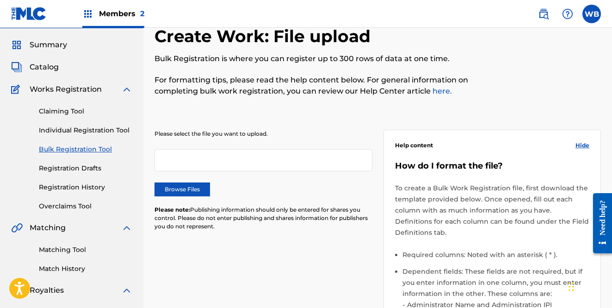
scroll to position [14, 0]
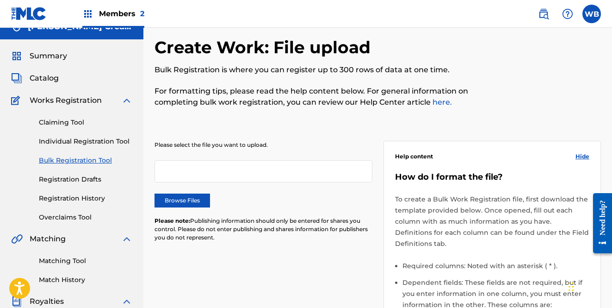
click at [93, 136] on div "Claiming Tool Individual Registration Tool Bulk Registration Tool Registration …" at bounding box center [71, 164] width 121 height 116
click at [75, 123] on link "Claiming Tool" at bounding box center [85, 123] width 93 height 10
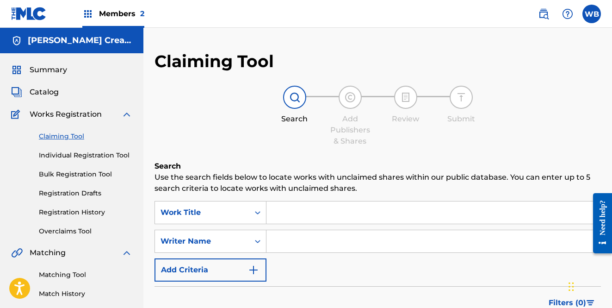
click at [290, 215] on input "Search Form" at bounding box center [434, 212] width 334 height 22
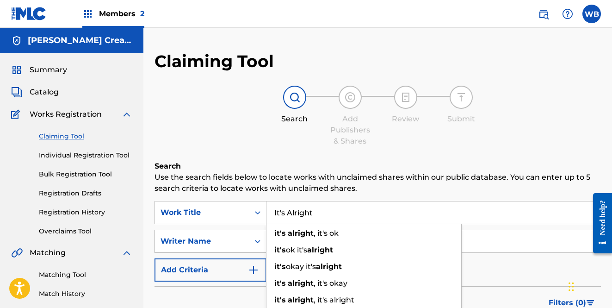
type input "It's Alright"
click at [233, 237] on div "Writer Name" at bounding box center [202, 241] width 83 height 11
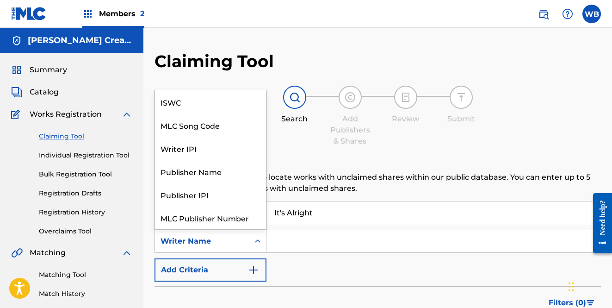
scroll to position [23, 0]
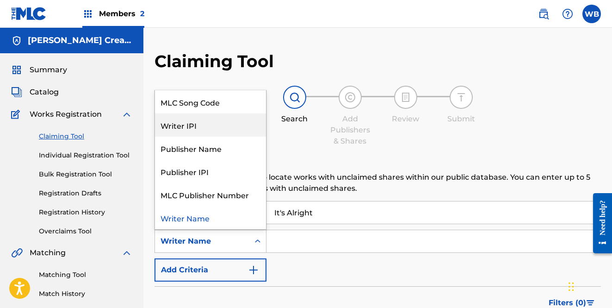
click at [219, 132] on div "Writer IPI" at bounding box center [210, 124] width 111 height 23
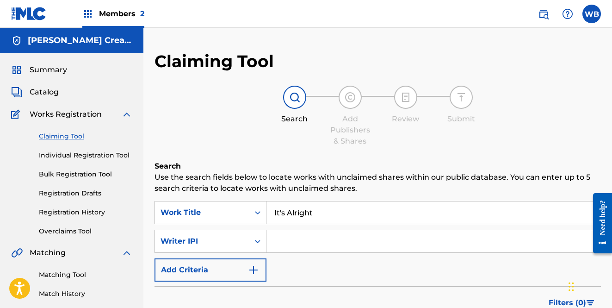
click at [308, 237] on input "Search Form" at bounding box center [434, 241] width 334 height 22
paste input "664837015"
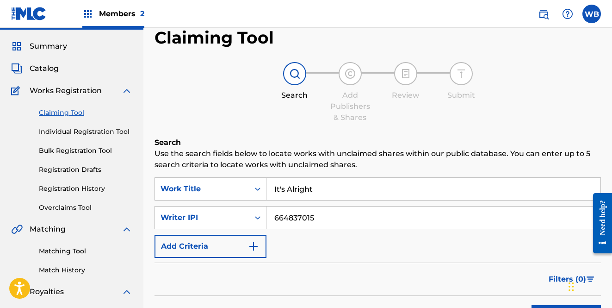
scroll to position [103, 0]
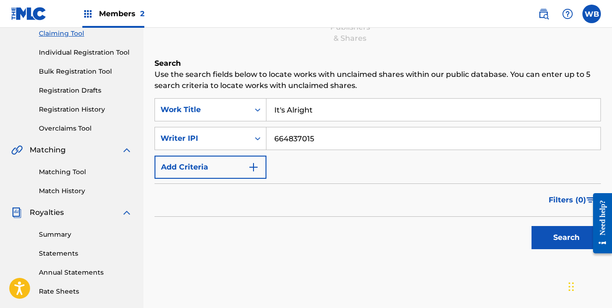
type input "664837015"
click at [548, 241] on button "Search" at bounding box center [566, 237] width 69 height 23
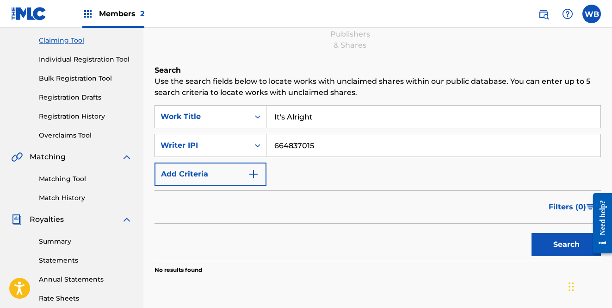
scroll to position [96, 0]
click at [241, 172] on button "Add Criteria" at bounding box center [211, 173] width 112 height 23
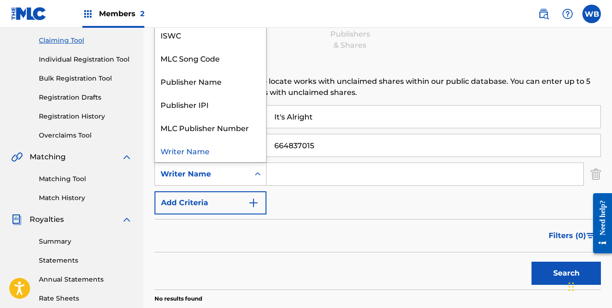
click at [247, 176] on div "Writer Name" at bounding box center [202, 174] width 94 height 18
click at [245, 111] on div "Publisher IPI" at bounding box center [210, 104] width 111 height 23
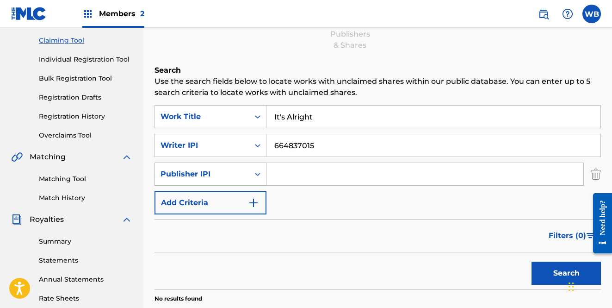
click at [247, 171] on div "Publisher IPI" at bounding box center [202, 174] width 94 height 18
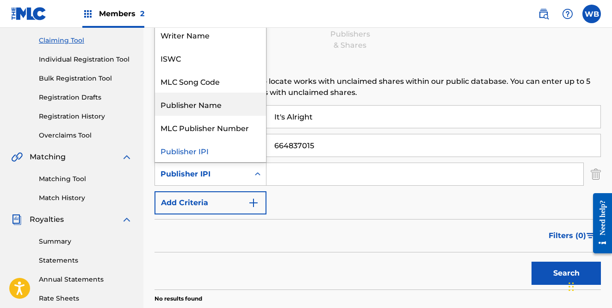
click at [231, 103] on div "Publisher Name" at bounding box center [210, 104] width 111 height 23
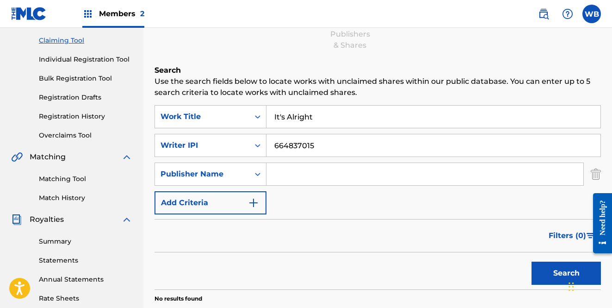
click at [282, 167] on input "Search Form" at bounding box center [425, 174] width 317 height 22
type input "CD Baby Publishing"
click at [554, 262] on button "Search" at bounding box center [566, 272] width 69 height 23
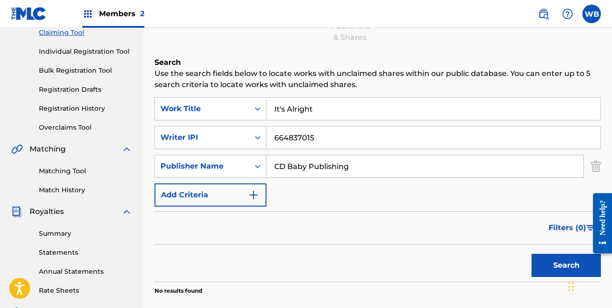
scroll to position [102, 0]
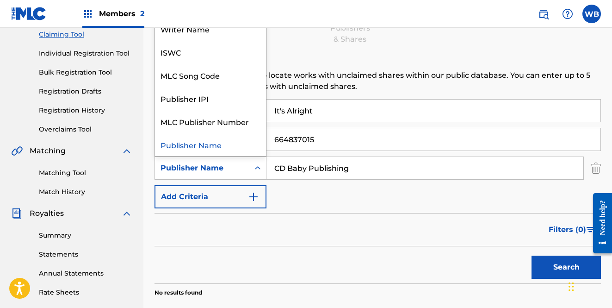
click at [236, 166] on div "Publisher Name" at bounding box center [202, 167] width 83 height 11
click at [229, 94] on div "Publisher IPI" at bounding box center [210, 98] width 111 height 23
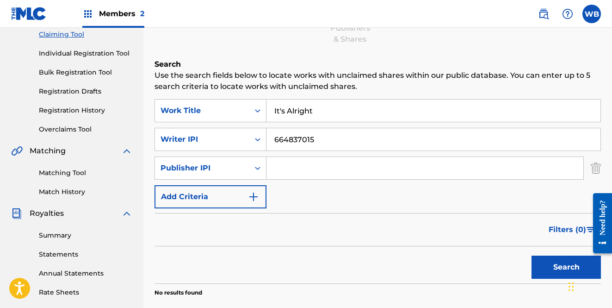
click at [305, 167] on input "Search Form" at bounding box center [425, 168] width 317 height 22
paste input "1240076299"
type input "1240076299"
click at [557, 264] on button "Search" at bounding box center [566, 266] width 69 height 23
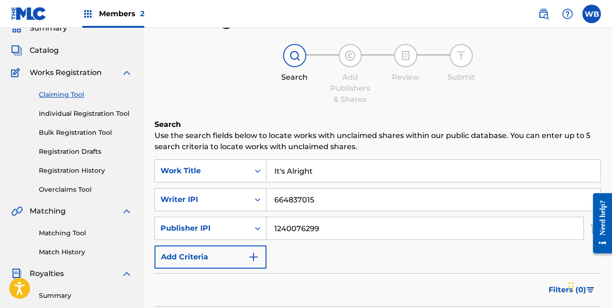
scroll to position [45, 0]
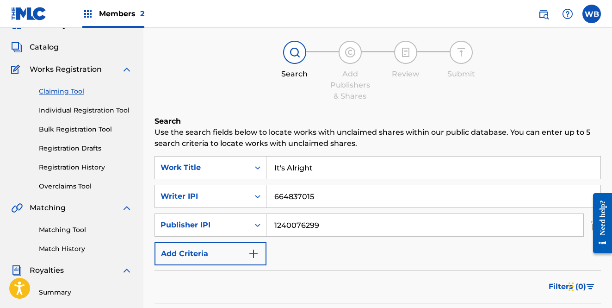
click at [111, 112] on link "Individual Registration Tool" at bounding box center [85, 111] width 93 height 10
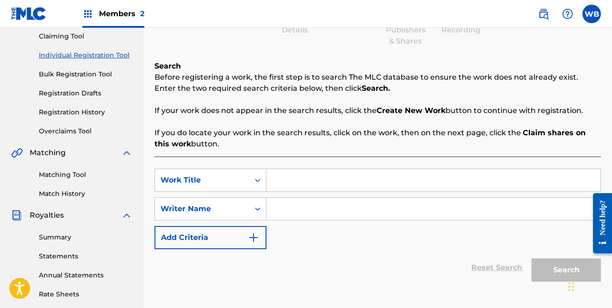
scroll to position [112, 0]
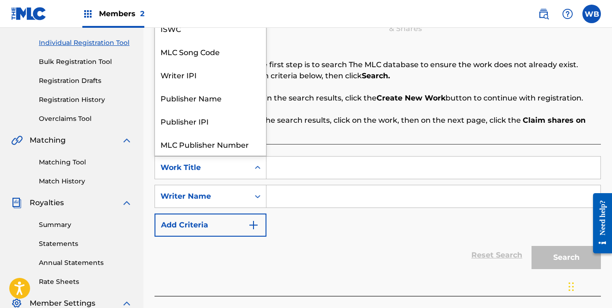
click at [257, 173] on div "Search Form" at bounding box center [257, 167] width 17 height 17
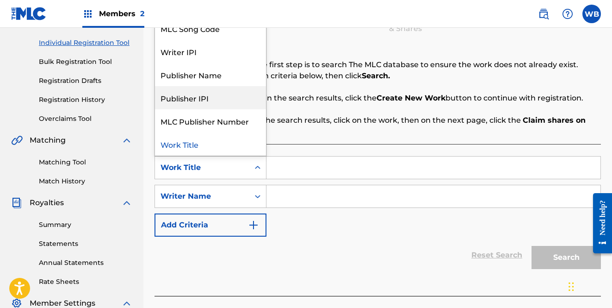
click at [226, 99] on div "Publisher IPI" at bounding box center [210, 97] width 111 height 23
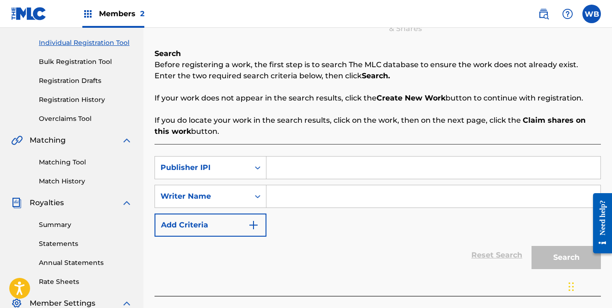
click at [293, 168] on input "Search Form" at bounding box center [434, 167] width 334 height 22
paste input "1240076299"
type input "1240076299"
click at [250, 196] on div "Search Form" at bounding box center [257, 196] width 17 height 17
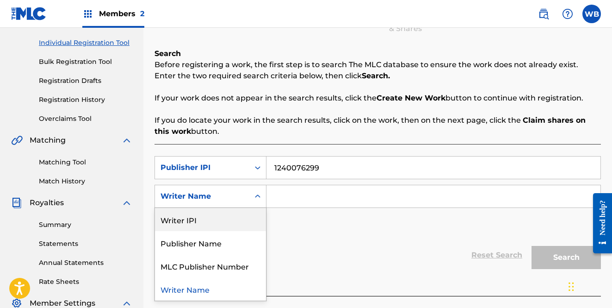
click at [234, 219] on div "Writer IPI" at bounding box center [210, 219] width 111 height 23
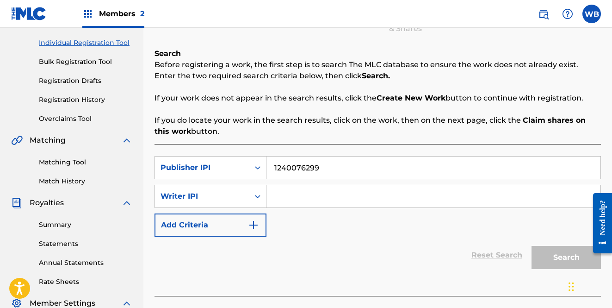
click at [306, 195] on input "Search Form" at bounding box center [434, 196] width 334 height 22
paste input "664837015"
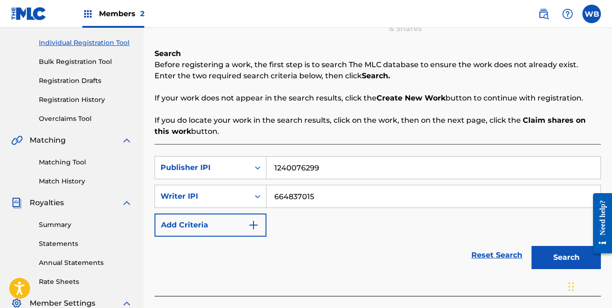
type input "664837015"
click at [559, 263] on button "Search" at bounding box center [566, 257] width 69 height 23
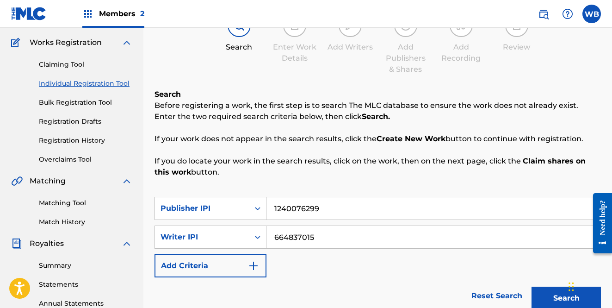
scroll to position [242, 0]
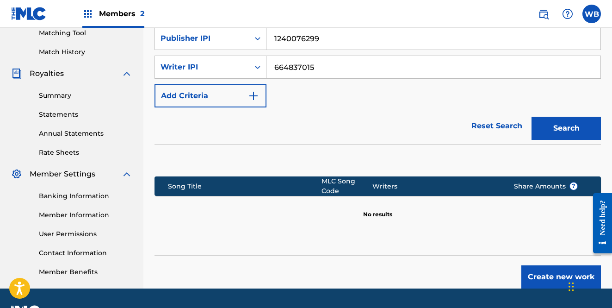
click at [543, 271] on button "Create new work" at bounding box center [562, 276] width 80 height 23
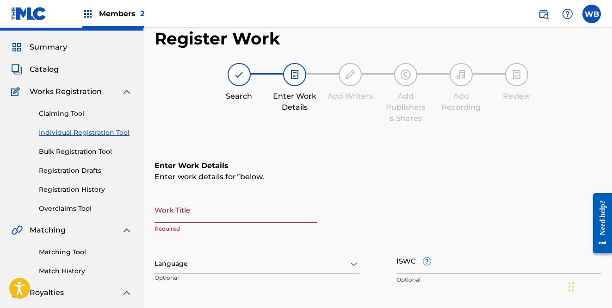
scroll to position [17, 0]
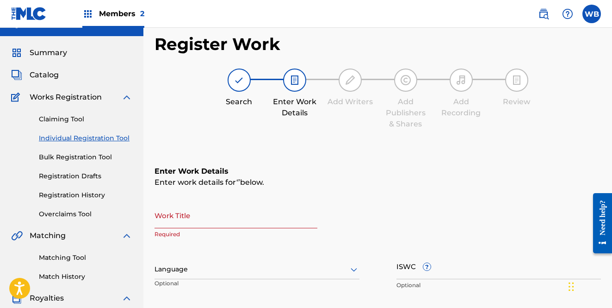
click at [192, 226] on input "Work Title" at bounding box center [236, 215] width 163 height 26
type input "It's Alright"
click at [194, 272] on div at bounding box center [257, 269] width 205 height 12
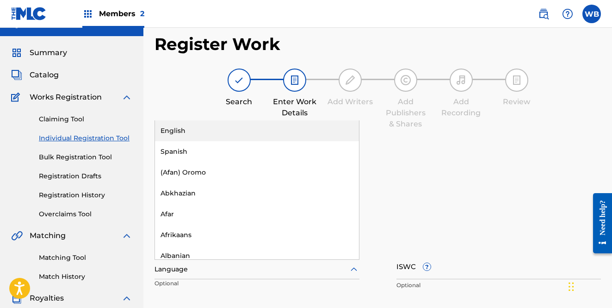
click at [203, 128] on div "English" at bounding box center [257, 130] width 204 height 21
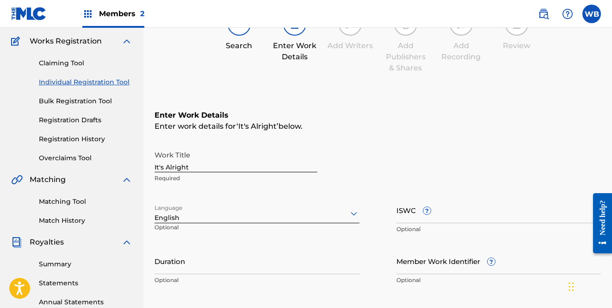
scroll to position [230, 0]
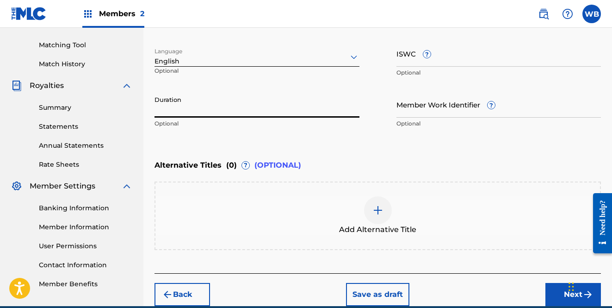
click at [292, 111] on input "Duration" at bounding box center [257, 104] width 205 height 26
type input "03:25"
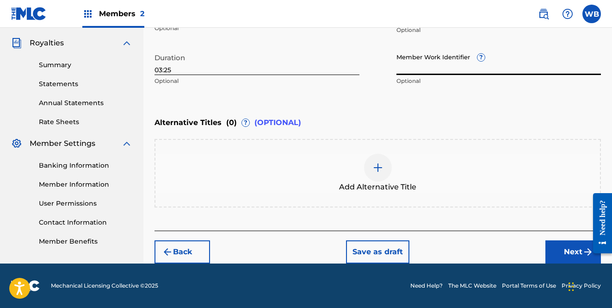
scroll to position [272, 0]
click at [561, 251] on button "Next" at bounding box center [574, 251] width 56 height 23
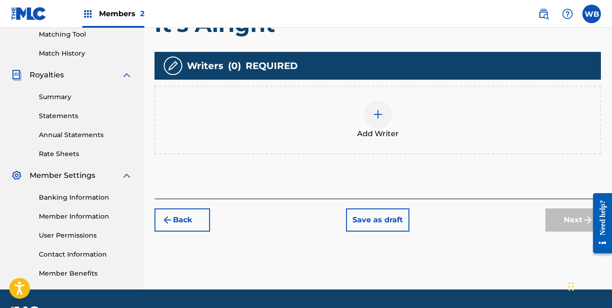
scroll to position [226, 0]
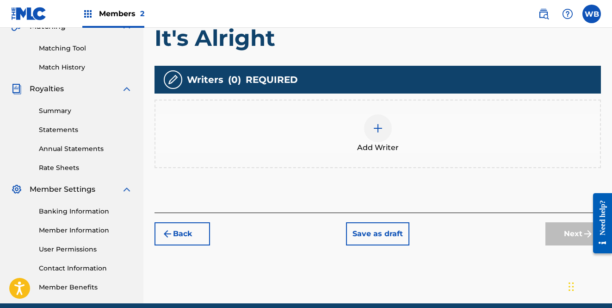
click at [378, 135] on div at bounding box center [378, 128] width 28 height 28
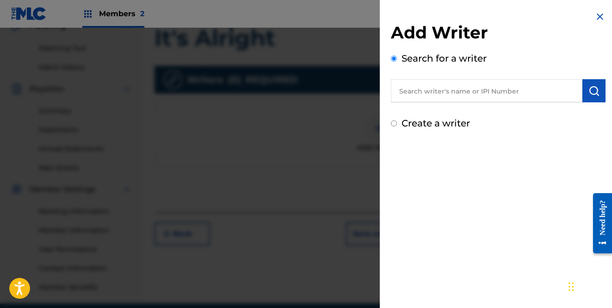
click at [407, 91] on input "text" at bounding box center [487, 90] width 192 height 23
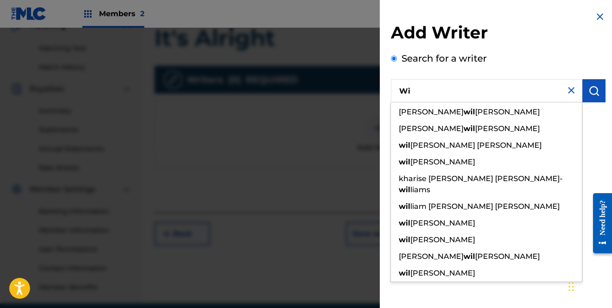
type input "W"
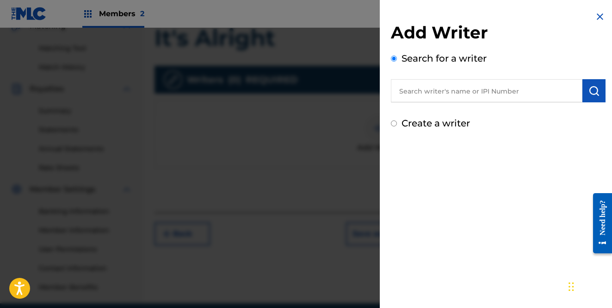
click at [443, 116] on div "Create a writer" at bounding box center [498, 123] width 215 height 14
click at [443, 118] on label "Create a writer" at bounding box center [436, 123] width 68 height 11
radio input "true"
click at [397, 120] on input "Create a writer" at bounding box center [394, 123] width 6 height 6
radio input "false"
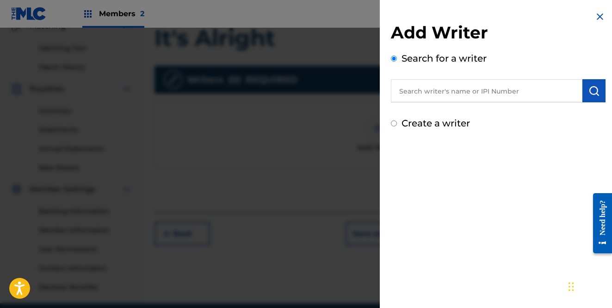
radio input "true"
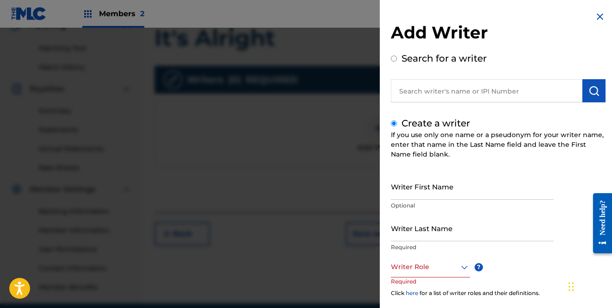
click at [438, 188] on input "Writer First Name" at bounding box center [472, 186] width 163 height 26
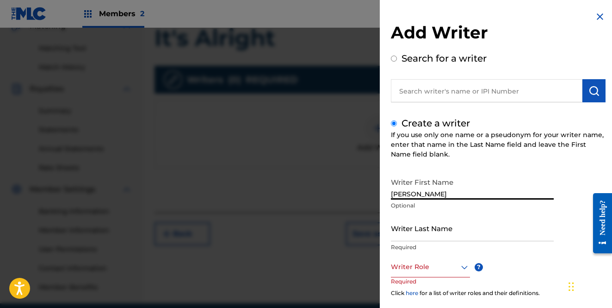
type input "[PERSON_NAME]"
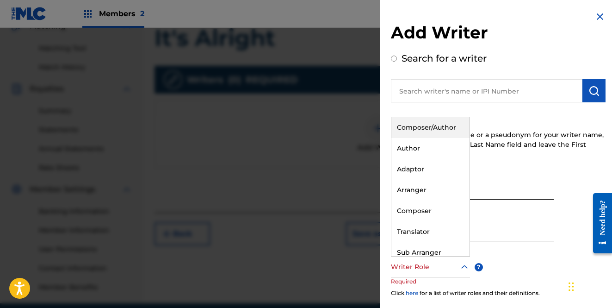
click at [439, 268] on div at bounding box center [430, 267] width 79 height 12
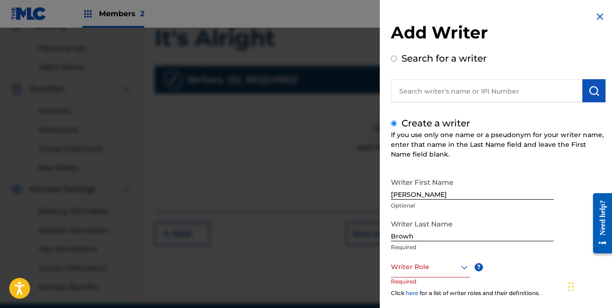
click at [443, 278] on div "Writer Role ? Required" at bounding box center [439, 277] width 97 height 42
click at [424, 234] on input "Browh" at bounding box center [472, 228] width 163 height 26
type input "Brown"
click at [427, 265] on div at bounding box center [430, 267] width 79 height 12
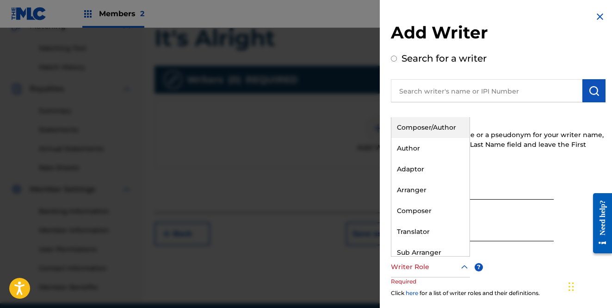
click at [436, 128] on div "Composer/Author" at bounding box center [431, 127] width 78 height 21
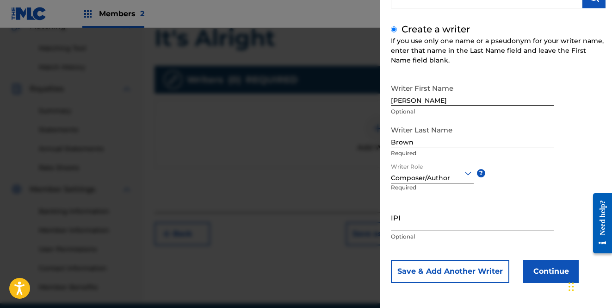
scroll to position [94, 0]
click at [449, 224] on input "IPI" at bounding box center [472, 217] width 163 height 26
paste input "664837015"
type input "664837015"
click at [541, 267] on button "Continue" at bounding box center [551, 271] width 56 height 23
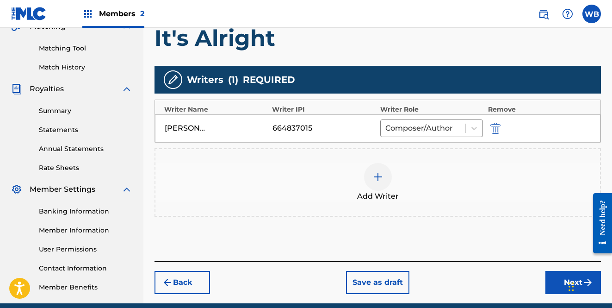
scroll to position [233, 0]
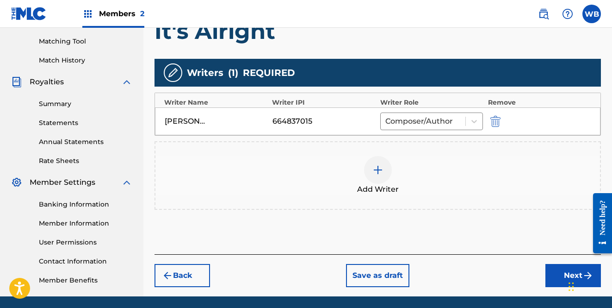
click at [556, 276] on button "Next" at bounding box center [574, 275] width 56 height 23
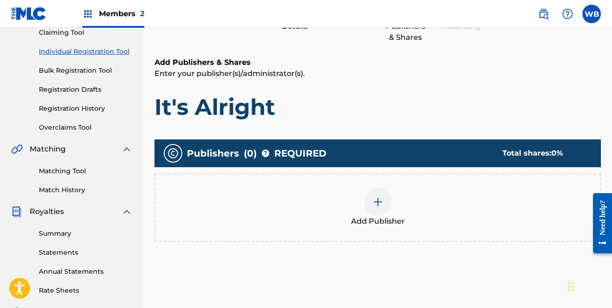
scroll to position [150, 0]
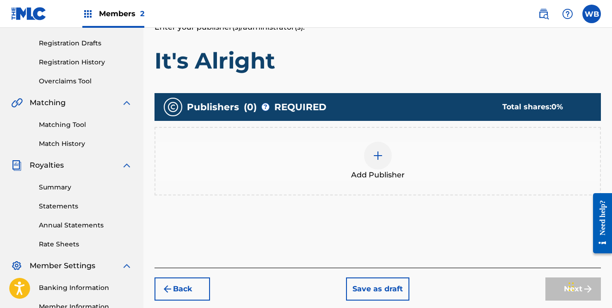
click at [378, 156] on img at bounding box center [378, 155] width 11 height 11
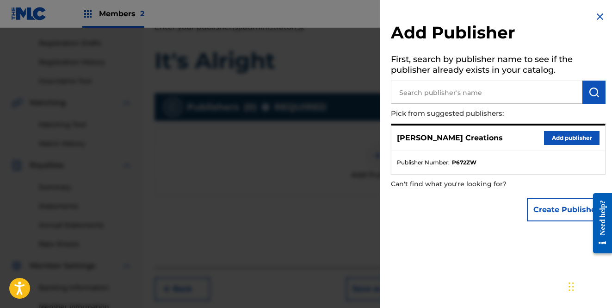
click at [415, 98] on input "text" at bounding box center [487, 92] width 192 height 23
paste input "1240076299"
type input "1240076299"
click at [589, 89] on img "submit" at bounding box center [594, 92] width 11 height 11
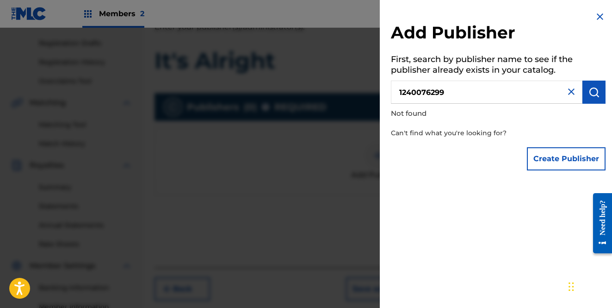
click at [547, 158] on button "Create Publisher" at bounding box center [566, 158] width 79 height 23
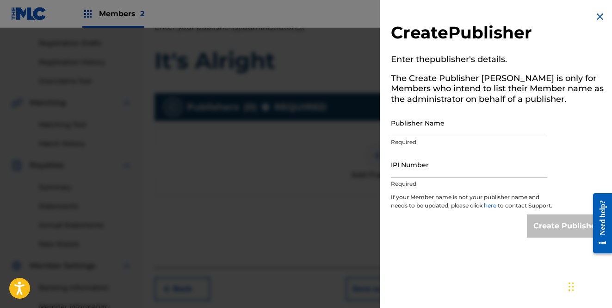
click at [476, 130] on input "Publisher Name" at bounding box center [469, 123] width 156 height 26
type input "CD Baby Publishing"
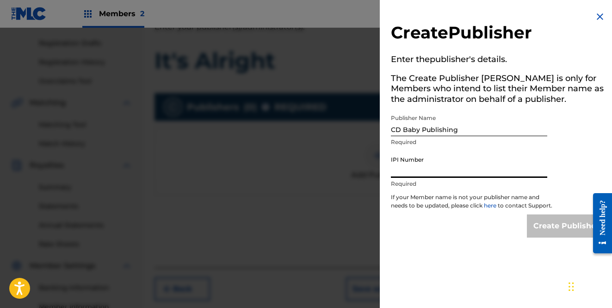
click at [475, 166] on input "IPI Number" at bounding box center [469, 164] width 156 height 26
paste input "1240076299"
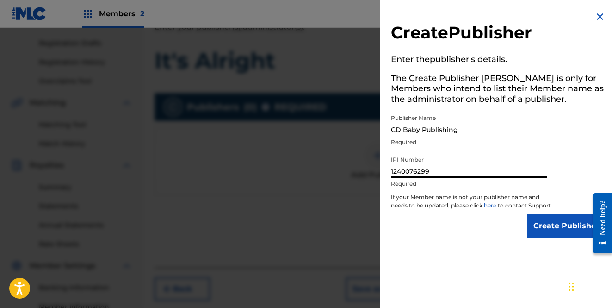
type input "1240076299"
click at [547, 235] on input "Create Publisher" at bounding box center [566, 225] width 79 height 23
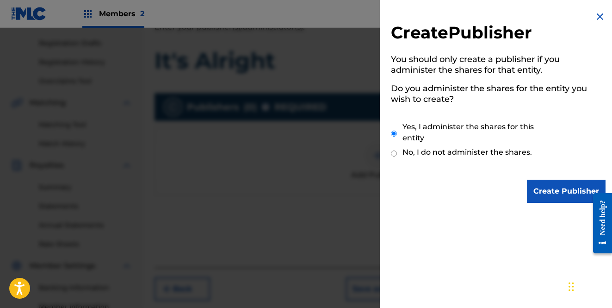
click at [467, 153] on label "No, I do not administer the shares." at bounding box center [468, 152] width 130 height 11
click at [397, 153] on input "No, I do not administer the shares." at bounding box center [394, 153] width 6 height 9
radio input "true"
click at [596, 19] on img at bounding box center [600, 16] width 11 height 11
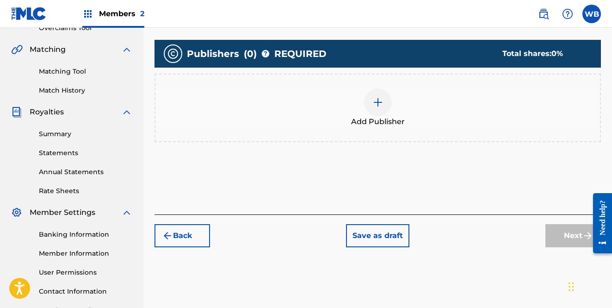
scroll to position [202, 0]
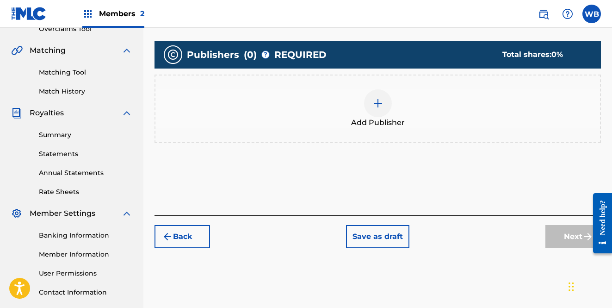
click at [386, 112] on div at bounding box center [378, 103] width 28 height 28
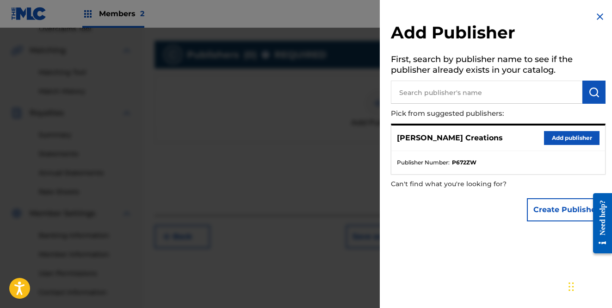
click at [591, 15] on div "Add Publisher First, search by publisher name to see if the publisher already e…" at bounding box center [498, 118] width 237 height 237
click at [597, 16] on img at bounding box center [600, 16] width 11 height 11
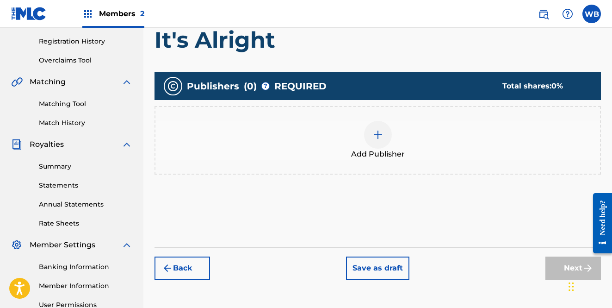
scroll to position [172, 0]
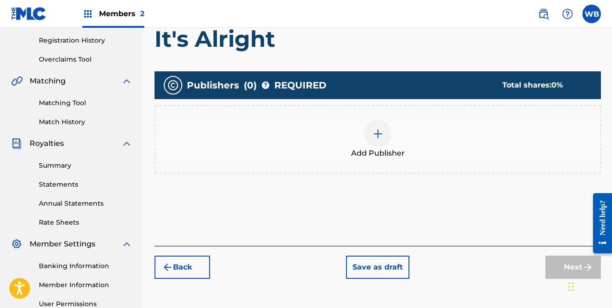
click at [188, 266] on button "Back" at bounding box center [183, 266] width 56 height 23
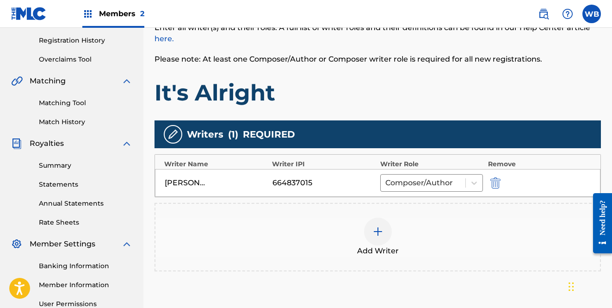
click at [494, 184] on img "submit" at bounding box center [496, 182] width 10 height 11
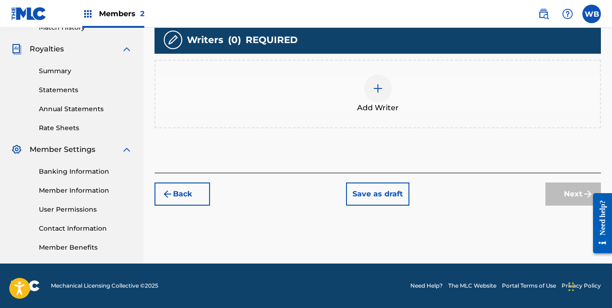
scroll to position [266, 0]
click at [179, 188] on button "Back" at bounding box center [183, 193] width 56 height 23
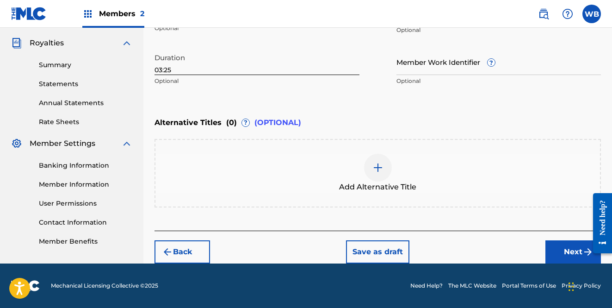
scroll to position [272, 0]
click at [183, 247] on button "Back" at bounding box center [183, 251] width 56 height 23
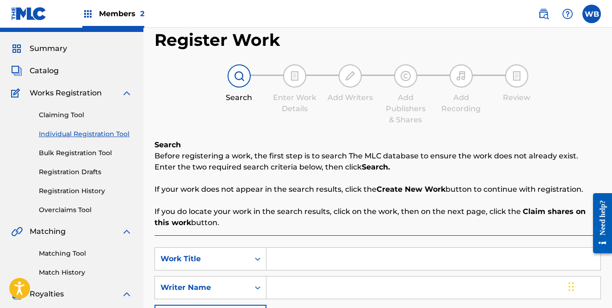
scroll to position [0, 0]
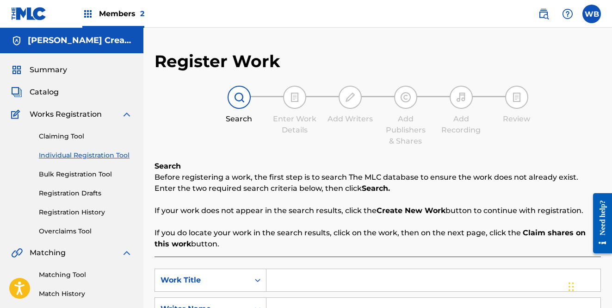
click at [50, 70] on span "Summary" at bounding box center [48, 69] width 37 height 11
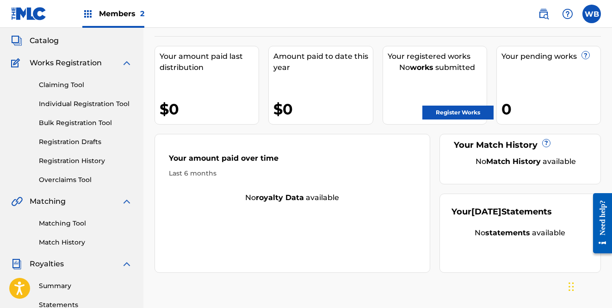
scroll to position [52, 0]
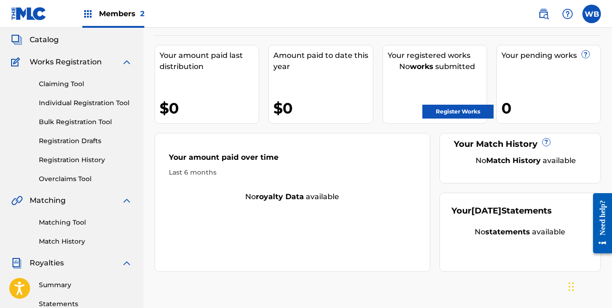
click at [93, 137] on link "Registration Drafts" at bounding box center [85, 141] width 93 height 10
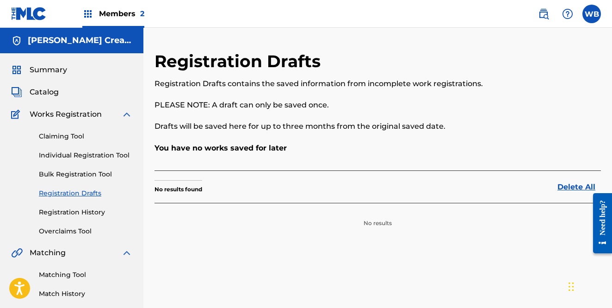
click at [79, 210] on link "Registration History" at bounding box center [85, 212] width 93 height 10
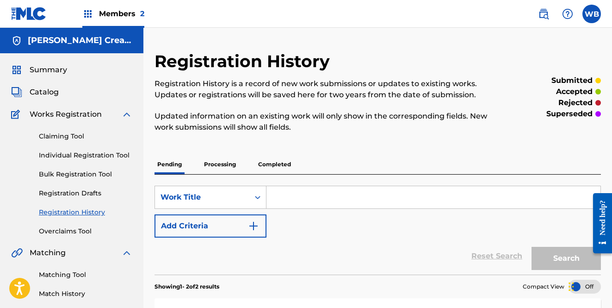
click at [50, 70] on span "Summary" at bounding box center [48, 69] width 37 height 11
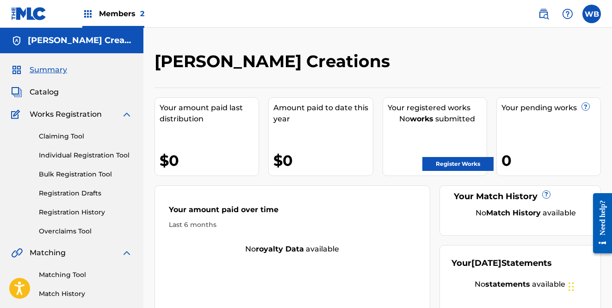
click at [55, 141] on div "Claiming Tool Individual Registration Tool Bulk Registration Tool Registration …" at bounding box center [71, 178] width 121 height 116
click at [56, 138] on link "Claiming Tool" at bounding box center [85, 136] width 93 height 10
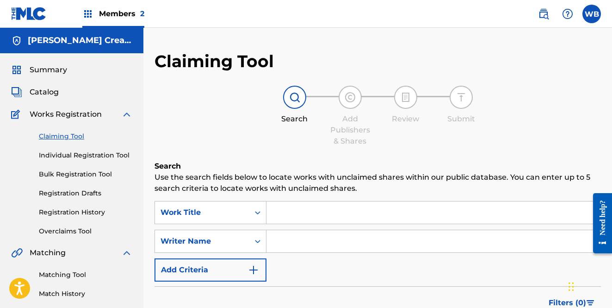
click at [67, 152] on link "Individual Registration Tool" at bounding box center [85, 155] width 93 height 10
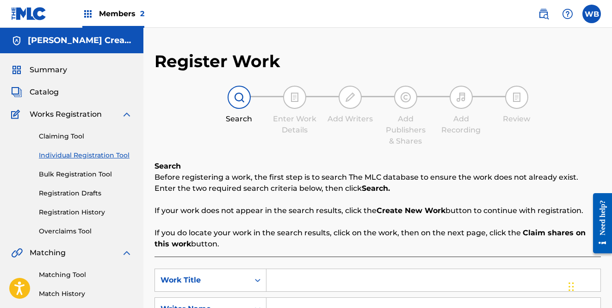
click at [85, 175] on link "Bulk Registration Tool" at bounding box center [85, 174] width 93 height 10
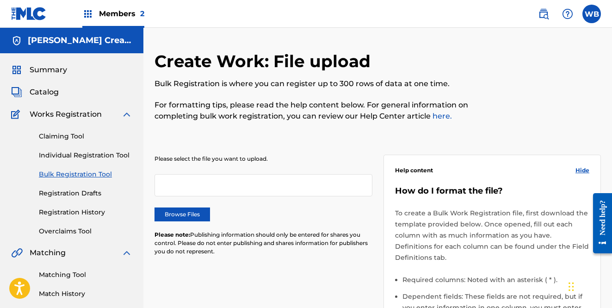
click at [77, 135] on link "Claiming Tool" at bounding box center [85, 136] width 93 height 10
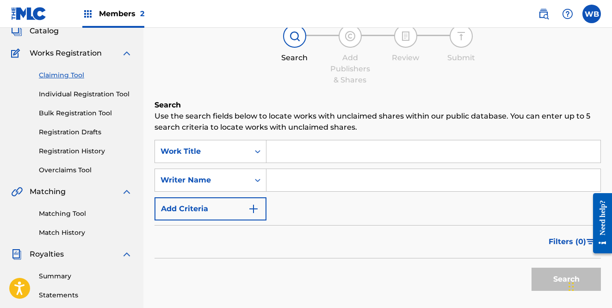
scroll to position [114, 0]
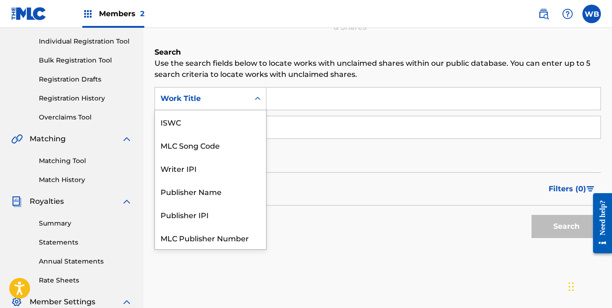
click at [255, 96] on icon "Search Form" at bounding box center [257, 98] width 9 height 9
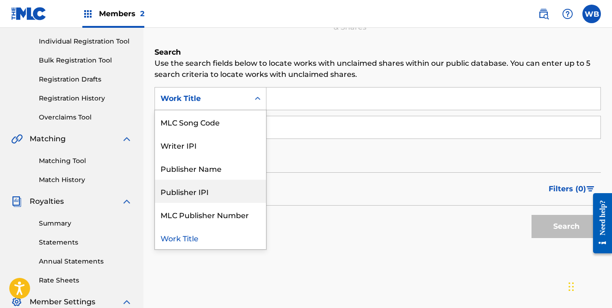
click at [220, 192] on div "Publisher IPI" at bounding box center [210, 191] width 111 height 23
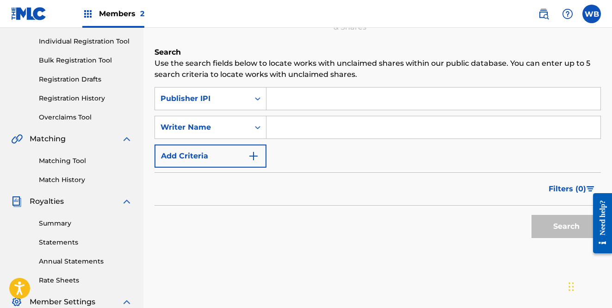
click at [323, 96] on input "Search Form" at bounding box center [434, 98] width 334 height 22
paste input "1240076299"
type input "1240076299"
click at [319, 127] on input "Search Form" at bounding box center [434, 127] width 334 height 22
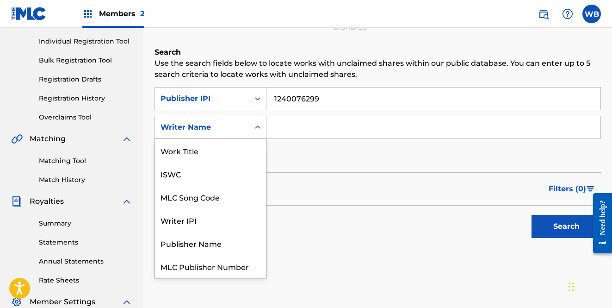
click at [258, 130] on icon "Search Form" at bounding box center [257, 127] width 9 height 9
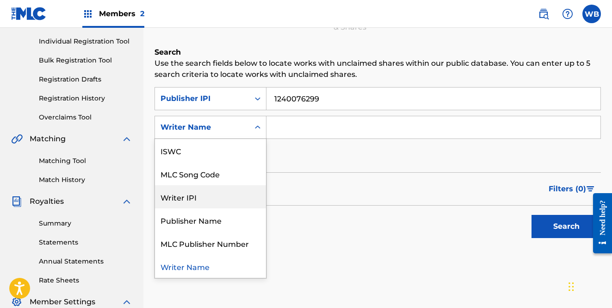
click at [230, 197] on div "Writer IPI" at bounding box center [210, 196] width 111 height 23
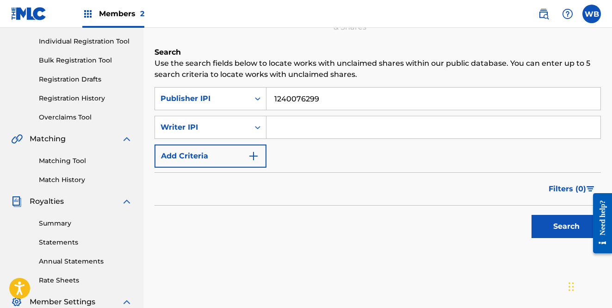
scroll to position [115, 0]
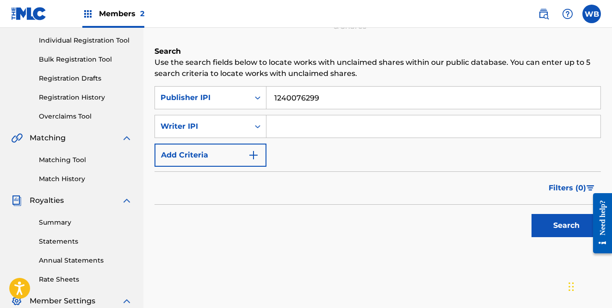
click at [285, 124] on input "Search Form" at bounding box center [434, 126] width 334 height 22
paste input "664837015"
type input "664837015"
click at [560, 223] on button "Search" at bounding box center [566, 225] width 69 height 23
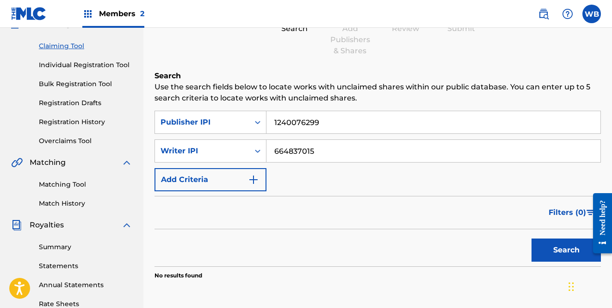
scroll to position [130, 0]
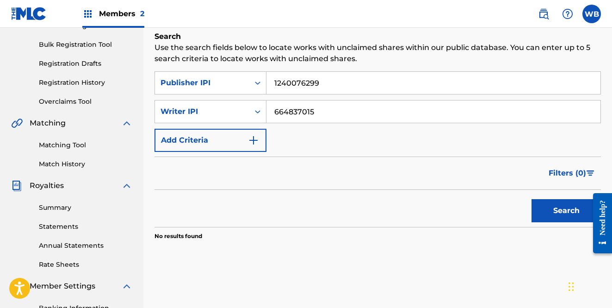
click at [542, 214] on button "Search" at bounding box center [566, 210] width 69 height 23
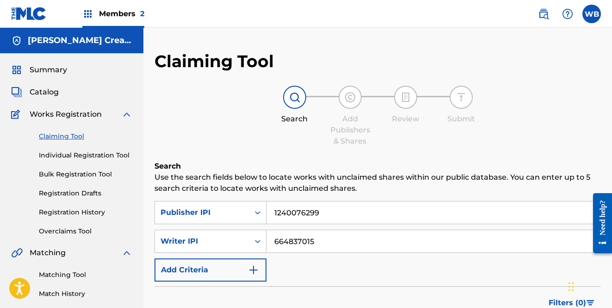
scroll to position [0, 0]
click at [588, 15] on label at bounding box center [592, 14] width 19 height 19
click at [592, 14] on input "WB [PERSON_NAME] [EMAIL_ADDRESS][DOMAIN_NAME] Notification Preferences Profile …" at bounding box center [592, 14] width 0 height 0
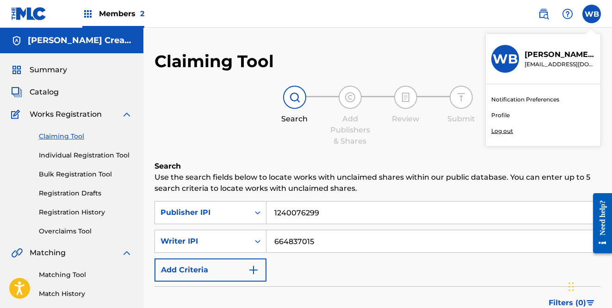
click at [496, 131] on p "Log out" at bounding box center [502, 131] width 22 height 8
click at [592, 14] on input "WB [PERSON_NAME] [EMAIL_ADDRESS][DOMAIN_NAME] Notification Preferences Profile …" at bounding box center [592, 14] width 0 height 0
